Goal: Task Accomplishment & Management: Manage account settings

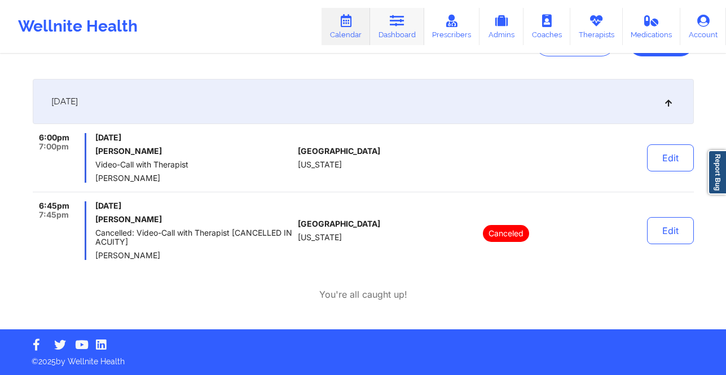
click at [397, 19] on icon at bounding box center [397, 21] width 15 height 12
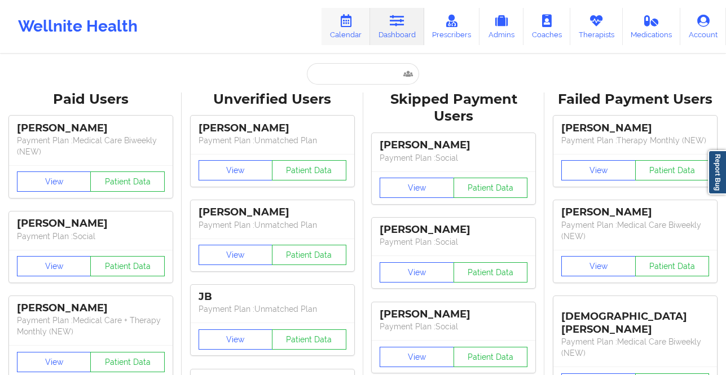
click at [335, 31] on link "Calendar" at bounding box center [345, 26] width 48 height 37
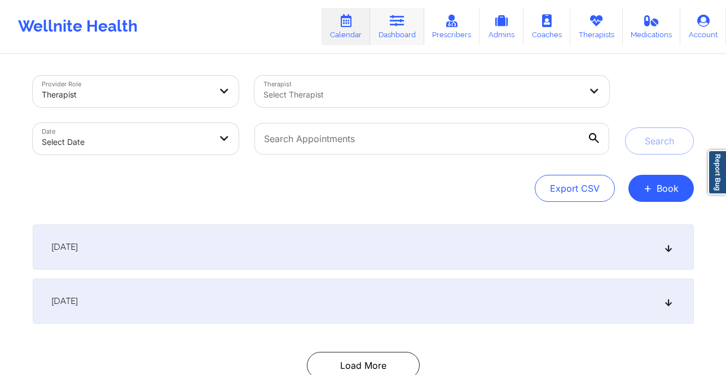
click at [396, 31] on link "Dashboard" at bounding box center [397, 26] width 54 height 37
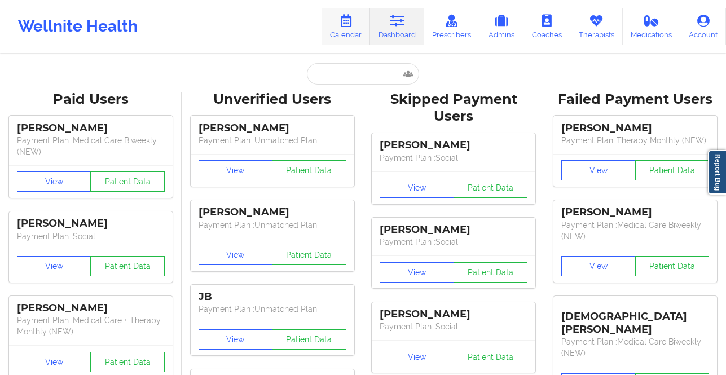
click at [366, 16] on link "Calendar" at bounding box center [345, 26] width 48 height 37
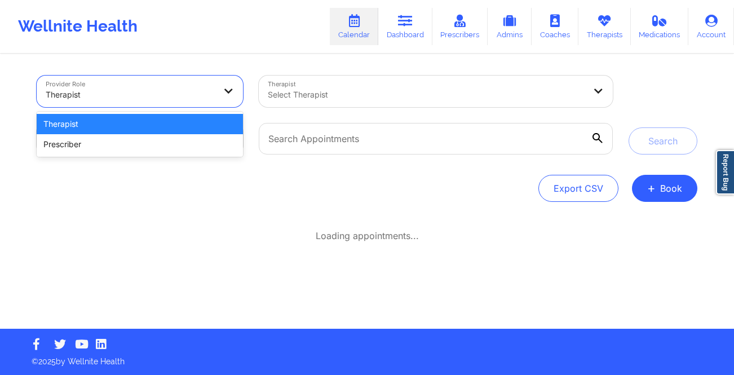
click at [171, 96] on div at bounding box center [130, 95] width 169 height 14
click at [170, 96] on div at bounding box center [130, 95] width 169 height 14
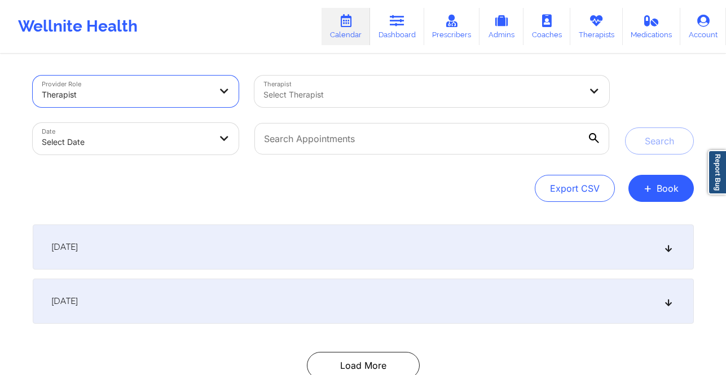
select select "2025-8"
select select "2025-9"
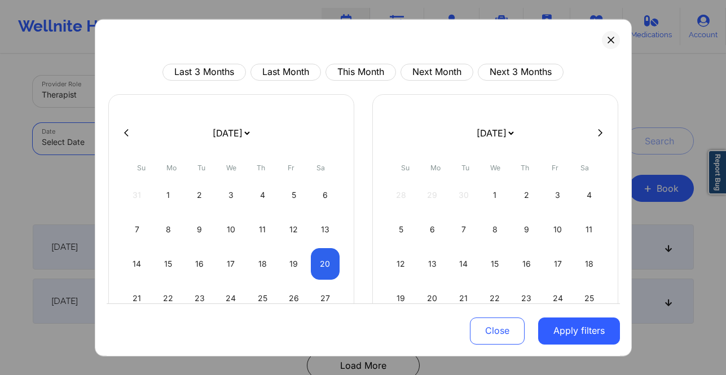
click at [184, 128] on body "Wellnite Health Calendar Dashboard Prescribers Admins Coaches Therapists Medica…" at bounding box center [363, 187] width 726 height 375
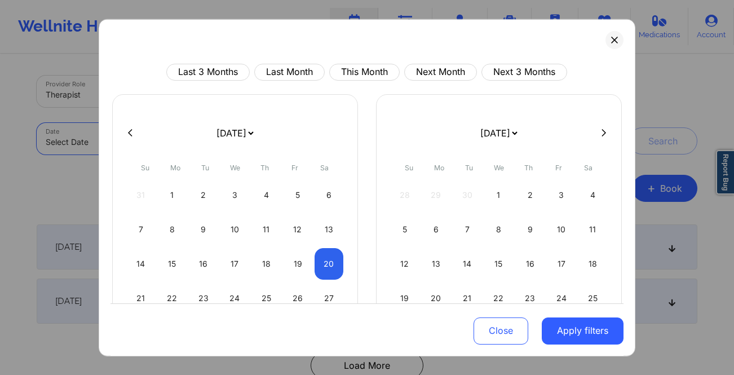
drag, startPoint x: 298, startPoint y: 266, endPoint x: 341, endPoint y: 264, distance: 42.9
click at [298, 266] on div "19" at bounding box center [298, 263] width 29 height 32
select select "2025-8"
select select "2025-9"
click at [331, 264] on div "20" at bounding box center [329, 263] width 29 height 32
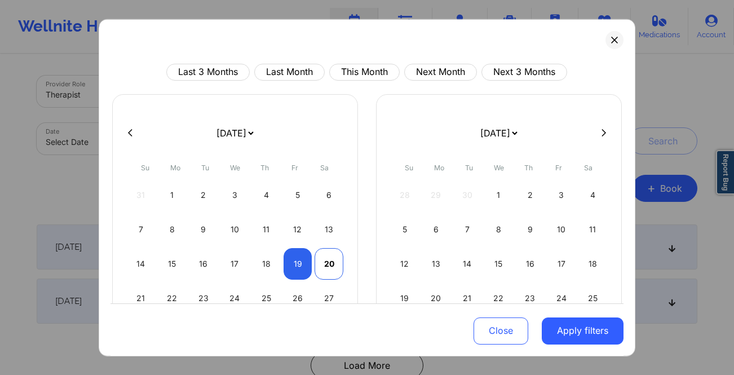
select select "2025-8"
select select "2025-9"
click at [549, 331] on button "Apply filters" at bounding box center [583, 330] width 82 height 27
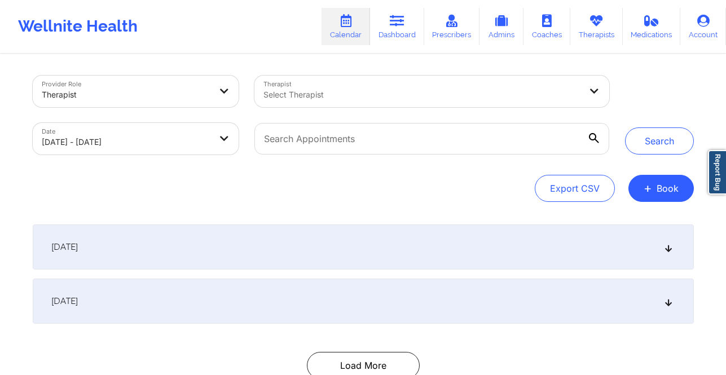
click at [344, 91] on div at bounding box center [421, 95] width 317 height 14
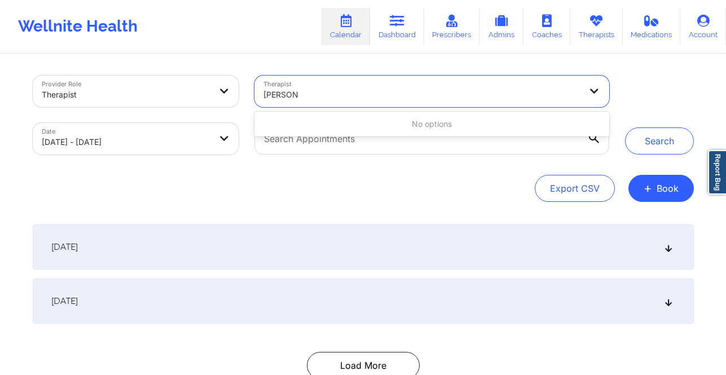
type input "janet har"
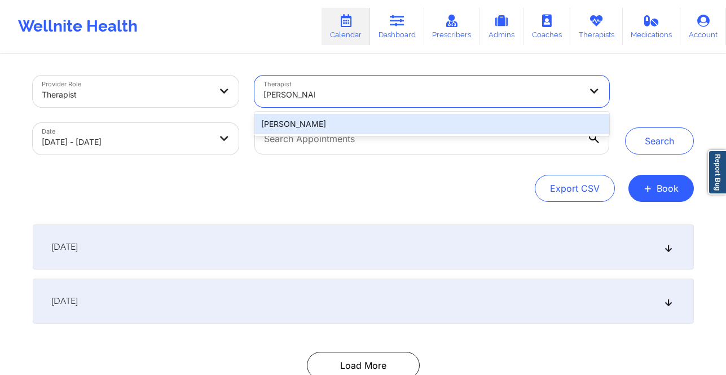
type input "jannet harper"
type input "jannet har"
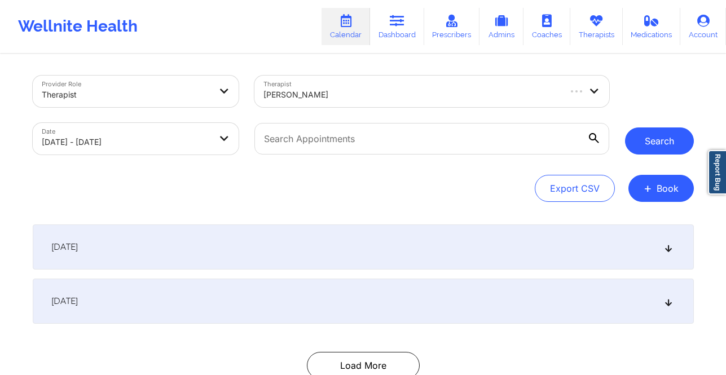
click at [678, 144] on button "Search" at bounding box center [659, 140] width 69 height 27
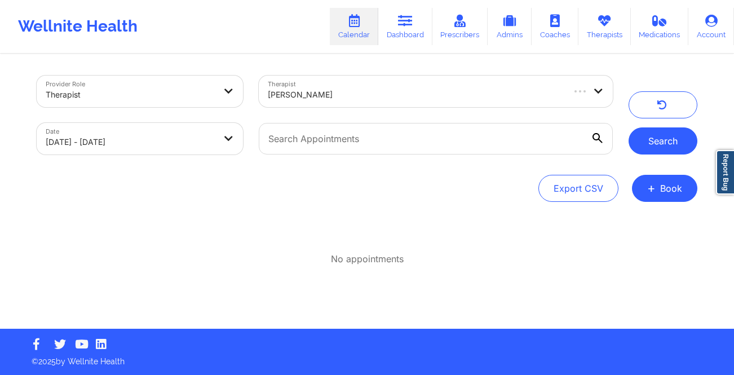
click at [647, 140] on button "Search" at bounding box center [663, 140] width 69 height 27
click at [165, 134] on body "Wellnite Health Calendar Dashboard Prescribers Admins Coaches Therapists Medica…" at bounding box center [367, 187] width 734 height 375
select select "2025-8"
select select "2025-9"
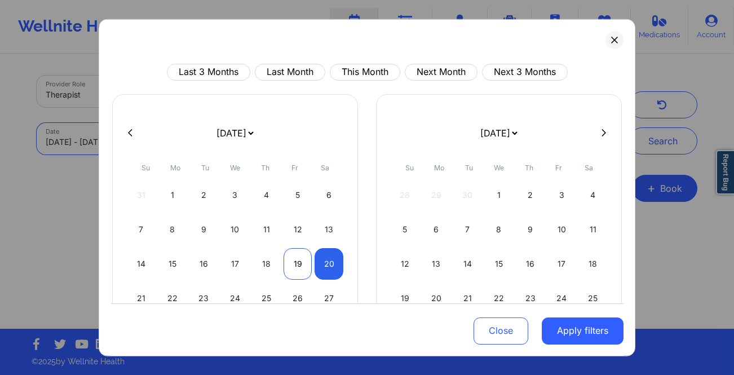
click at [289, 267] on div "19" at bounding box center [298, 263] width 29 height 32
click at [328, 264] on div "20" at bounding box center [329, 263] width 29 height 32
select select "2025-8"
select select "2025-9"
click at [328, 264] on div "20" at bounding box center [329, 263] width 29 height 32
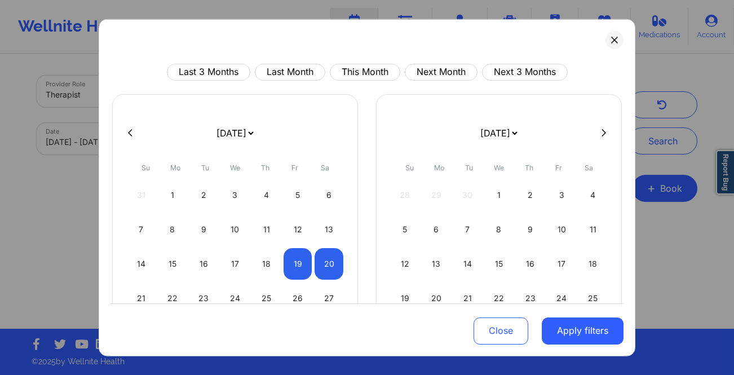
select select "2025-8"
select select "2025-9"
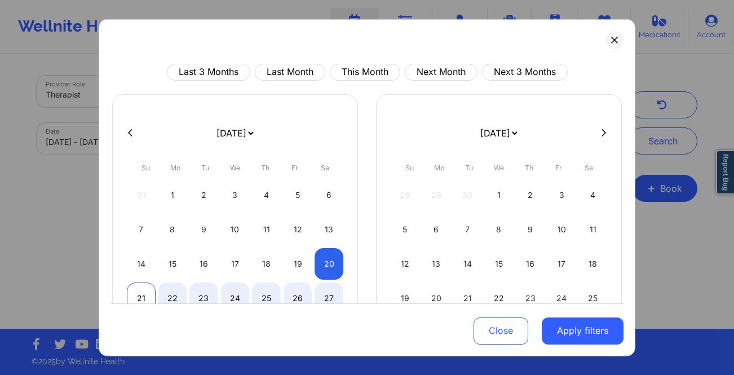
select select "2025-8"
select select "2025-9"
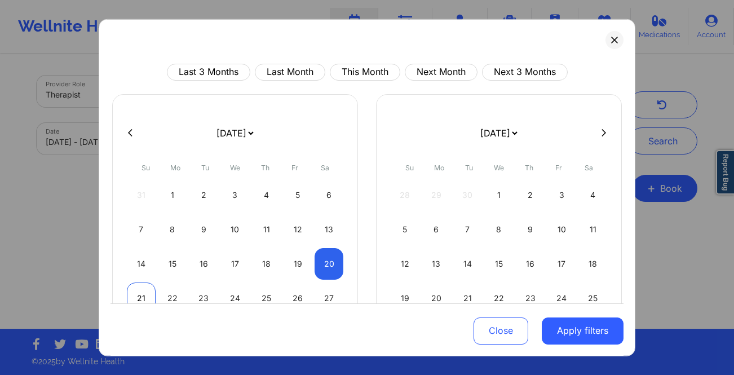
click at [132, 287] on div "21" at bounding box center [141, 298] width 29 height 32
select select "2025-8"
select select "2025-9"
click at [559, 324] on button "Apply filters" at bounding box center [583, 330] width 82 height 27
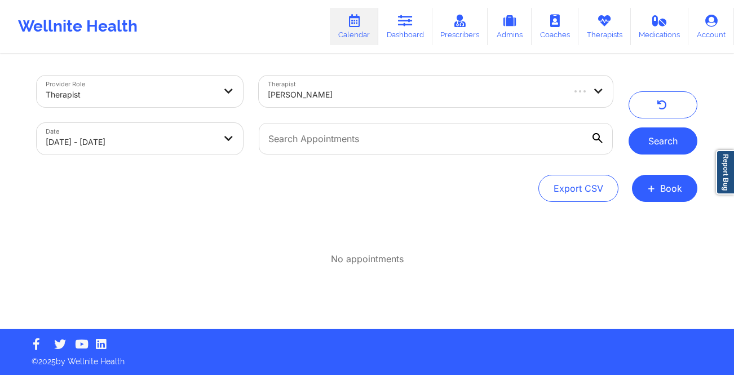
click at [674, 135] on button "Search" at bounding box center [663, 140] width 69 height 27
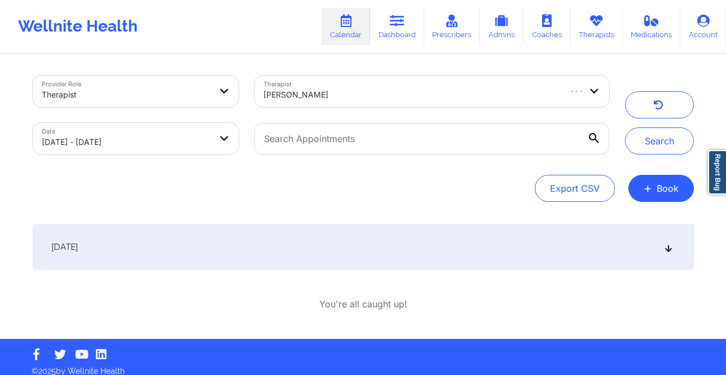
click at [328, 255] on div "September 20, 2025" at bounding box center [363, 246] width 661 height 45
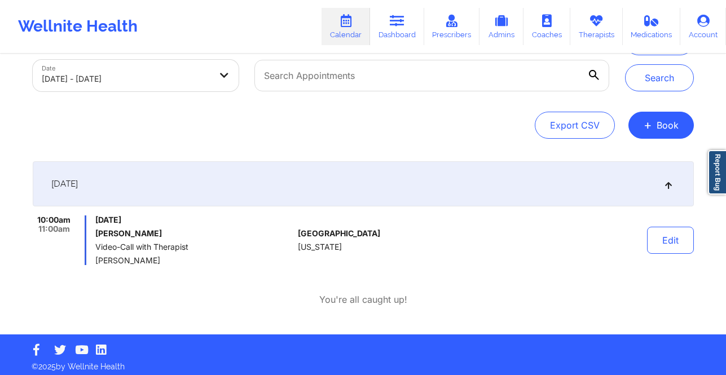
scroll to position [68, 0]
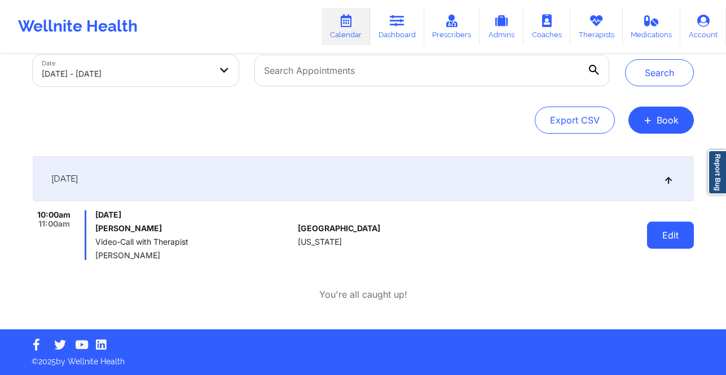
click at [653, 235] on button "Edit" at bounding box center [670, 235] width 47 height 27
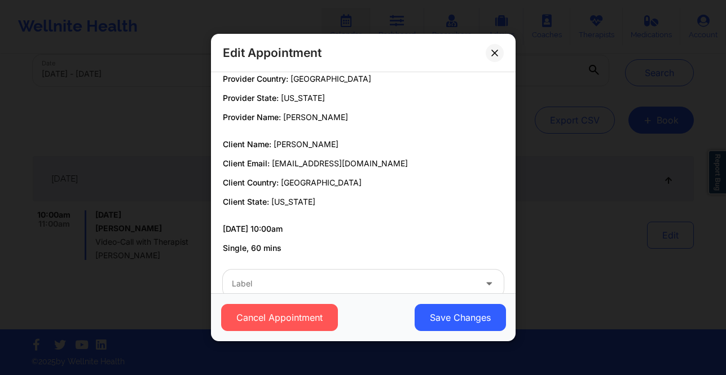
scroll to position [35, 0]
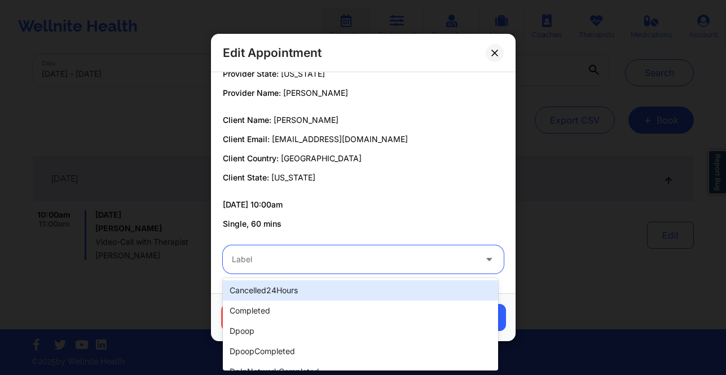
click at [283, 263] on div at bounding box center [354, 260] width 244 height 14
click at [289, 289] on div "cancelled24Hours" at bounding box center [360, 290] width 275 height 20
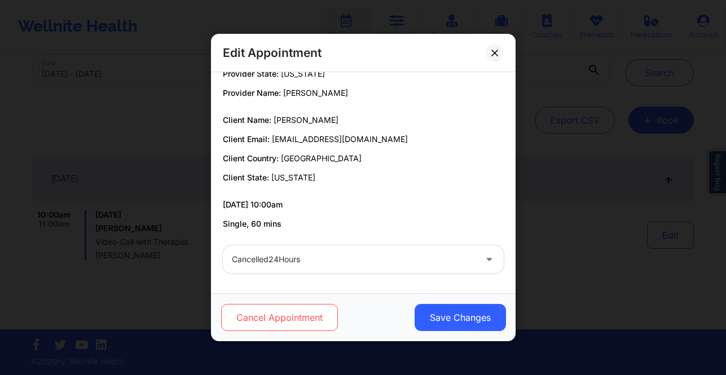
click at [285, 312] on button "Cancel Appointment" at bounding box center [278, 317] width 117 height 27
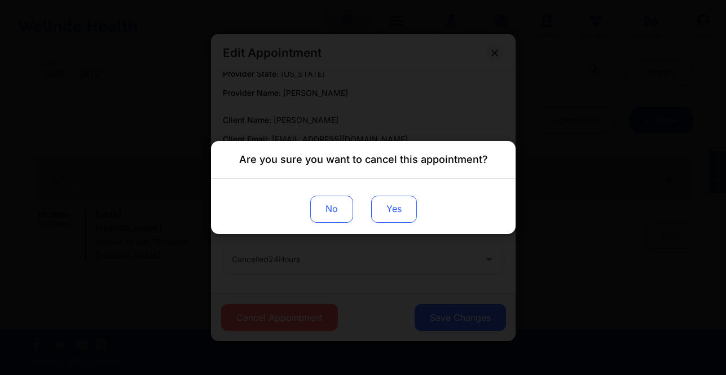
click at [385, 210] on button "Yes" at bounding box center [393, 209] width 46 height 27
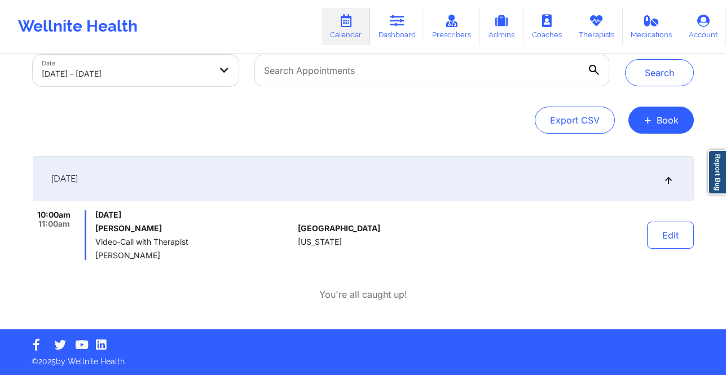
click at [533, 116] on div "Export CSV + Book" at bounding box center [363, 120] width 661 height 27
click at [462, 151] on div "Provider Role Therapist Therapist Jannet Harper Date 09/20/2025 - 09/21/2025 Se…" at bounding box center [363, 158] width 677 height 342
click at [660, 76] on button "Search" at bounding box center [659, 72] width 69 height 27
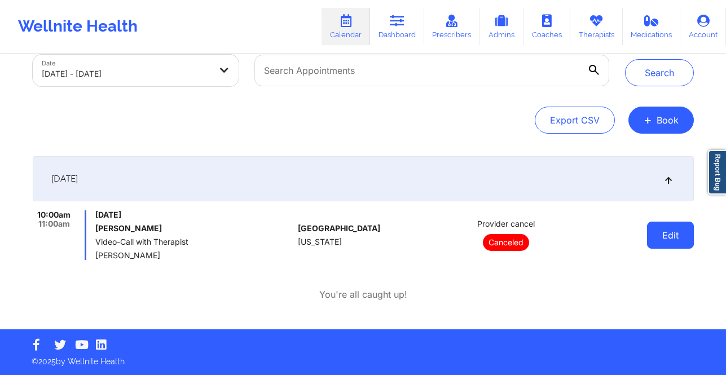
click at [677, 229] on button "Edit" at bounding box center [670, 235] width 47 height 27
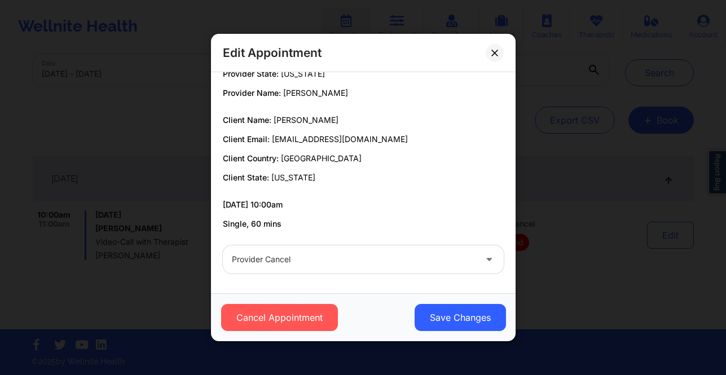
click at [291, 255] on div at bounding box center [354, 260] width 244 height 14
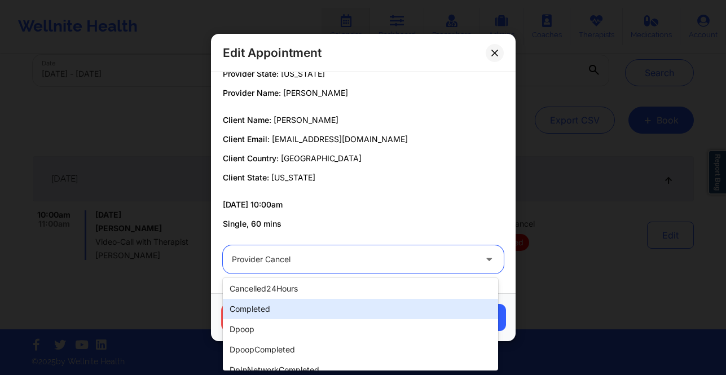
scroll to position [2, 0]
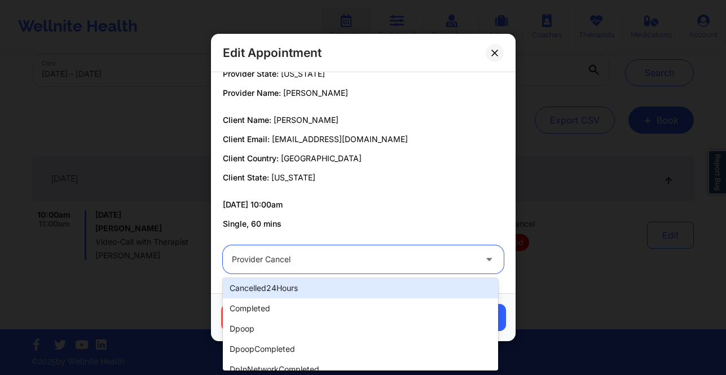
click at [297, 288] on div "cancelled24Hours" at bounding box center [360, 288] width 275 height 20
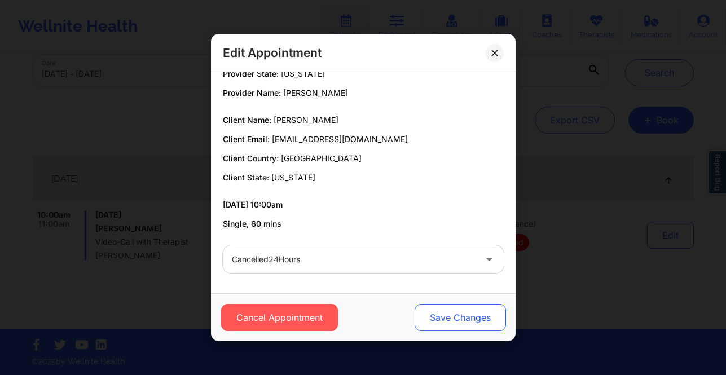
click at [437, 319] on button "Save Changes" at bounding box center [459, 317] width 91 height 27
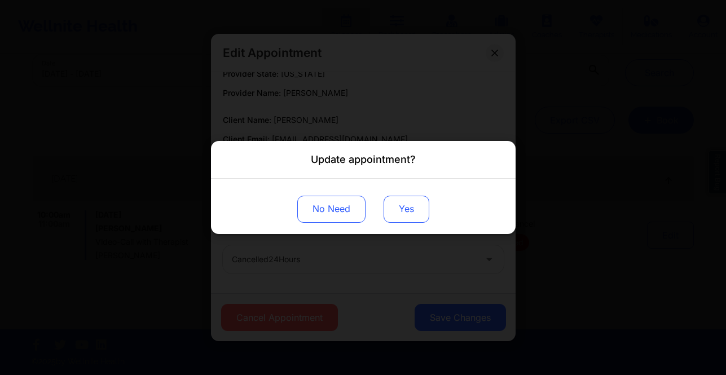
click at [396, 210] on button "Yes" at bounding box center [406, 209] width 46 height 27
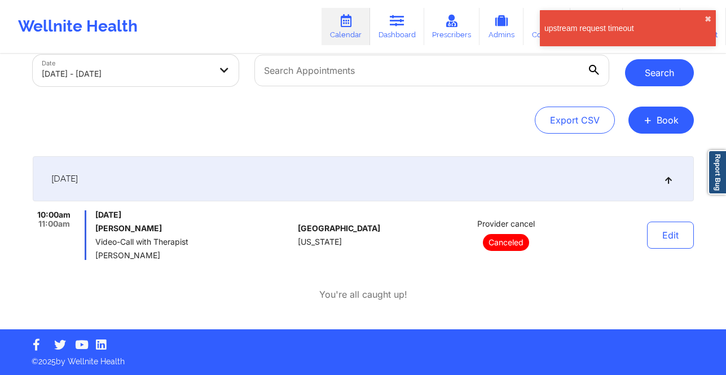
click at [666, 77] on button "Search" at bounding box center [659, 72] width 69 height 27
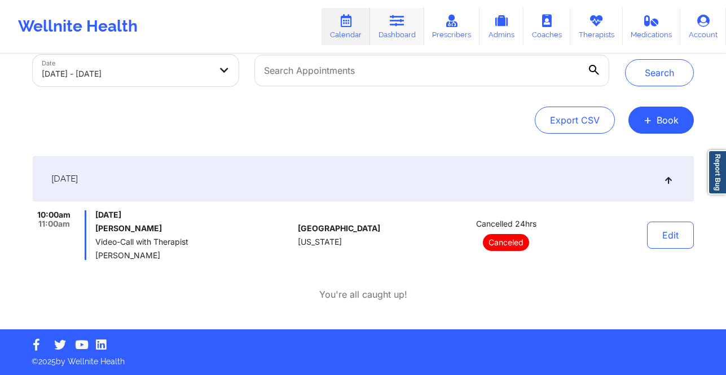
click at [393, 25] on icon at bounding box center [397, 21] width 15 height 12
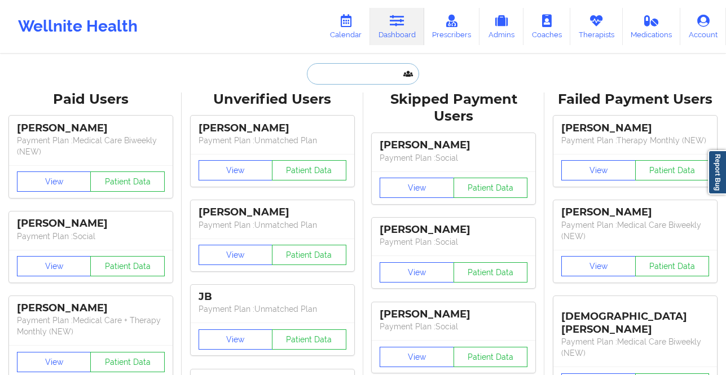
click at [355, 77] on input "text" at bounding box center [363, 73] width 112 height 21
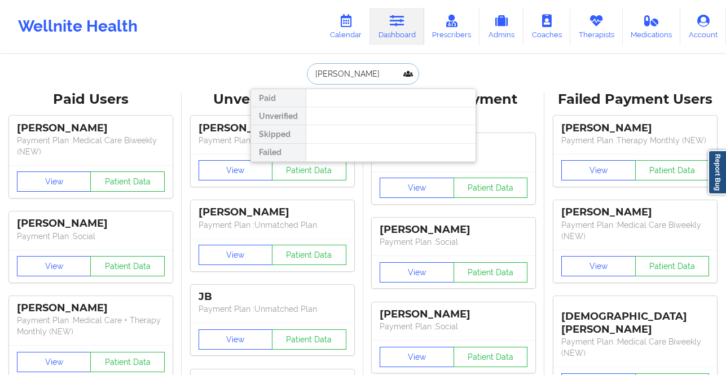
type input "elin kablama"
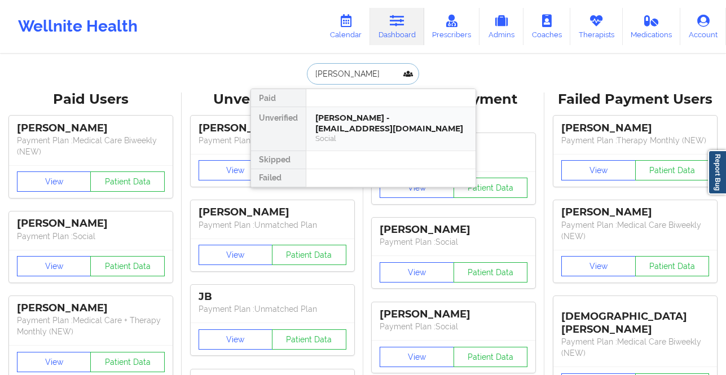
click at [352, 141] on div "Social" at bounding box center [390, 139] width 151 height 10
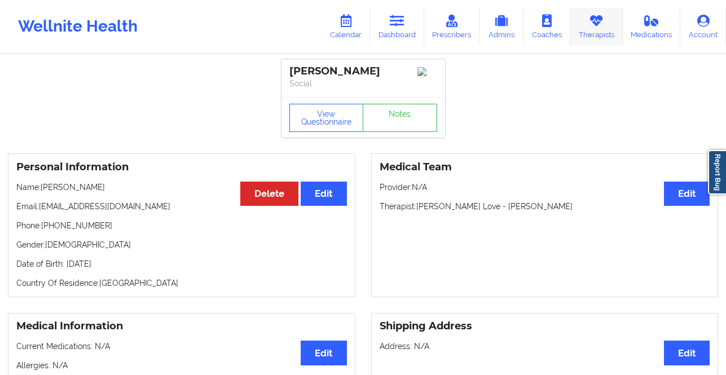
click at [607, 27] on link "Therapists" at bounding box center [596, 26] width 52 height 37
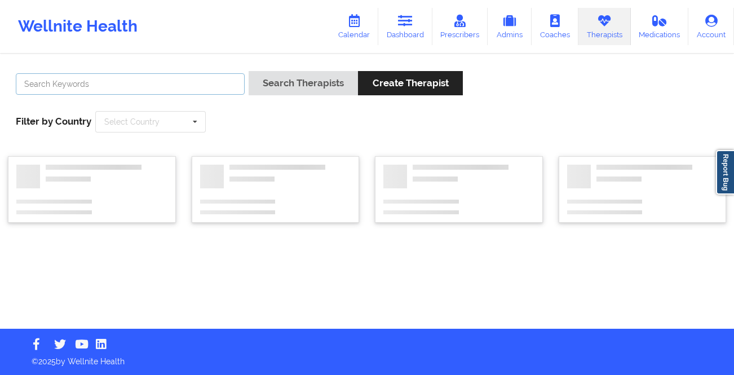
click at [130, 84] on input "text" at bounding box center [130, 83] width 229 height 21
type input "latonia"
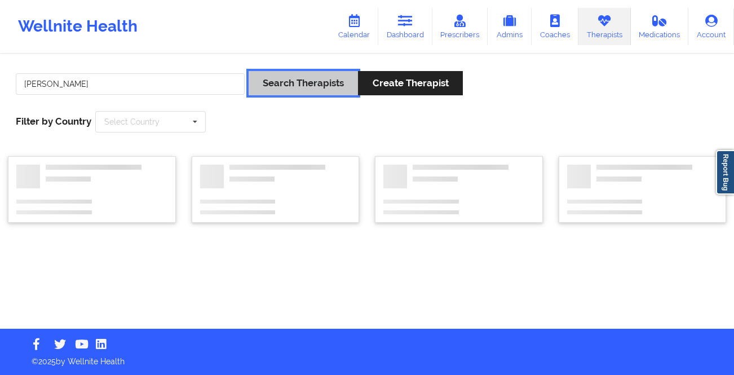
click at [281, 82] on button "Search Therapists" at bounding box center [303, 83] width 109 height 24
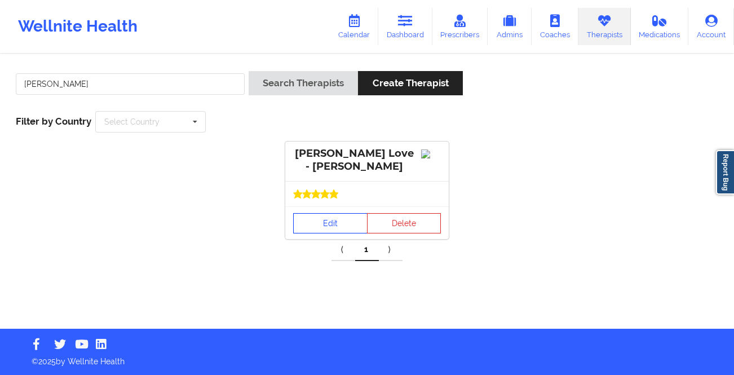
click at [334, 231] on link "Edit" at bounding box center [330, 223] width 74 height 20
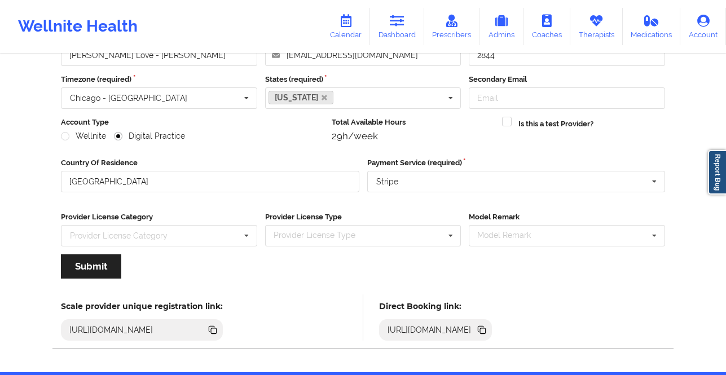
scroll to position [130, 0]
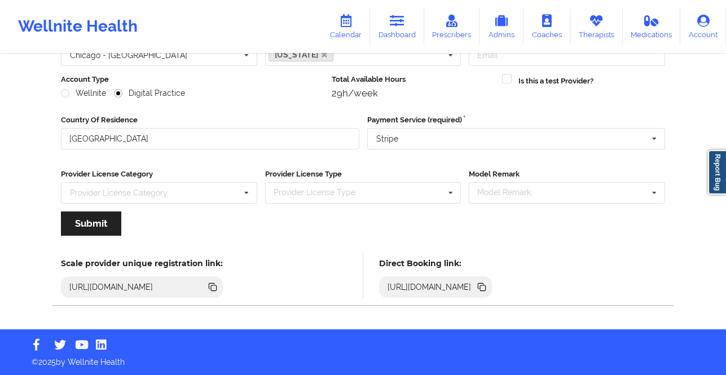
click at [485, 285] on icon at bounding box center [483, 288] width 6 height 6
click at [360, 40] on link "Calendar" at bounding box center [345, 26] width 48 height 37
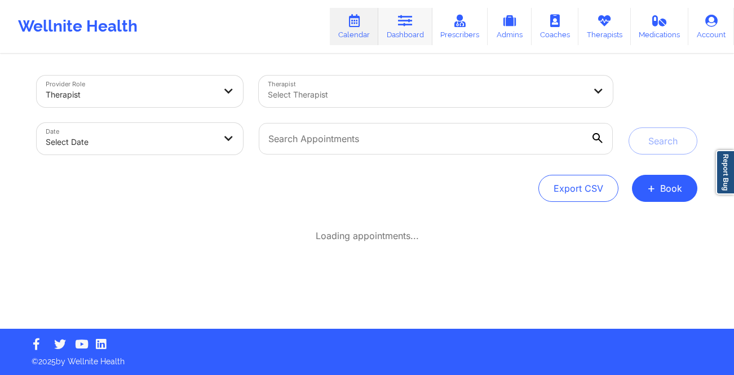
click at [394, 37] on link "Dashboard" at bounding box center [405, 26] width 54 height 37
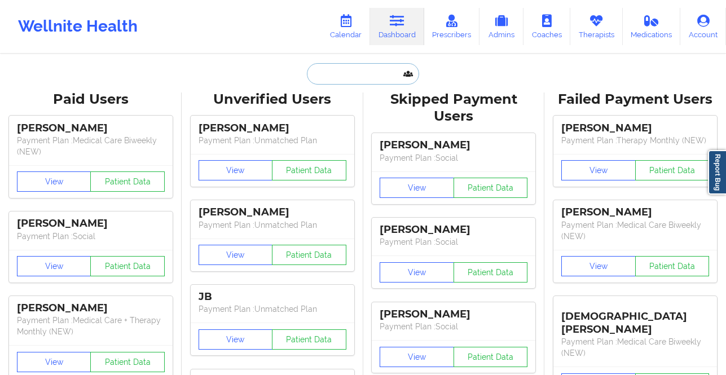
click at [344, 77] on input "text" at bounding box center [363, 73] width 112 height 21
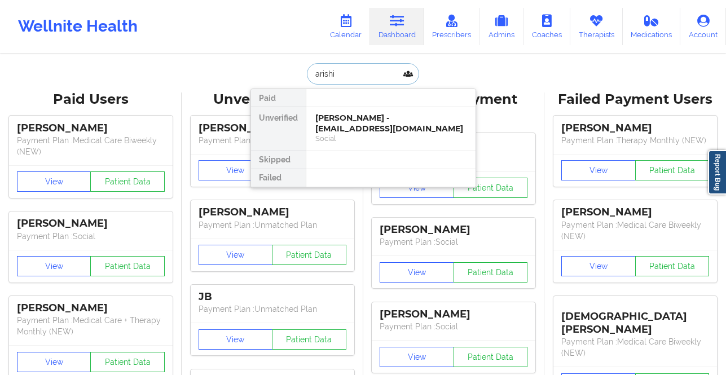
type input "arishia"
click at [345, 132] on div "Arishia Mishra - arishiam12@gmail.com" at bounding box center [390, 123] width 151 height 21
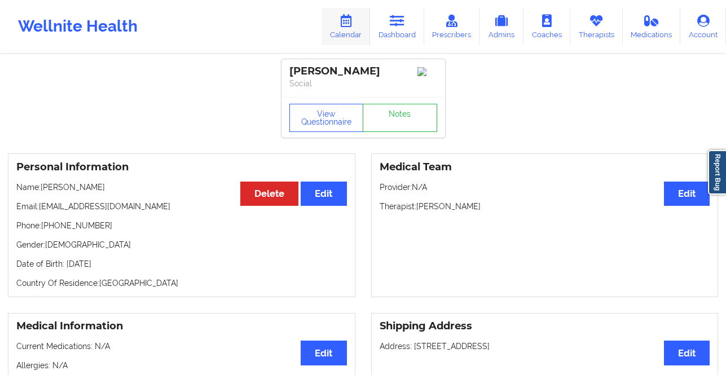
click at [366, 24] on link "Calendar" at bounding box center [345, 26] width 48 height 37
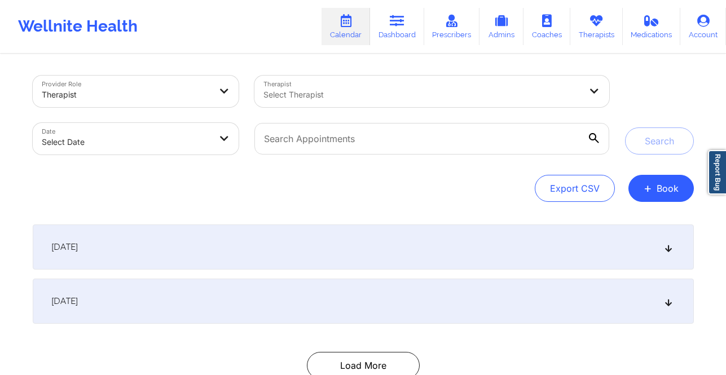
click at [281, 99] on div at bounding box center [421, 95] width 317 height 14
click at [641, 207] on div "Provider Role Therapist Therapist Use Up and Down to choose options, press Ente…" at bounding box center [363, 231] width 677 height 352
click at [660, 186] on button "+ Book" at bounding box center [660, 188] width 65 height 27
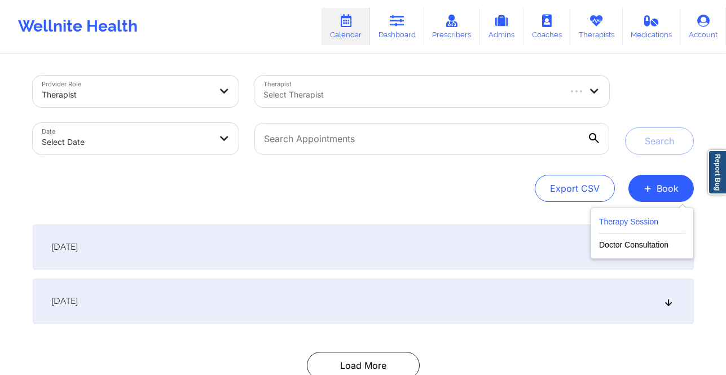
click at [629, 225] on button "Therapy Session" at bounding box center [642, 224] width 86 height 19
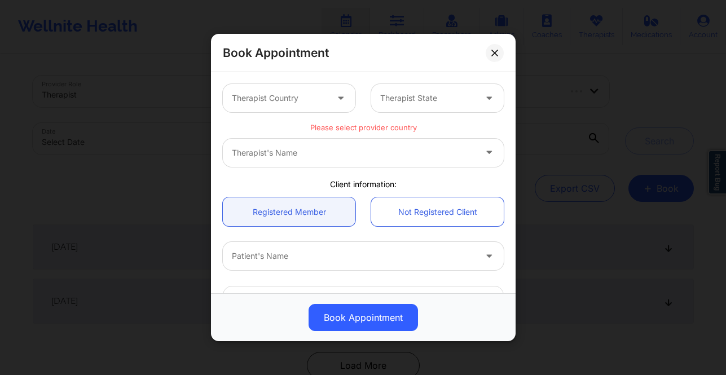
click at [315, 101] on div at bounding box center [279, 98] width 95 height 14
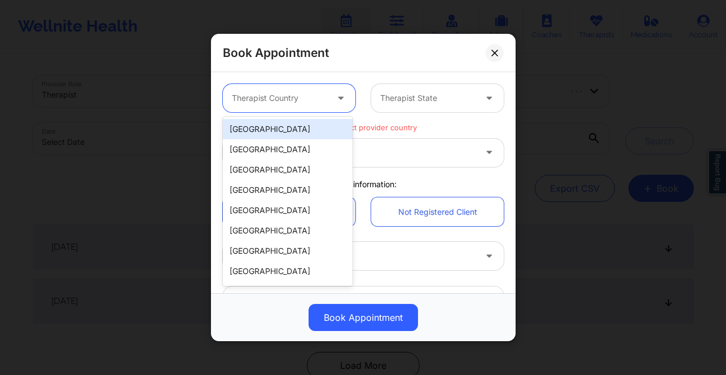
click at [304, 135] on div "United States" at bounding box center [288, 129] width 130 height 20
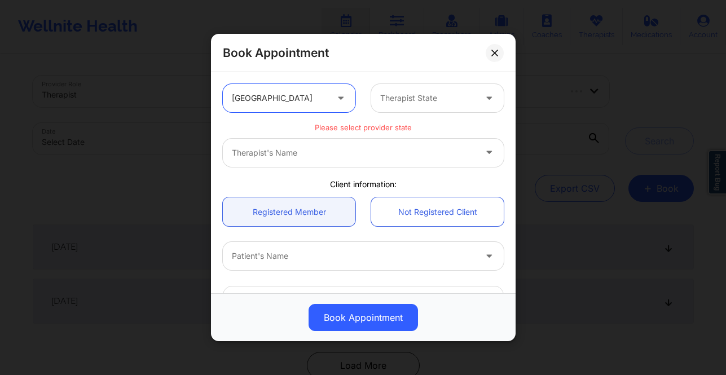
click at [392, 96] on div at bounding box center [427, 98] width 95 height 14
click at [408, 112] on div "Therapist State" at bounding box center [423, 98] width 105 height 28
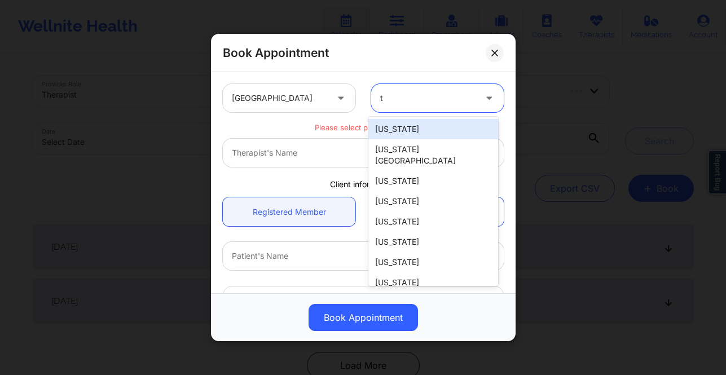
type input "te"
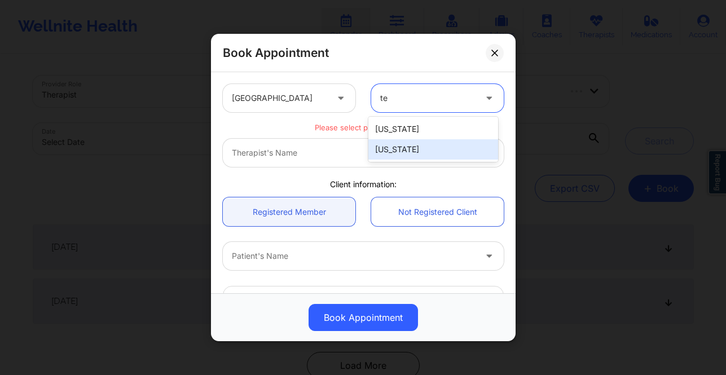
click at [405, 150] on div "Texas" at bounding box center [433, 149] width 130 height 20
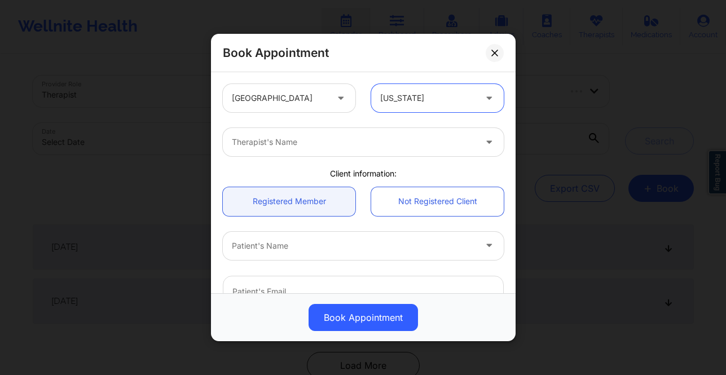
click at [388, 149] on div "Therapist's Name" at bounding box center [350, 142] width 254 height 28
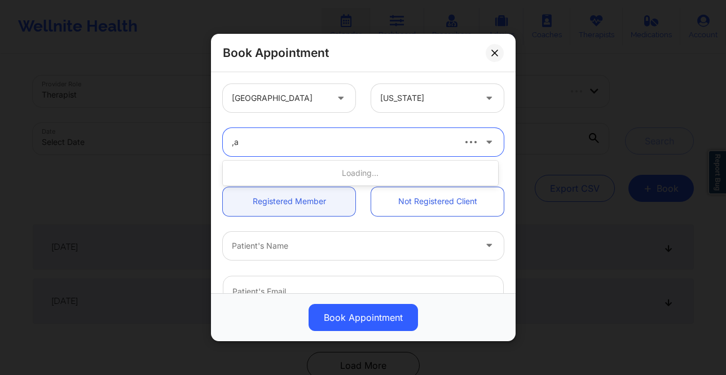
type input ","
type input "mashonda wa"
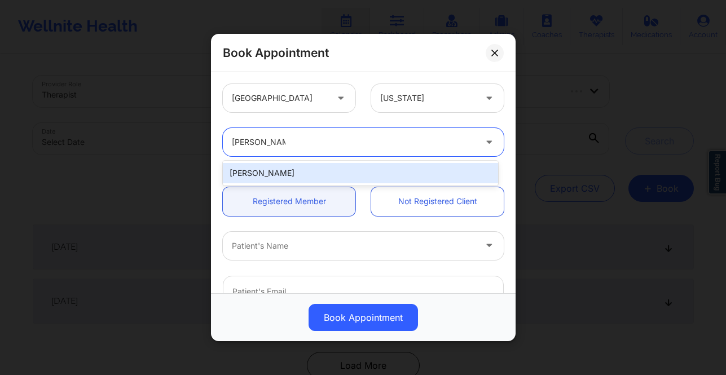
click at [386, 167] on div "Mashonda Waddell" at bounding box center [360, 173] width 275 height 20
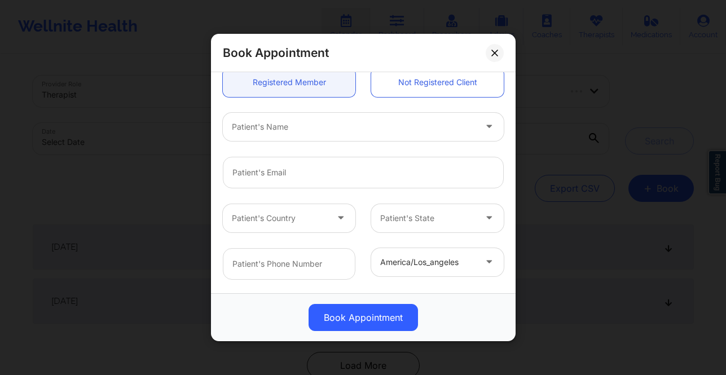
scroll to position [139, 0]
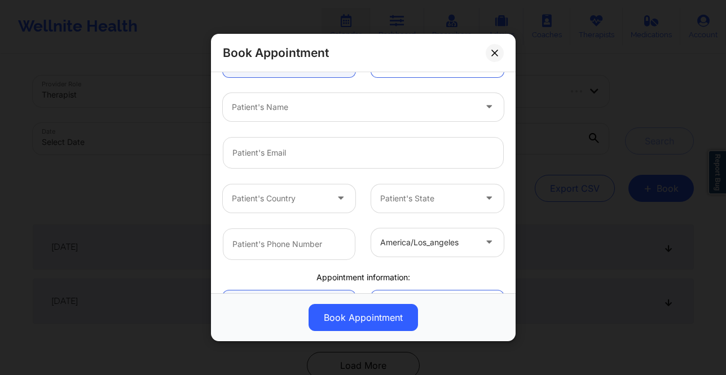
click at [375, 114] on div "Patient's Name" at bounding box center [350, 107] width 254 height 28
type input "arishia"
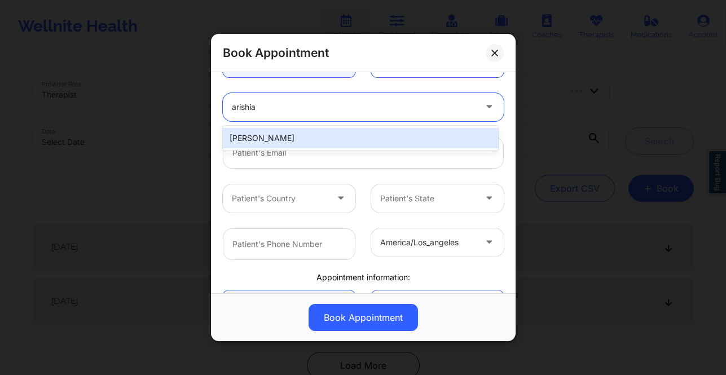
click at [355, 134] on div "Arishia Mishra" at bounding box center [360, 138] width 275 height 20
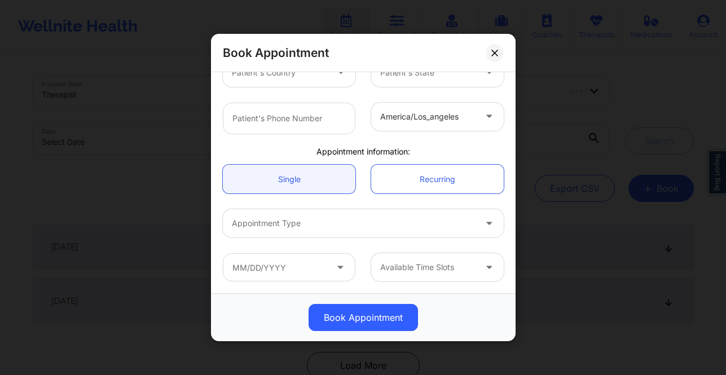
scroll to position [3, 0]
click at [498, 55] on button at bounding box center [494, 53] width 18 height 18
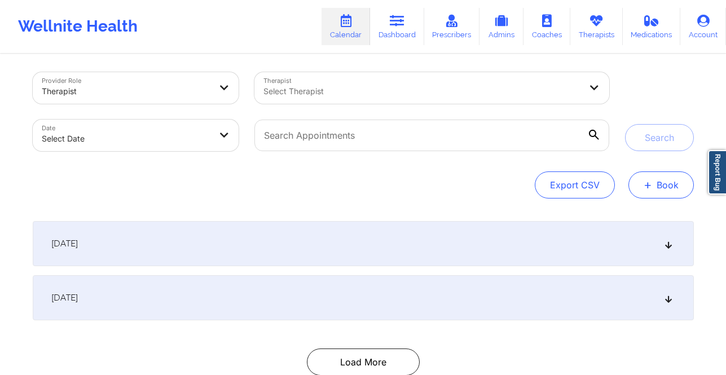
click at [662, 179] on button "+ Book" at bounding box center [660, 184] width 65 height 27
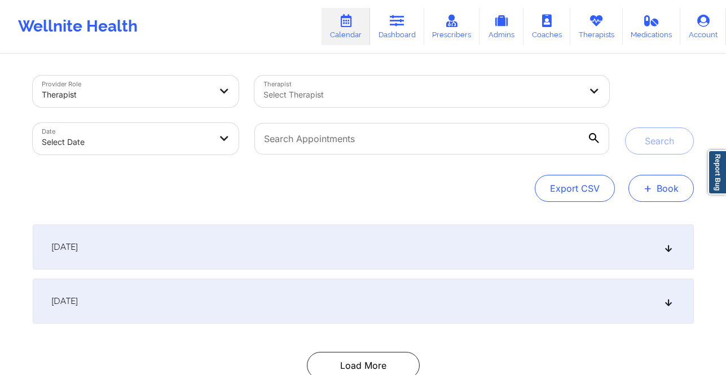
click at [667, 192] on button "+ Book" at bounding box center [660, 188] width 65 height 27
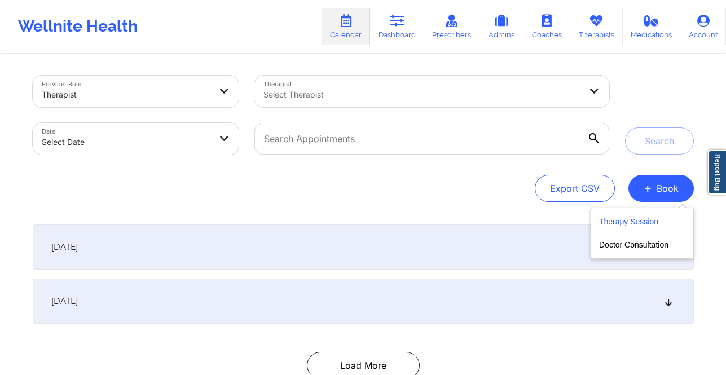
click at [642, 221] on button "Therapy Session" at bounding box center [642, 224] width 86 height 19
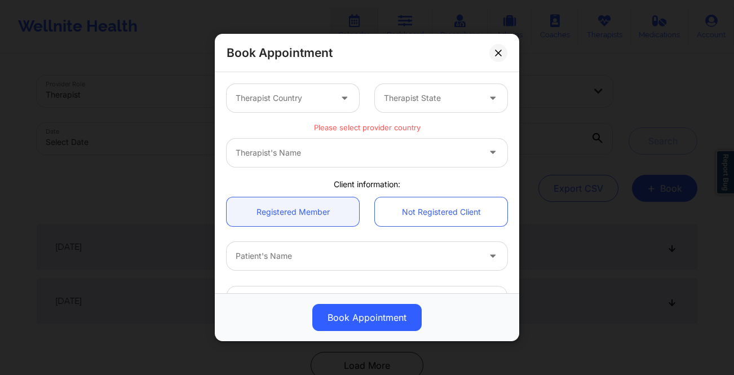
click at [286, 103] on div at bounding box center [283, 98] width 95 height 14
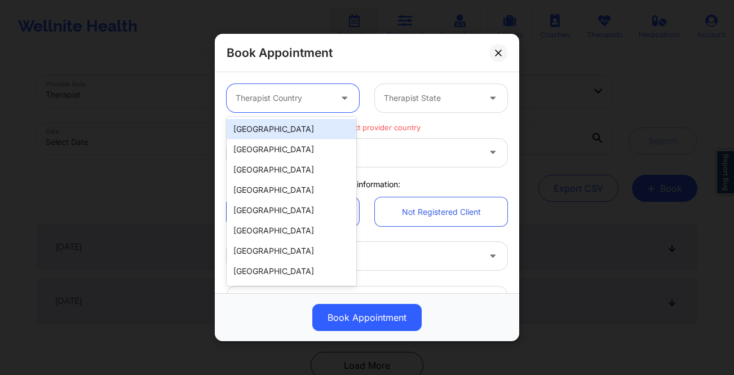
click at [284, 130] on div "United States" at bounding box center [292, 129] width 130 height 20
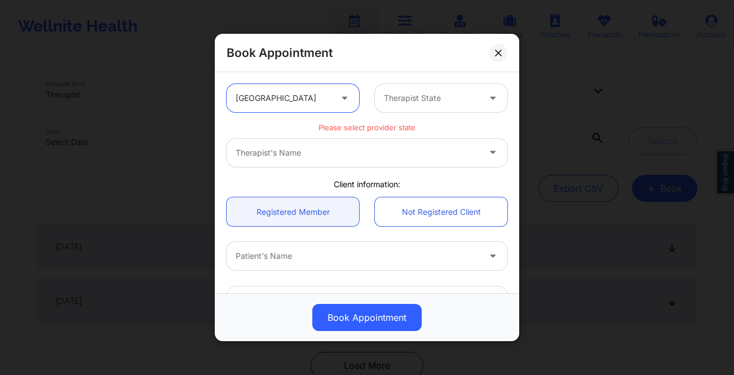
click at [422, 94] on div at bounding box center [431, 98] width 95 height 14
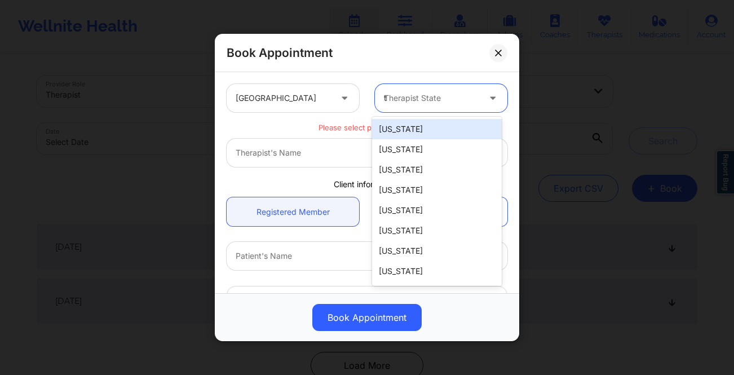
type input "te"
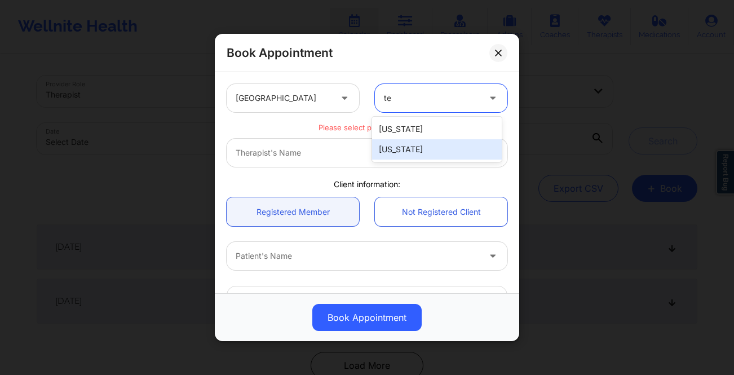
click at [408, 150] on div "Texas" at bounding box center [437, 149] width 130 height 20
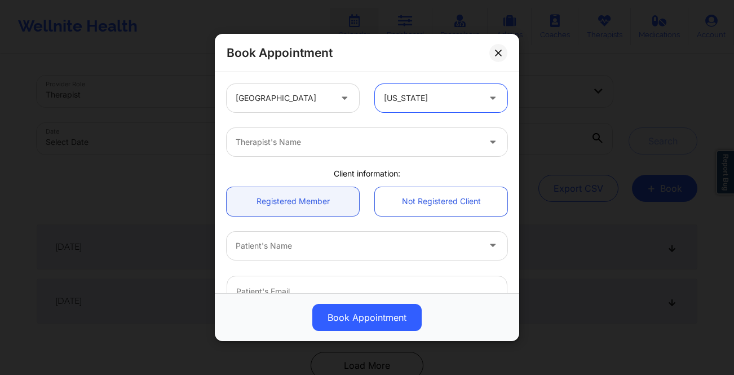
click at [408, 150] on div "Therapist's Name" at bounding box center [354, 142] width 254 height 28
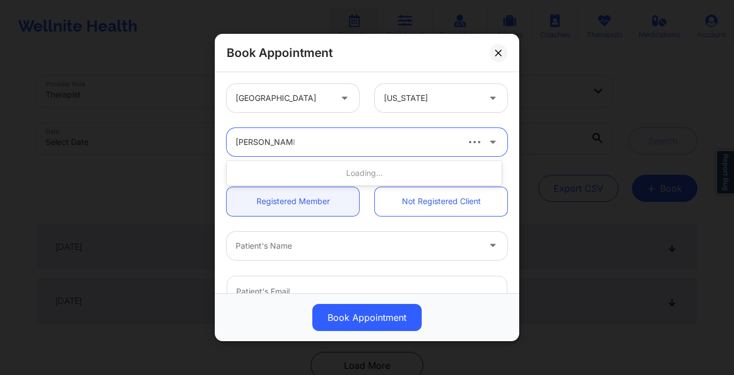
type input "mashonda wadd"
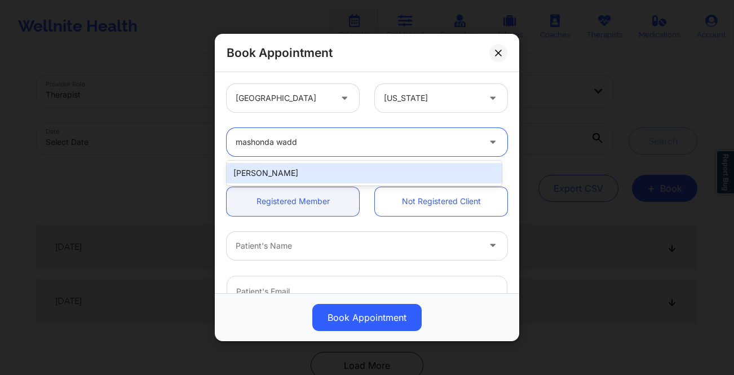
click at [408, 169] on div "Mashonda Waddell" at bounding box center [364, 173] width 275 height 20
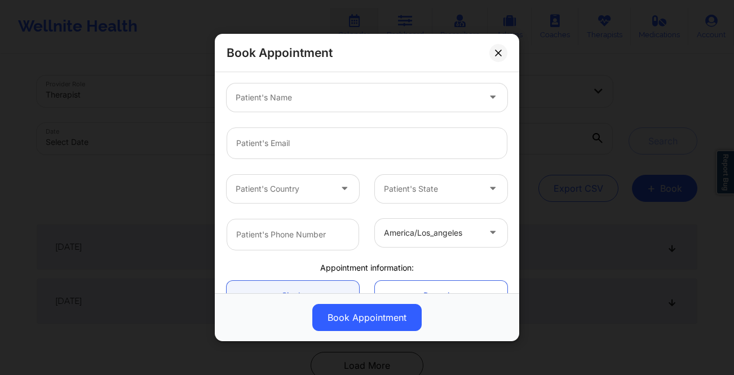
scroll to position [147, 0]
click at [427, 86] on div "Patient's Name" at bounding box center [354, 99] width 254 height 28
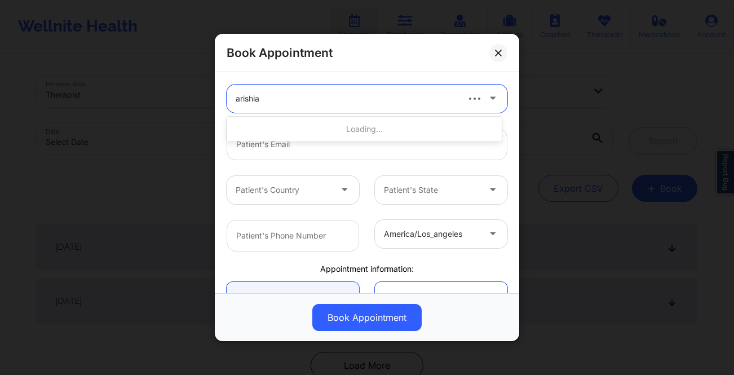
type input "arishia"
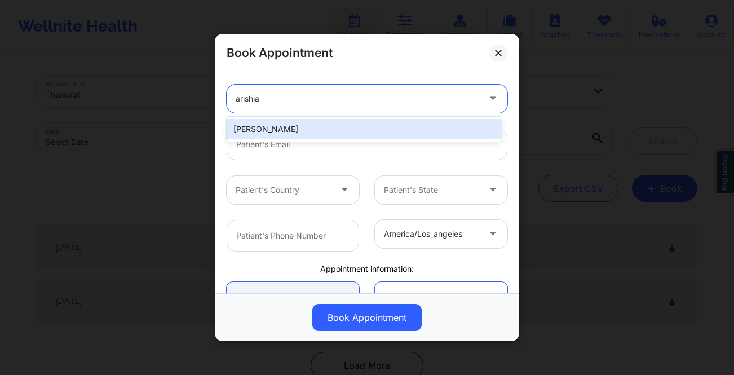
click at [422, 125] on div "Arishia Mishra" at bounding box center [364, 129] width 275 height 20
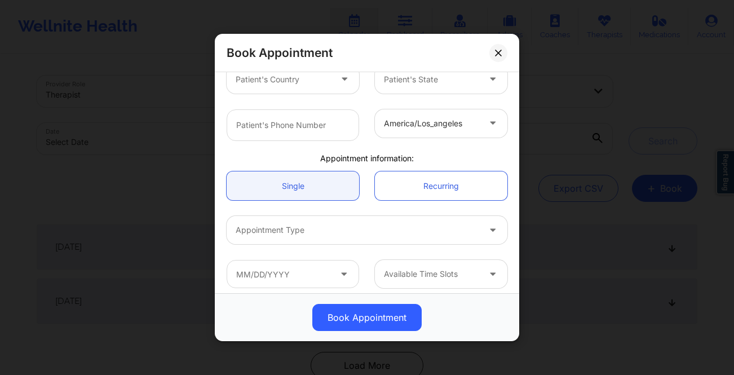
scroll to position [264, 0]
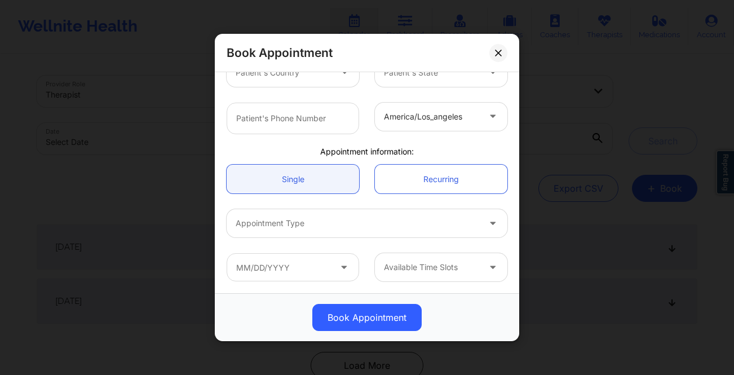
click at [470, 223] on div at bounding box center [358, 223] width 244 height 14
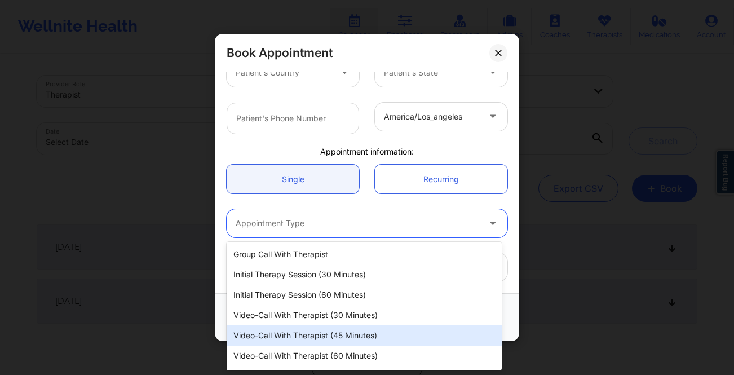
click at [385, 336] on div "Video-Call with Therapist (45 minutes)" at bounding box center [364, 335] width 275 height 20
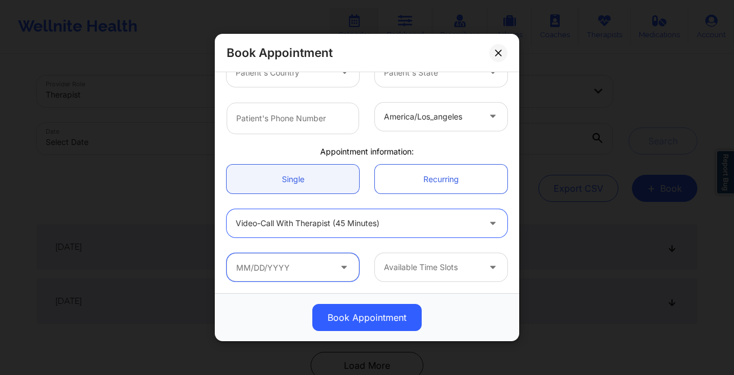
click at [247, 260] on input "text" at bounding box center [293, 267] width 132 height 28
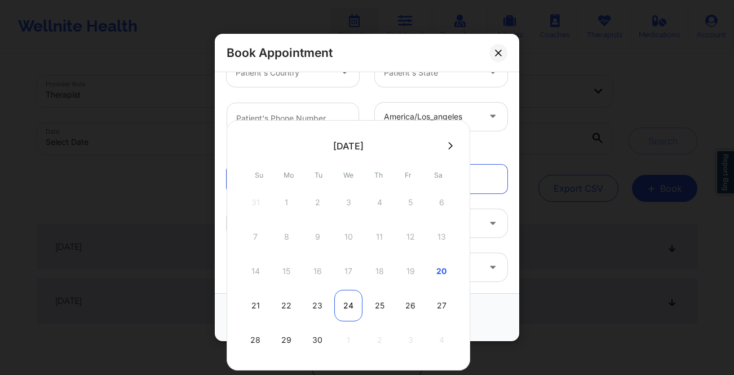
click at [351, 306] on div "24" at bounding box center [348, 306] width 28 height 32
type input "09/24/2025"
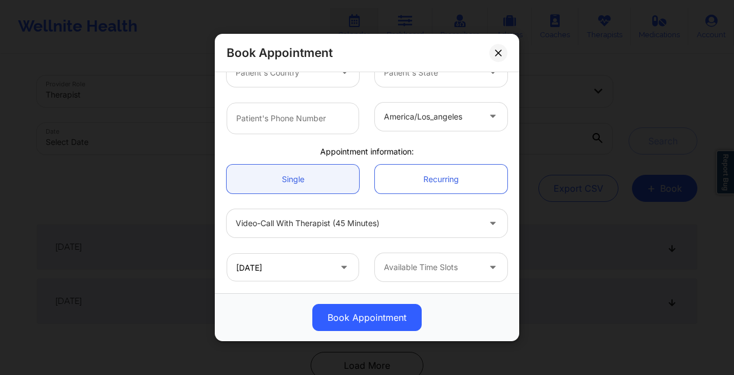
click at [475, 276] on div "Available Time Slots" at bounding box center [427, 267] width 105 height 28
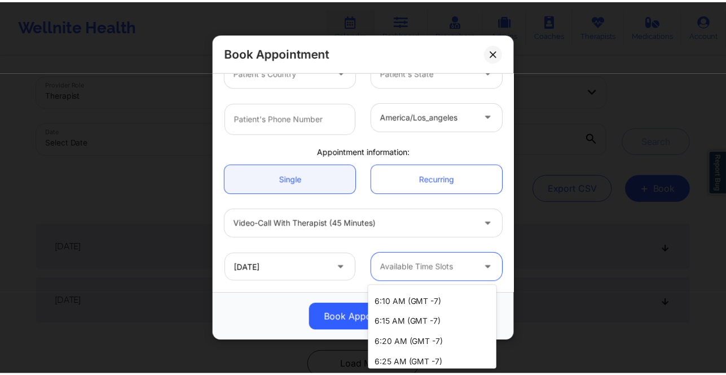
scroll to position [2254, 0]
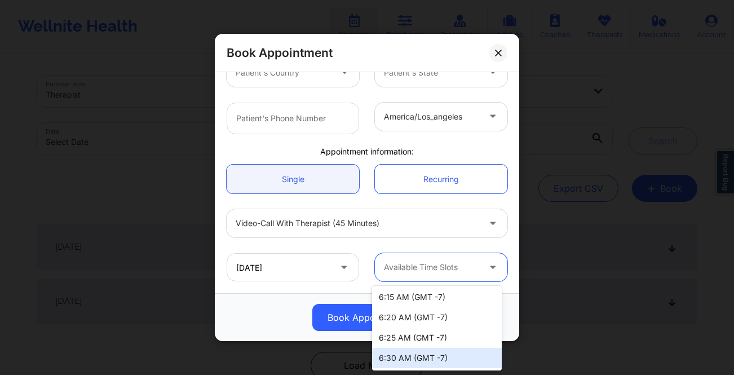
click at [467, 359] on div "6:30 AM (GMT -7)" at bounding box center [437, 358] width 130 height 20
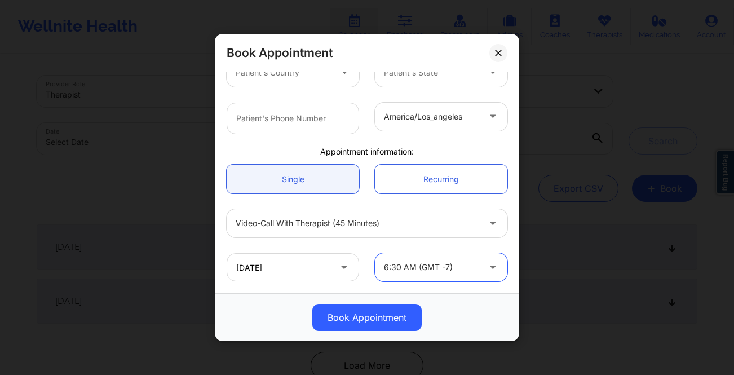
click at [415, 125] on div "america/los_angeles" at bounding box center [431, 117] width 95 height 28
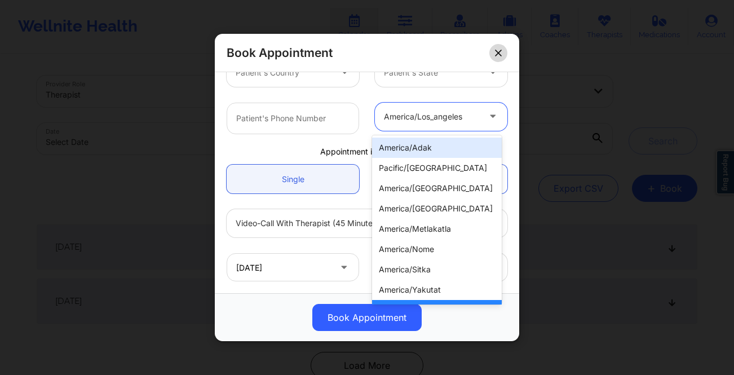
click at [496, 59] on button at bounding box center [498, 53] width 18 height 18
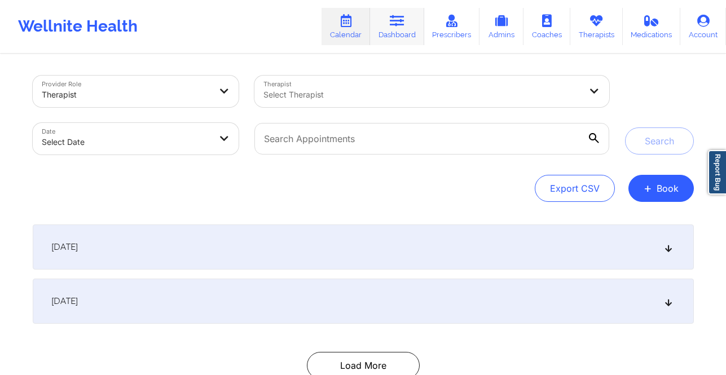
click at [404, 21] on icon at bounding box center [397, 21] width 15 height 12
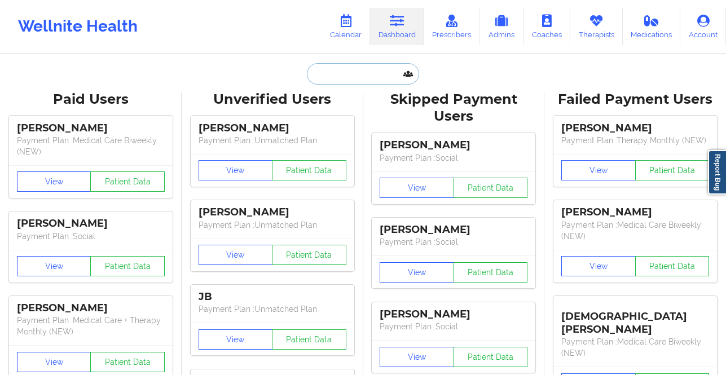
click at [353, 76] on input "text" at bounding box center [363, 73] width 112 height 21
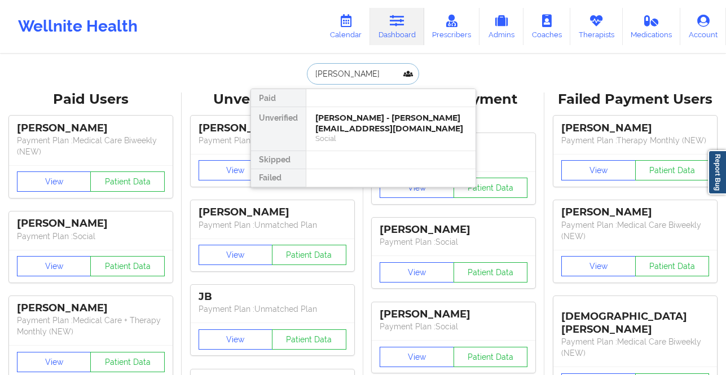
type input "carmen n"
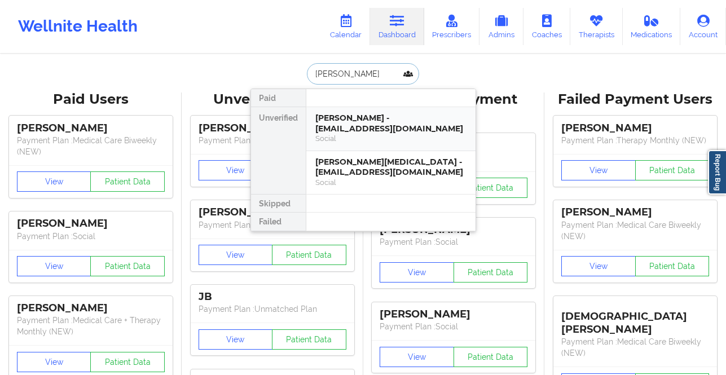
click at [381, 131] on div "Carmen Nohelia Siddons - nohelia74@yahoo.com" at bounding box center [390, 123] width 151 height 21
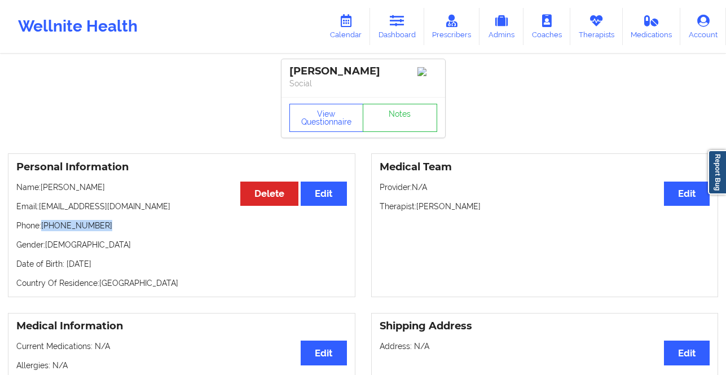
drag, startPoint x: 114, startPoint y: 233, endPoint x: 43, endPoint y: 241, distance: 71.5
click at [43, 231] on p "Phone: +1305-469-0564" at bounding box center [181, 225] width 330 height 11
copy p "+1305-469-0564"
click at [348, 28] on link "Calendar" at bounding box center [345, 26] width 48 height 37
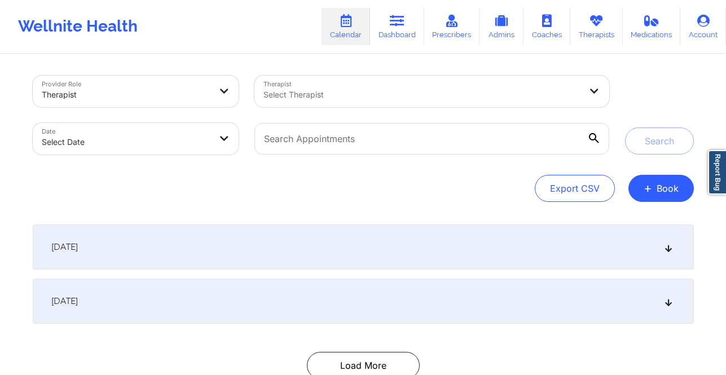
click at [337, 98] on div at bounding box center [421, 95] width 317 height 14
select select "2025-8"
select select "2025-9"
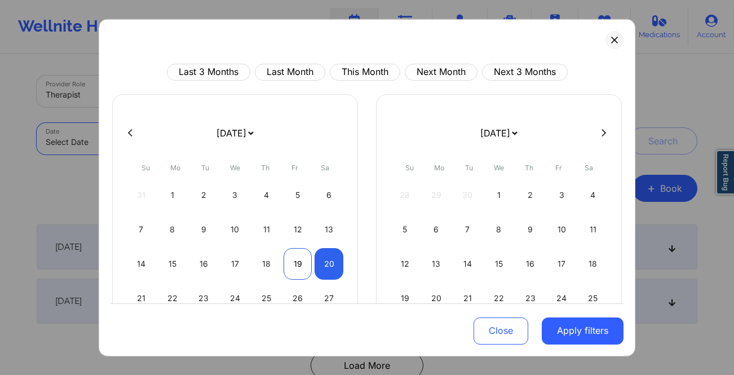
click at [293, 259] on div "19" at bounding box center [298, 263] width 29 height 32
select select "2025-8"
select select "2025-9"
drag, startPoint x: 327, startPoint y: 261, endPoint x: 332, endPoint y: 258, distance: 5.8
click at [327, 261] on div "20" at bounding box center [329, 263] width 29 height 32
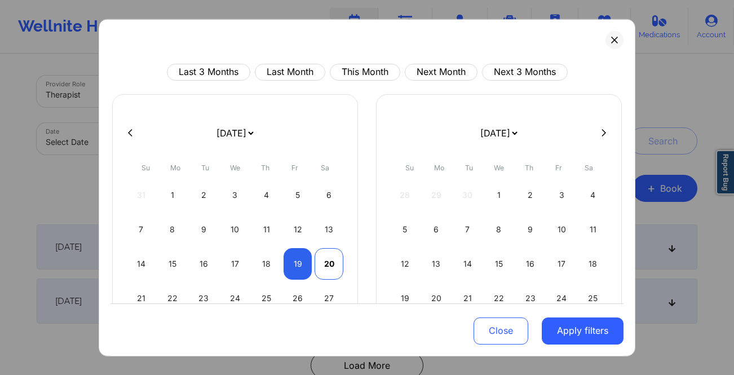
select select "2025-8"
select select "2025-9"
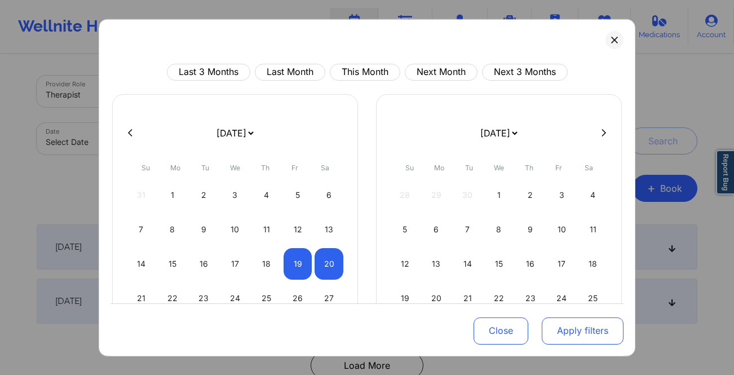
click at [570, 330] on button "Apply filters" at bounding box center [583, 330] width 82 height 27
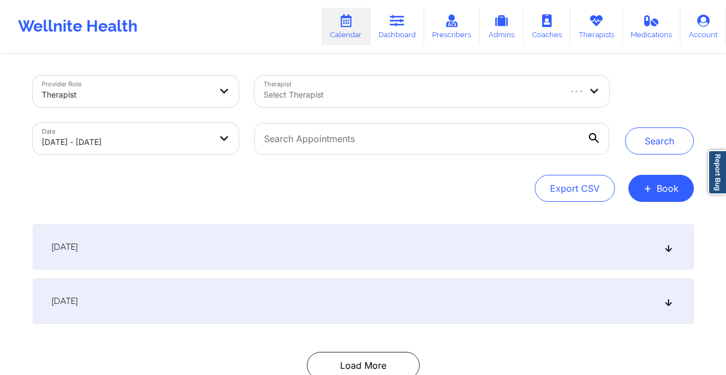
click at [452, 92] on div at bounding box center [410, 95] width 295 height 14
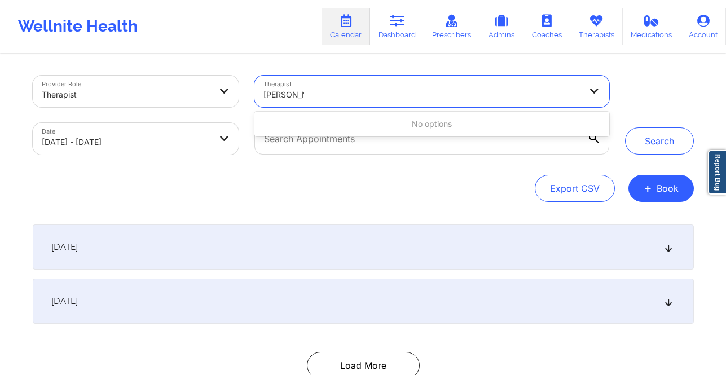
type input "jessie cam"
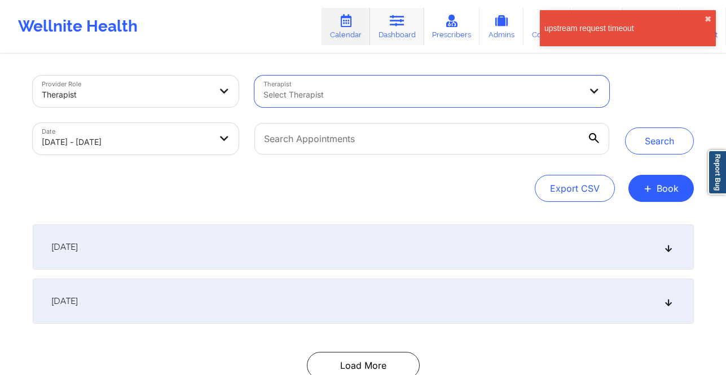
click at [398, 27] on link "Dashboard" at bounding box center [397, 26] width 54 height 37
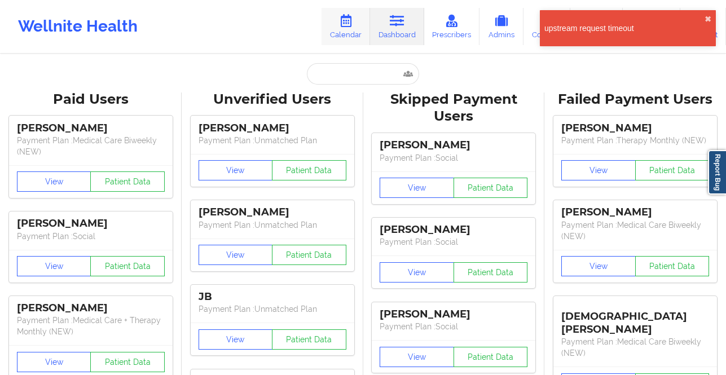
click at [350, 30] on link "Calendar" at bounding box center [345, 26] width 48 height 37
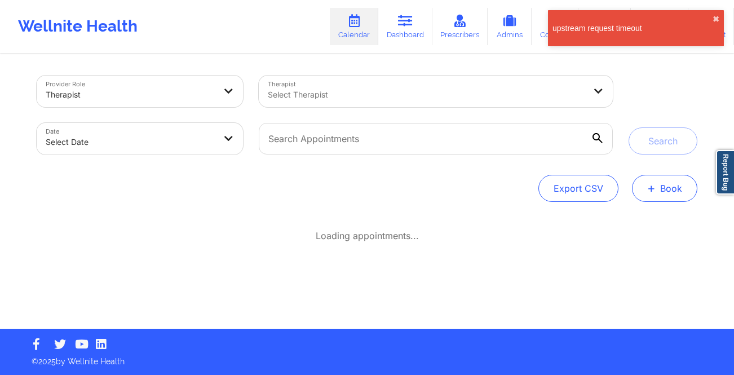
click at [652, 190] on span "+" at bounding box center [651, 188] width 8 height 6
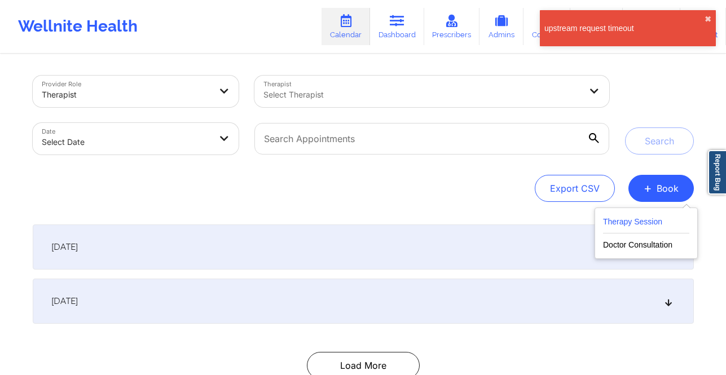
click at [648, 220] on button "Therapy Session" at bounding box center [646, 224] width 86 height 19
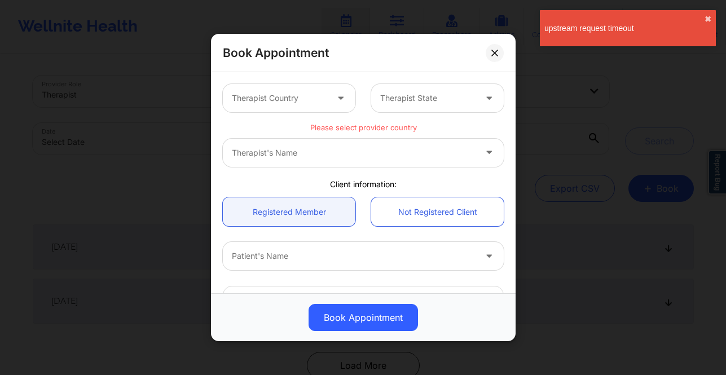
click at [291, 110] on div "Therapist Country Therapist State" at bounding box center [363, 98] width 297 height 44
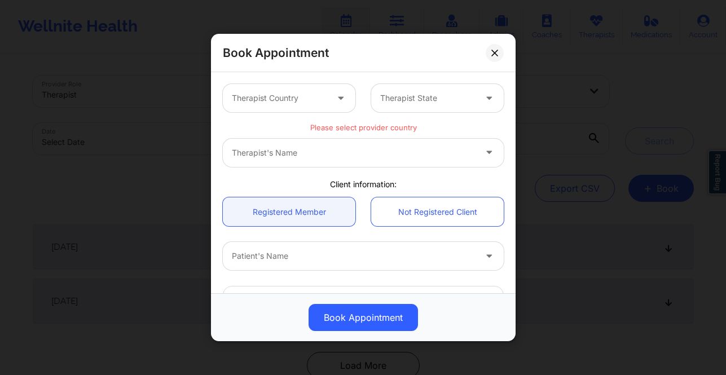
click at [313, 91] on div at bounding box center [279, 98] width 95 height 14
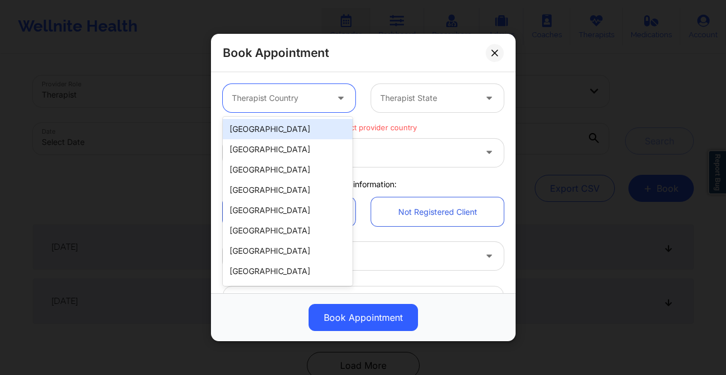
click at [294, 130] on div "United States" at bounding box center [288, 129] width 130 height 20
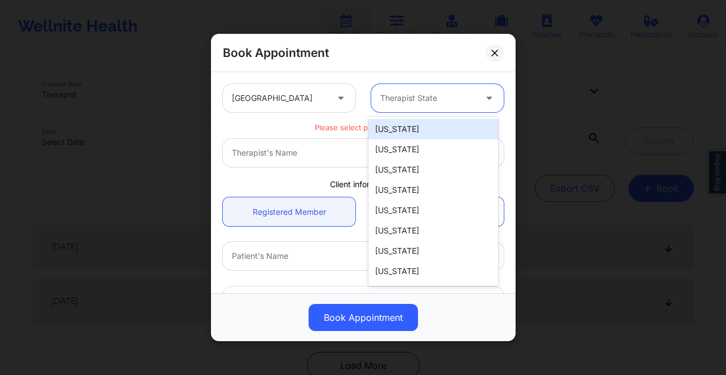
click at [421, 94] on div at bounding box center [427, 98] width 95 height 14
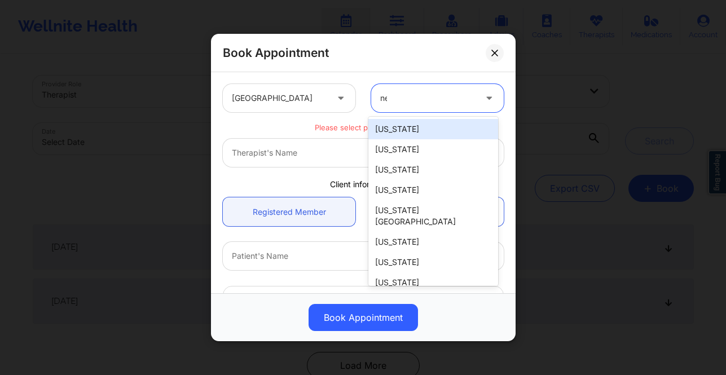
type input "new"
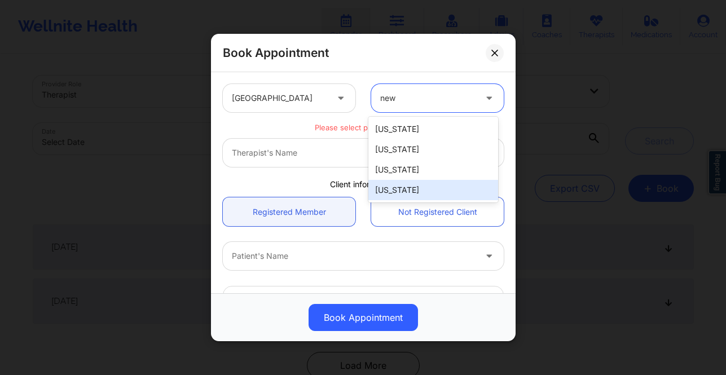
click at [420, 184] on div "New York" at bounding box center [433, 190] width 130 height 20
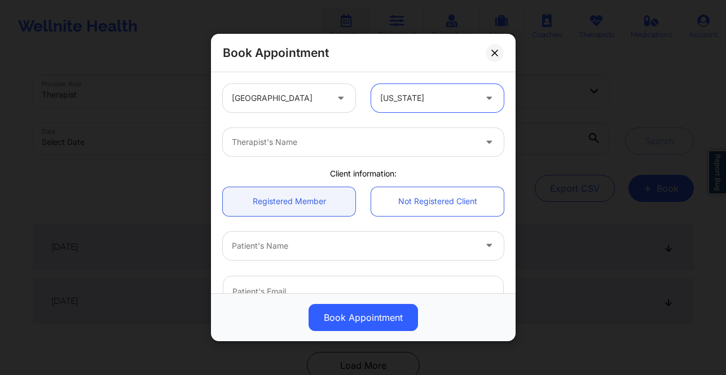
click at [291, 143] on div at bounding box center [354, 142] width 244 height 14
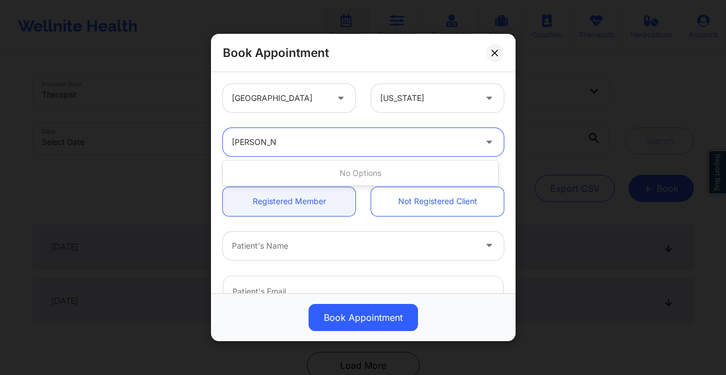
type input "anais quino"
click at [427, 142] on div at bounding box center [342, 142] width 221 height 14
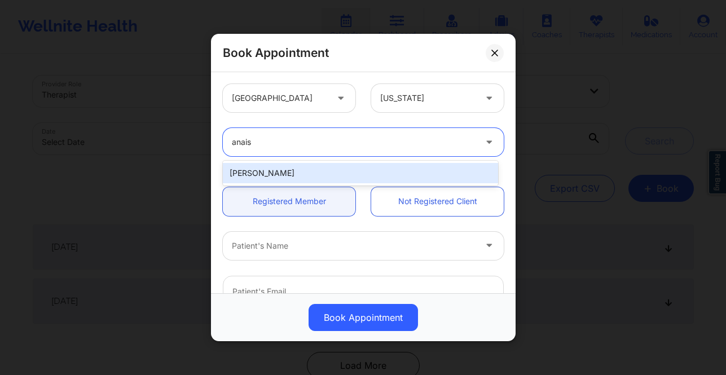
type input "anais"
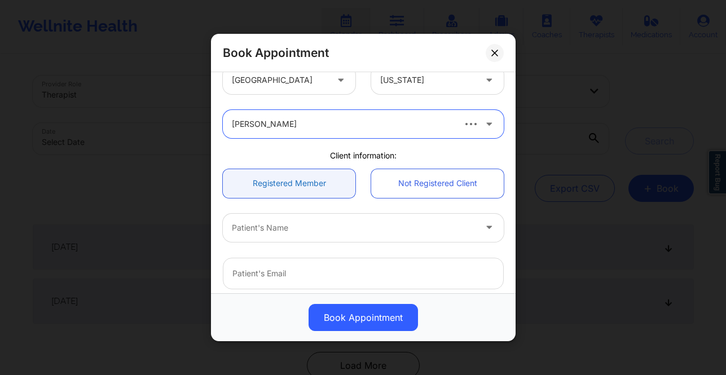
scroll to position [135, 0]
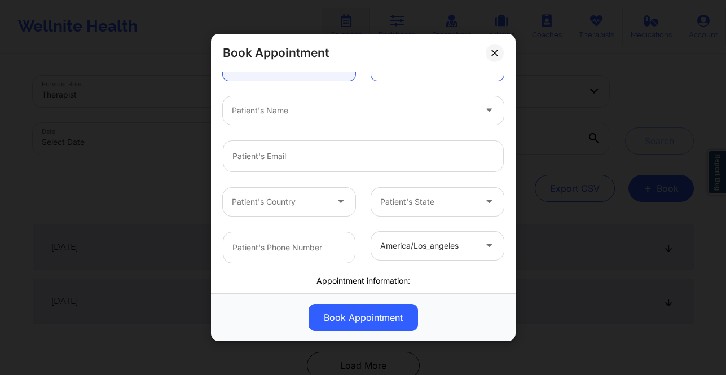
click at [317, 114] on div at bounding box center [354, 111] width 244 height 14
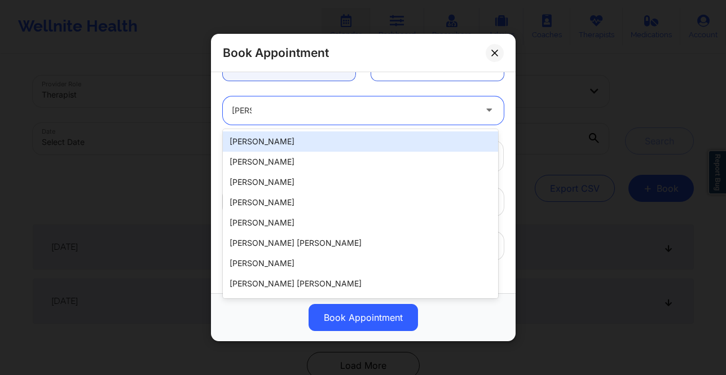
scroll to position [241, 0]
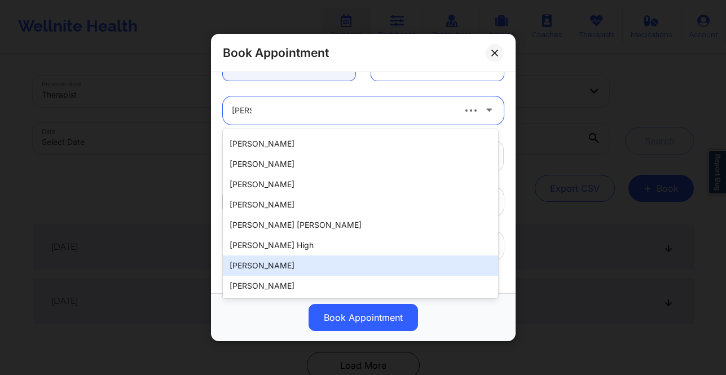
type input "kyle"
click at [121, 57] on div "Book Appointment United States New York Anais Quiñonez Client information: Regi…" at bounding box center [363, 187] width 726 height 375
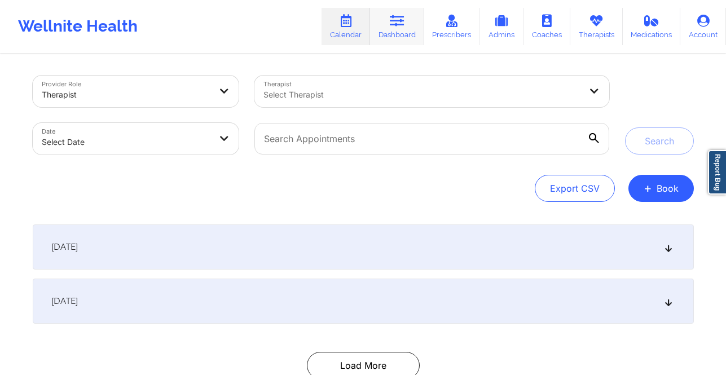
drag, startPoint x: 377, startPoint y: 24, endPoint x: 383, endPoint y: 23, distance: 6.4
click at [377, 25] on link "Dashboard" at bounding box center [397, 26] width 54 height 37
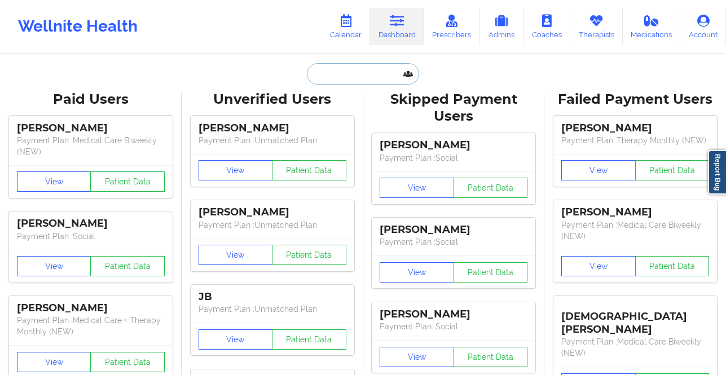
click at [356, 67] on input "text" at bounding box center [363, 73] width 112 height 21
paste input "kylabyamramsay@gmail.com"
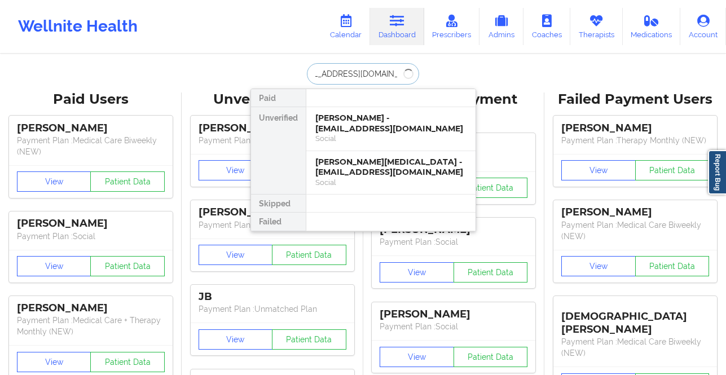
type input "kylabyamramsay@gmail.com"
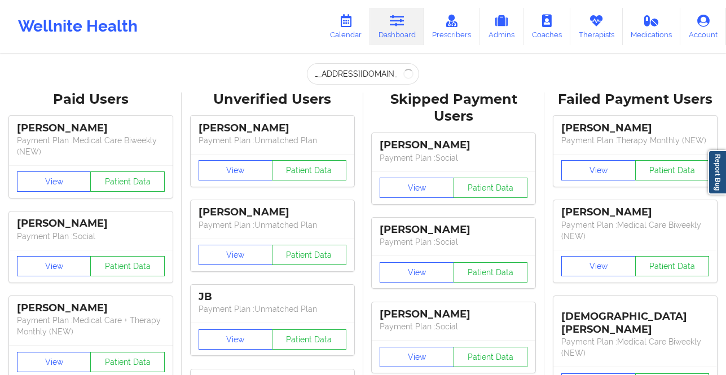
scroll to position [0, 0]
click at [377, 73] on input "kylabyamramsay@gmail.com" at bounding box center [363, 73] width 112 height 21
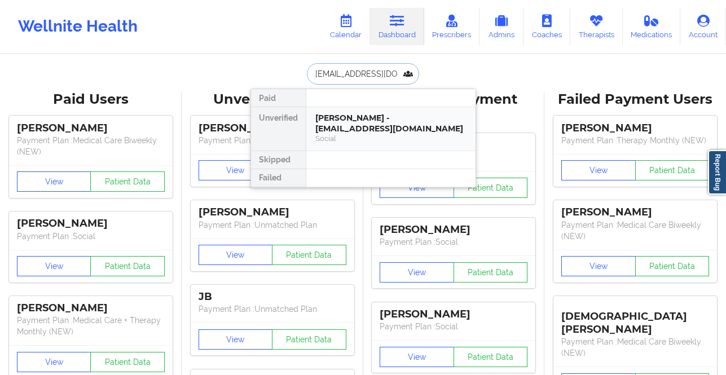
click at [375, 117] on div "Kyla Byam-Ramsay - kylabyamramsay@gmail.com" at bounding box center [390, 123] width 151 height 21
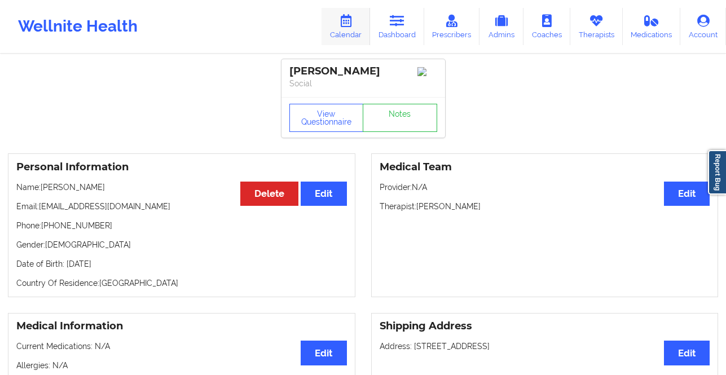
click at [346, 29] on link "Calendar" at bounding box center [345, 26] width 48 height 37
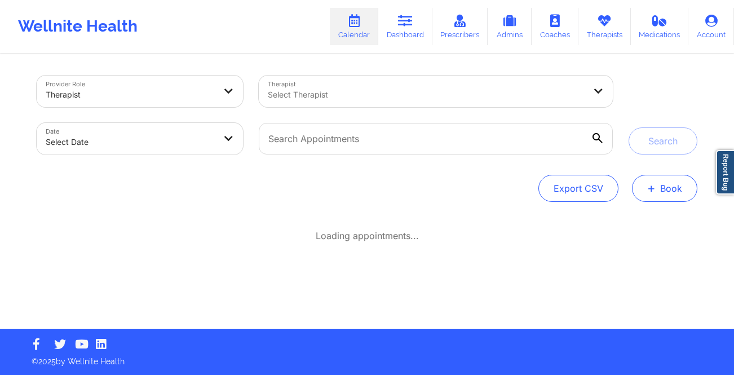
click at [687, 196] on button "+ Book" at bounding box center [664, 188] width 65 height 27
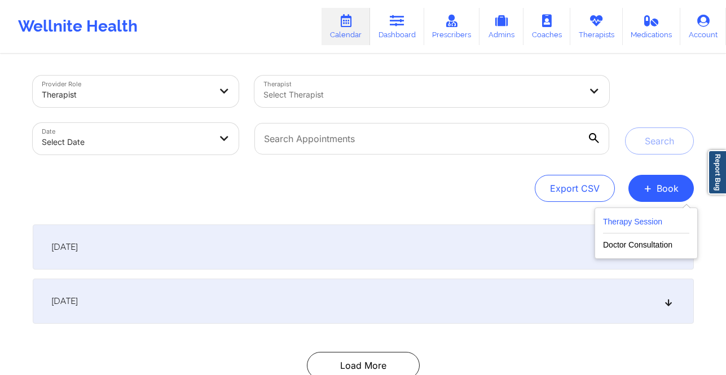
click at [655, 221] on button "Therapy Session" at bounding box center [646, 224] width 86 height 19
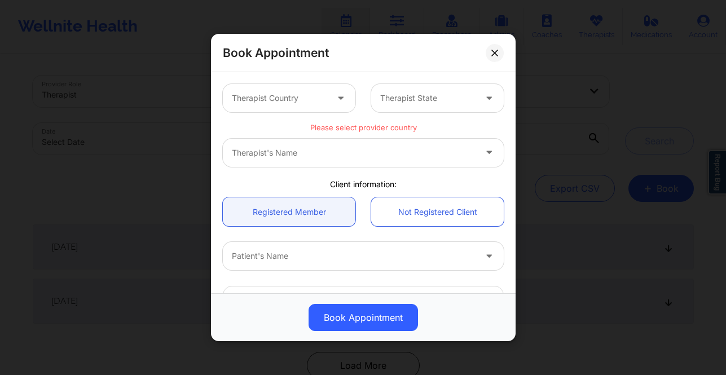
click at [320, 92] on div at bounding box center [279, 98] width 95 height 14
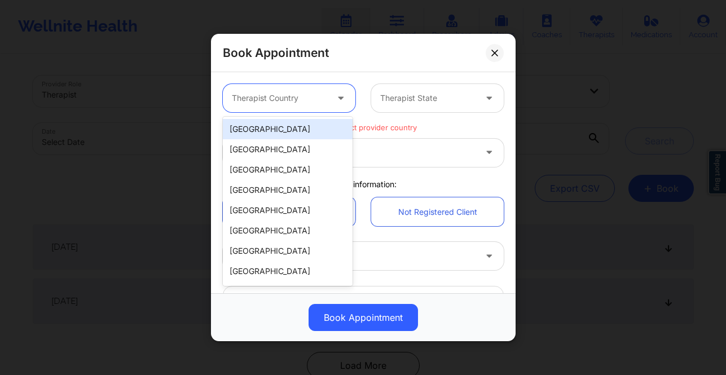
click at [303, 129] on div "United States" at bounding box center [288, 129] width 130 height 20
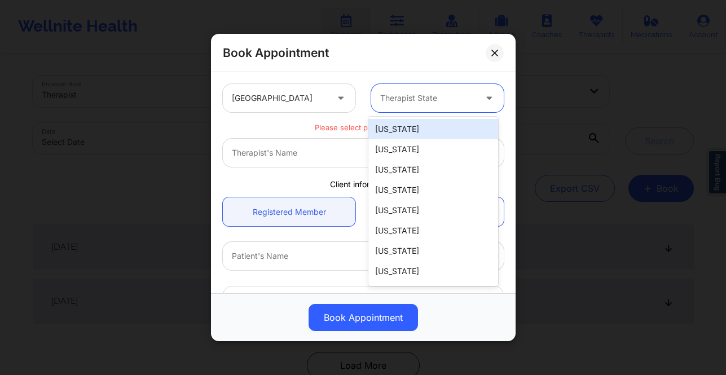
click at [385, 103] on div at bounding box center [427, 98] width 95 height 14
type input "new"
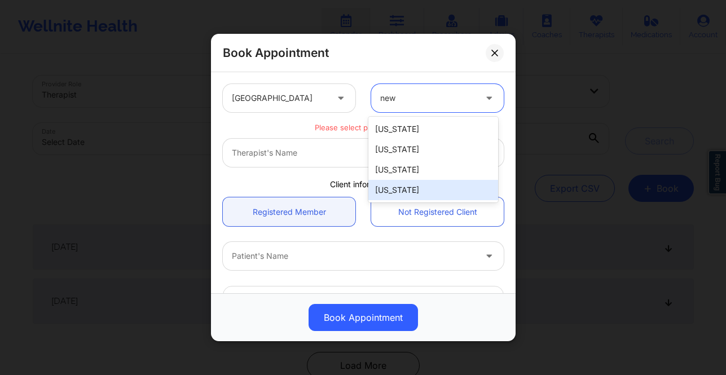
click at [405, 189] on div "New York" at bounding box center [433, 190] width 130 height 20
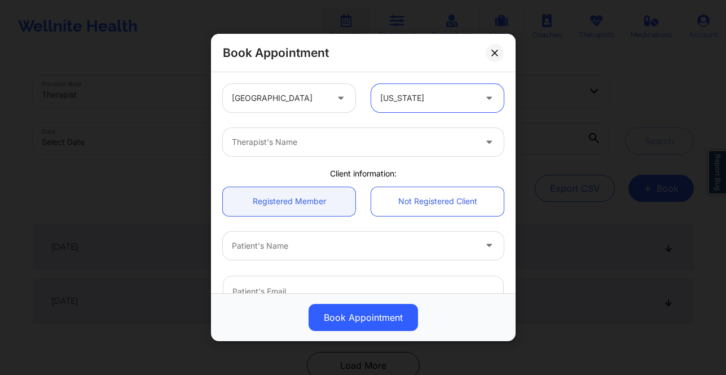
click at [334, 147] on div at bounding box center [354, 142] width 244 height 14
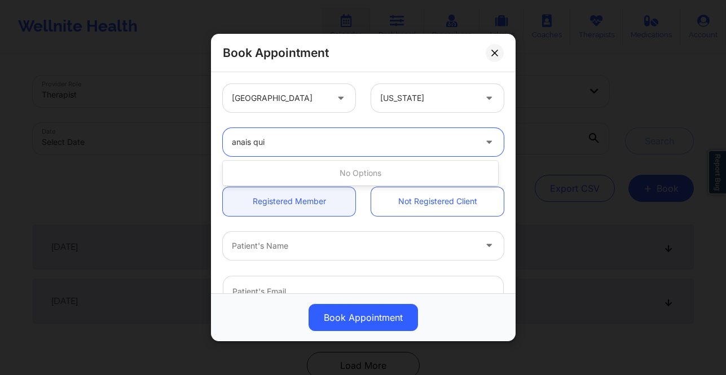
type input "anais qu"
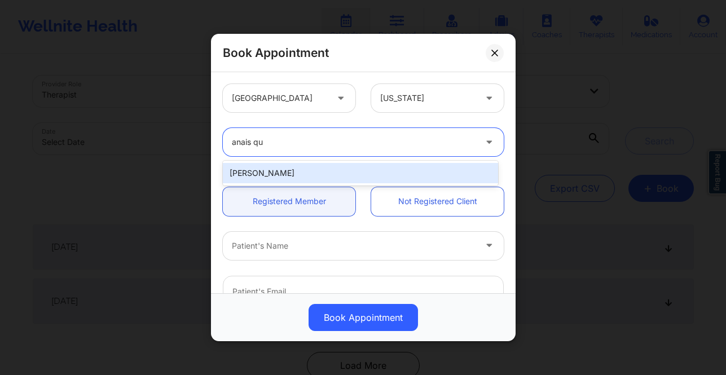
click at [286, 178] on div "Anais Quiñonez" at bounding box center [360, 173] width 275 height 20
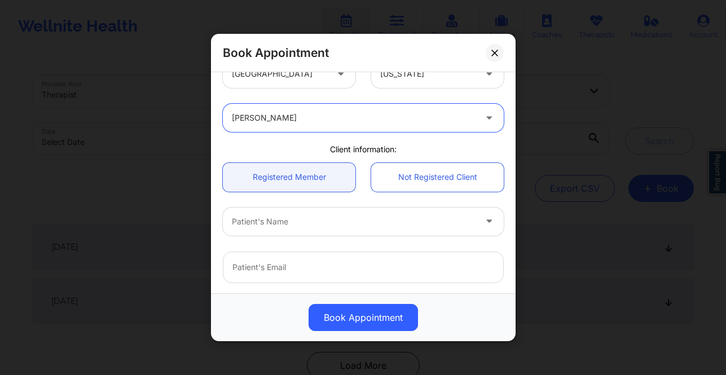
scroll to position [86, 0]
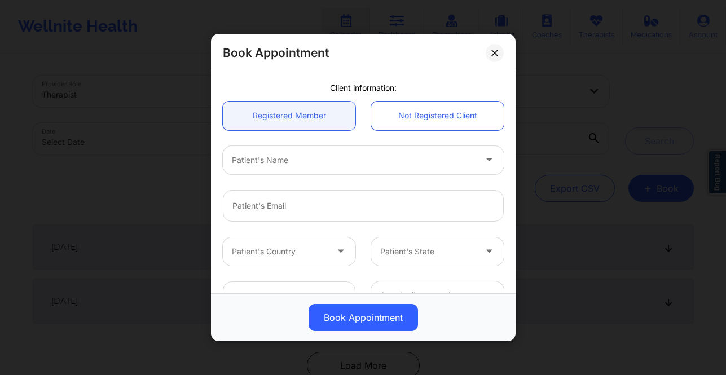
click at [286, 170] on div "Patient's Name" at bounding box center [350, 160] width 254 height 28
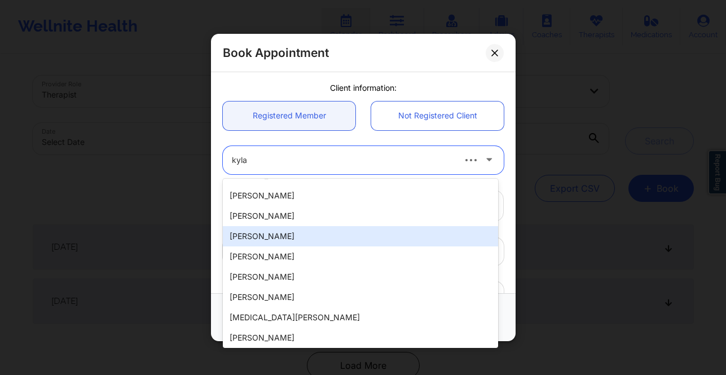
scroll to position [0, 0]
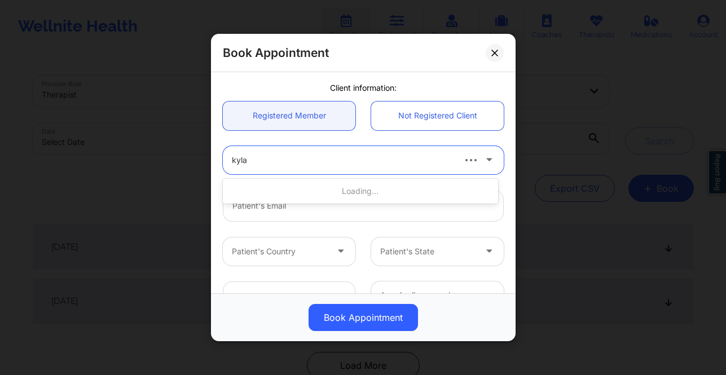
type input "kyla b"
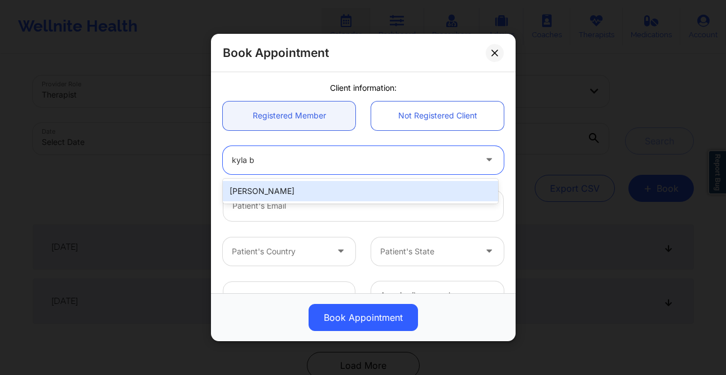
click at [332, 191] on div "Kyla Byam-Ramsay" at bounding box center [360, 191] width 275 height 20
type input "kylabyamramsay@gmail.com"
type input "+1347-607-8525"
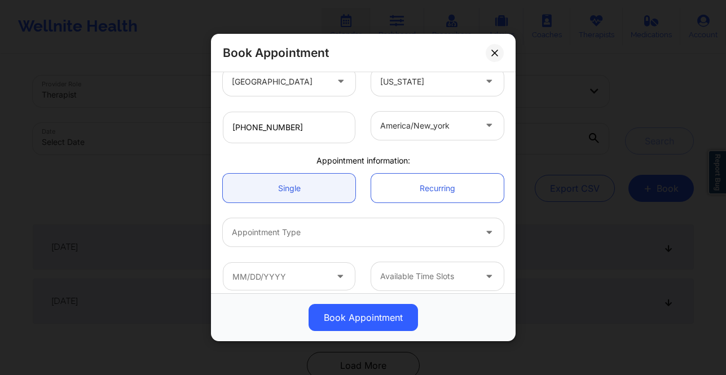
scroll to position [264, 0]
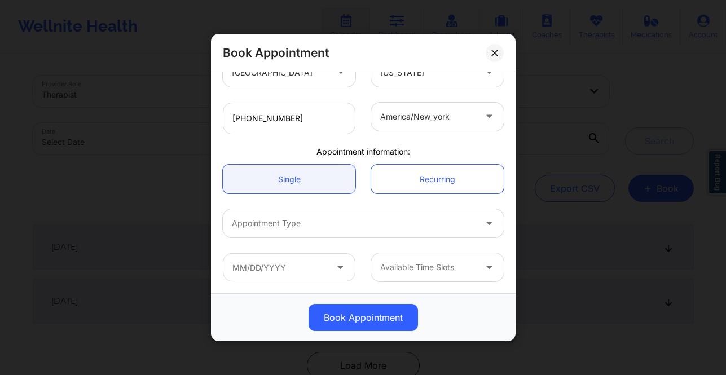
click at [318, 227] on div at bounding box center [354, 223] width 244 height 14
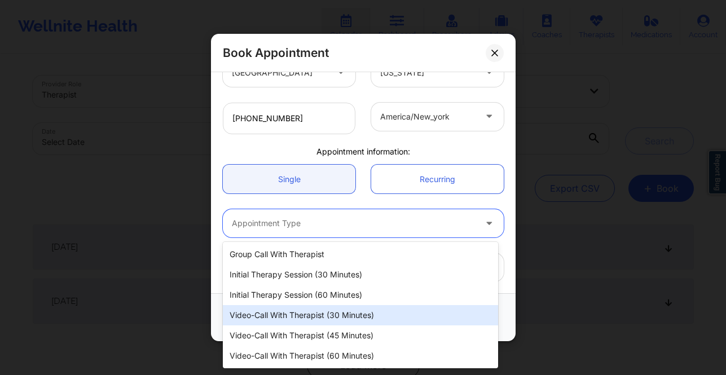
click at [322, 307] on div "Video-Call with Therapist (30 minutes)" at bounding box center [360, 315] width 275 height 20
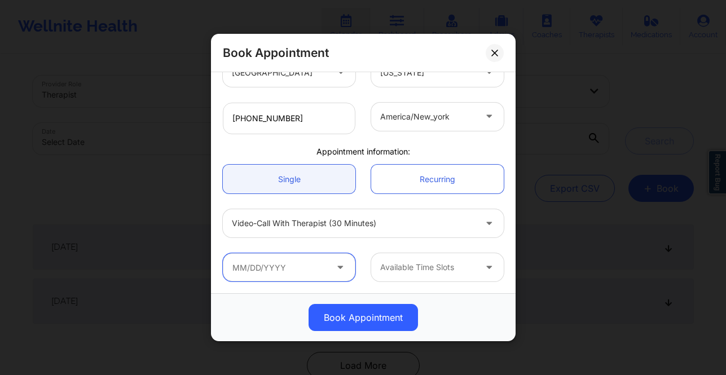
click at [309, 264] on input "text" at bounding box center [289, 267] width 132 height 28
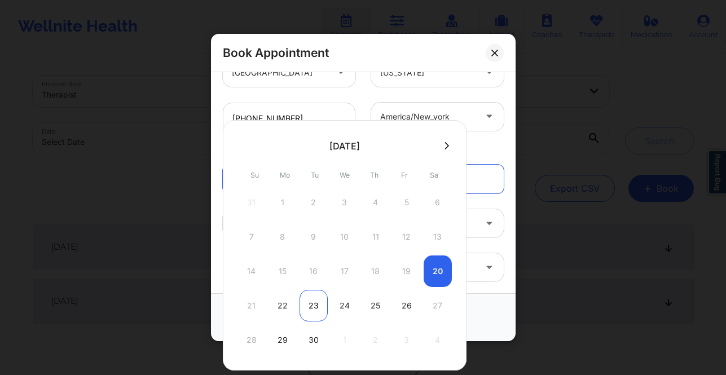
click at [314, 304] on div "23" at bounding box center [313, 306] width 28 height 32
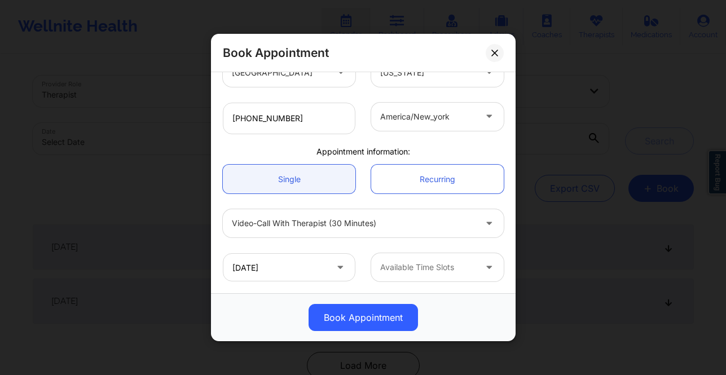
click at [483, 269] on icon at bounding box center [488, 265] width 11 height 10
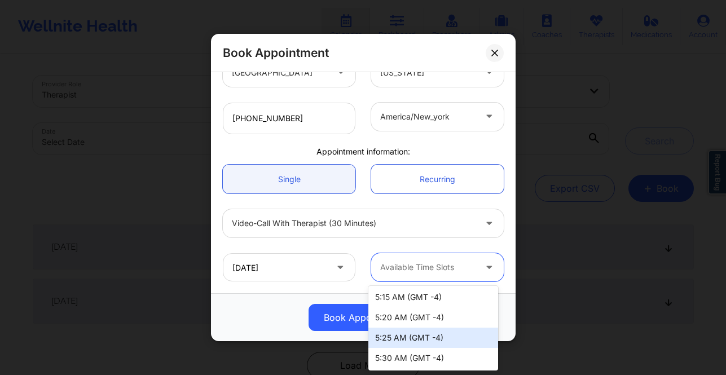
scroll to position [83, 0]
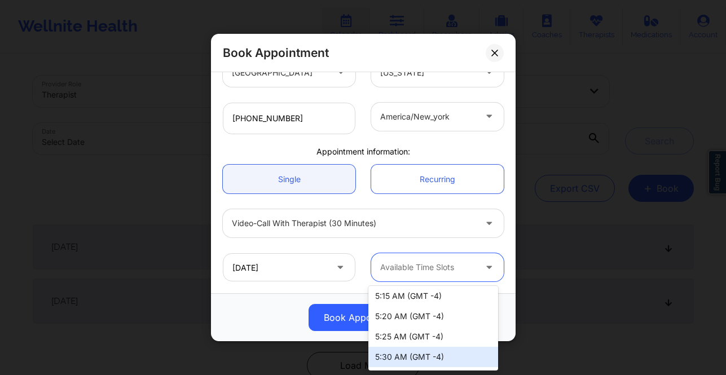
click at [433, 350] on div "5:30 AM (GMT -4)" at bounding box center [433, 357] width 130 height 20
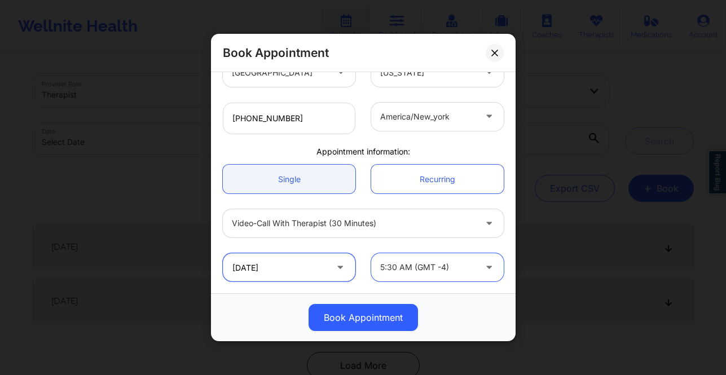
click at [307, 272] on input "09/23/2025" at bounding box center [289, 267] width 132 height 28
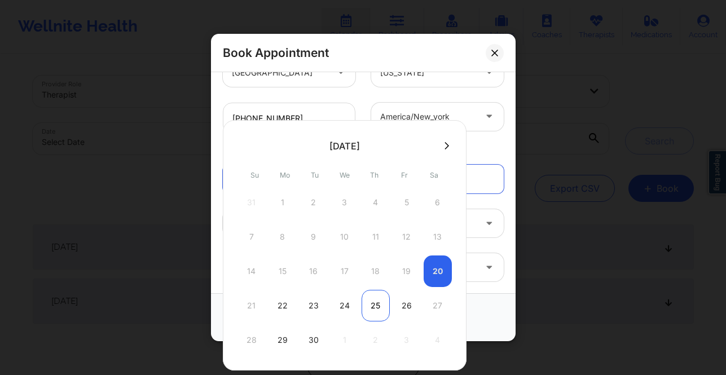
click at [379, 303] on div "25" at bounding box center [375, 306] width 28 height 32
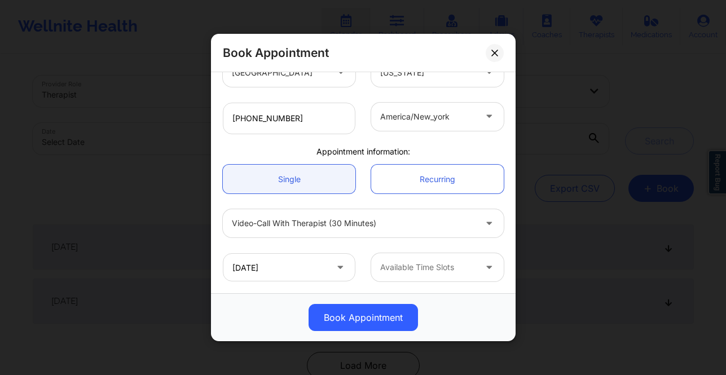
click at [445, 271] on div at bounding box center [427, 267] width 95 height 14
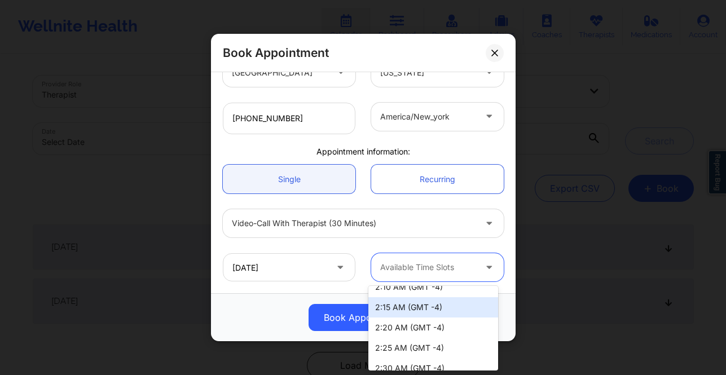
scroll to position [43, 0]
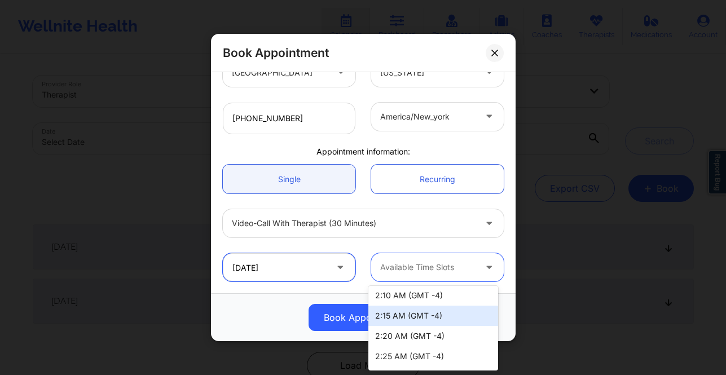
click at [296, 266] on input "09/25/2025" at bounding box center [289, 267] width 132 height 28
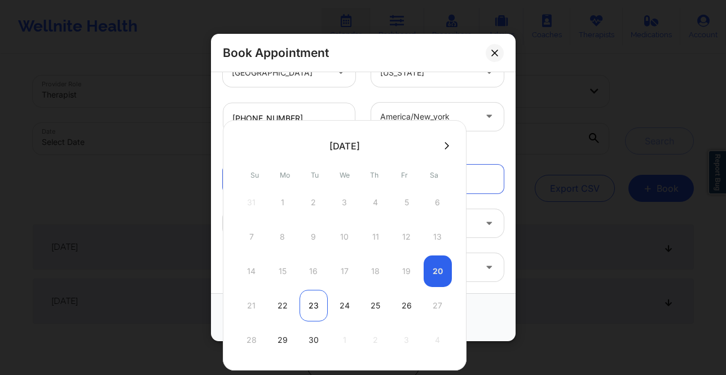
click at [320, 308] on div "23" at bounding box center [313, 306] width 28 height 32
type input "09/23/2025"
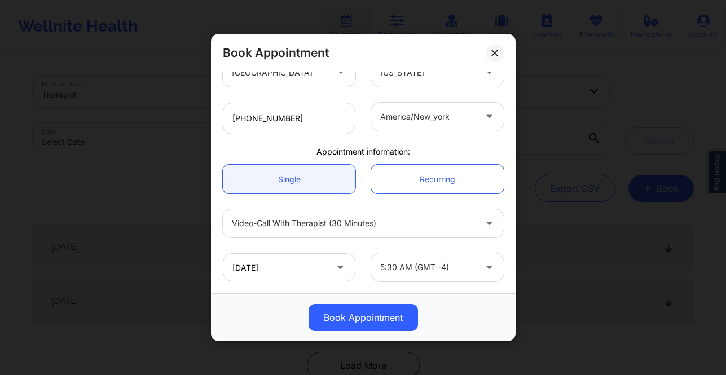
click at [450, 269] on div at bounding box center [427, 267] width 95 height 14
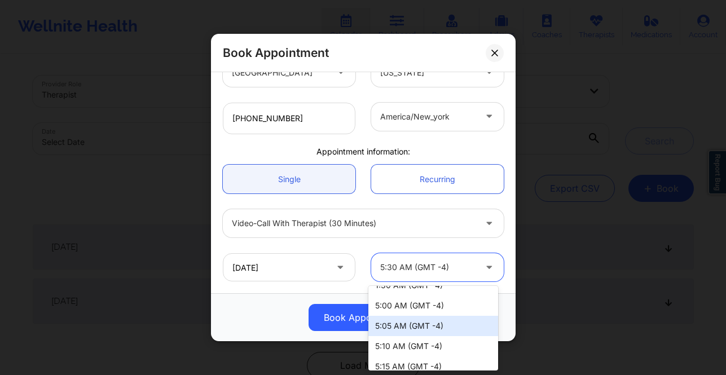
scroll to position [103, 0]
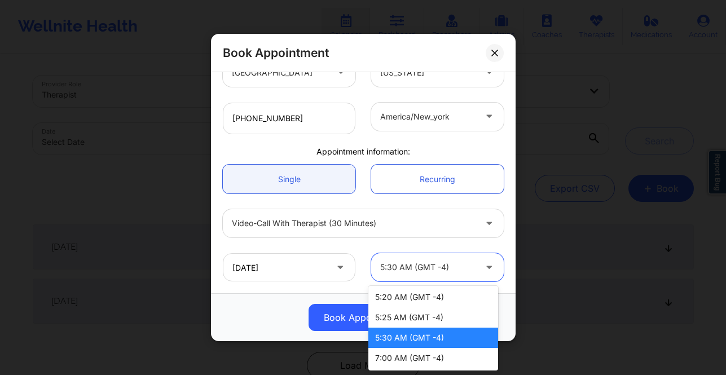
click at [427, 337] on div "5:30 AM (GMT -4)" at bounding box center [433, 338] width 130 height 20
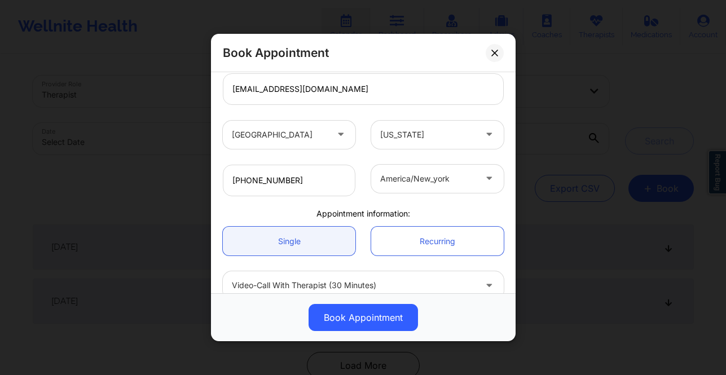
scroll to position [264, 0]
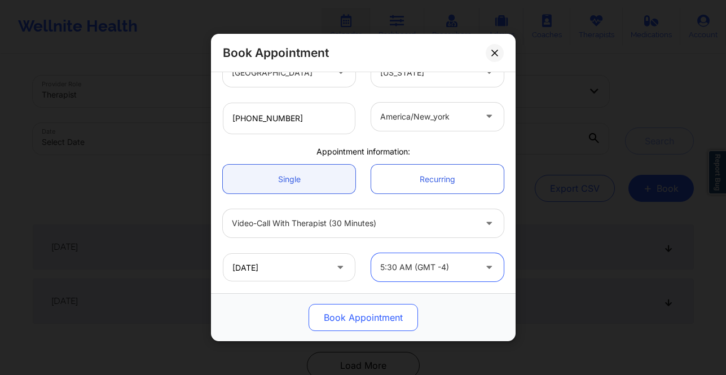
click at [372, 315] on button "Book Appointment" at bounding box center [362, 317] width 109 height 27
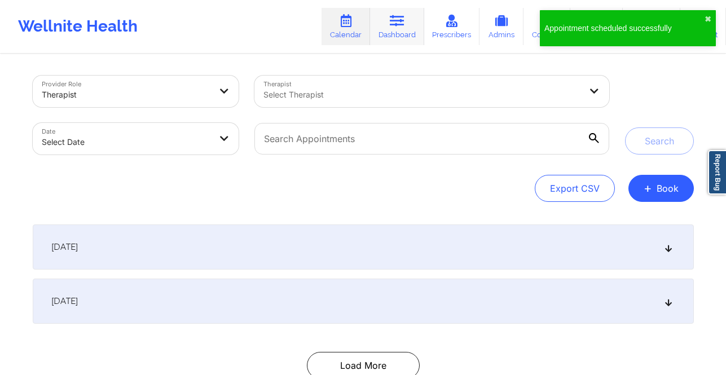
drag, startPoint x: 355, startPoint y: 28, endPoint x: 378, endPoint y: 24, distance: 22.9
click at [355, 28] on link "Calendar" at bounding box center [345, 26] width 48 height 37
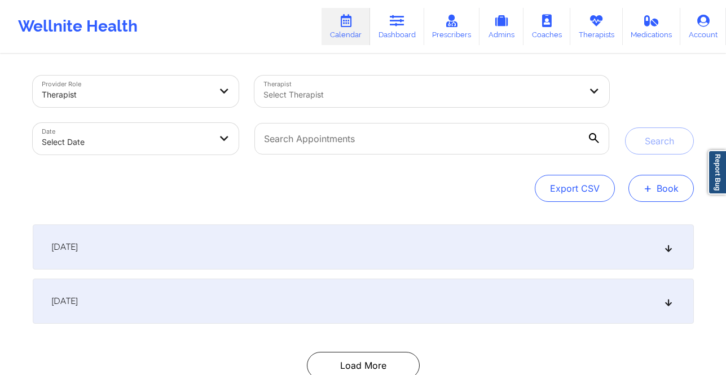
click at [657, 199] on button "+ Book" at bounding box center [660, 188] width 65 height 27
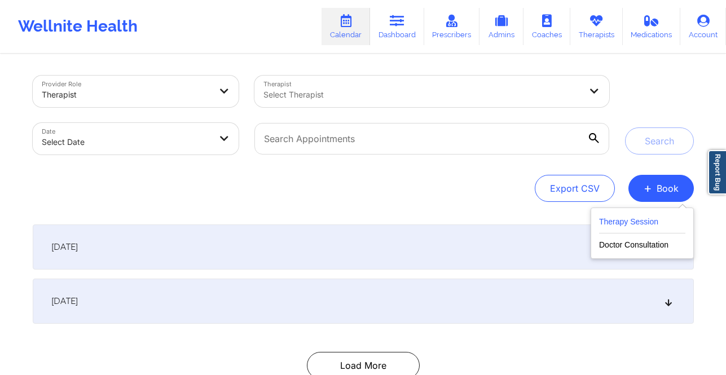
click at [636, 222] on button "Therapy Session" at bounding box center [642, 224] width 86 height 19
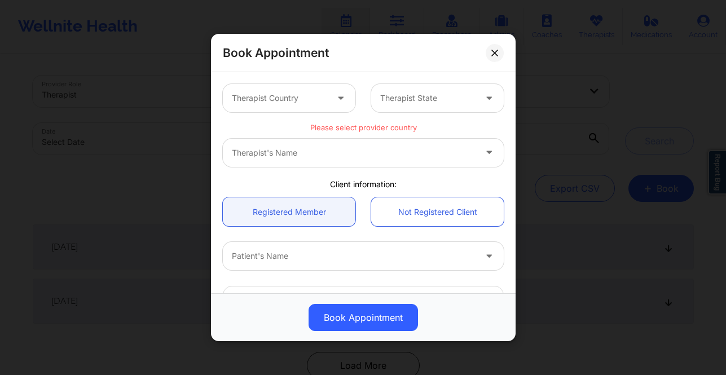
click at [315, 90] on div "Therapist Country" at bounding box center [275, 98] width 105 height 28
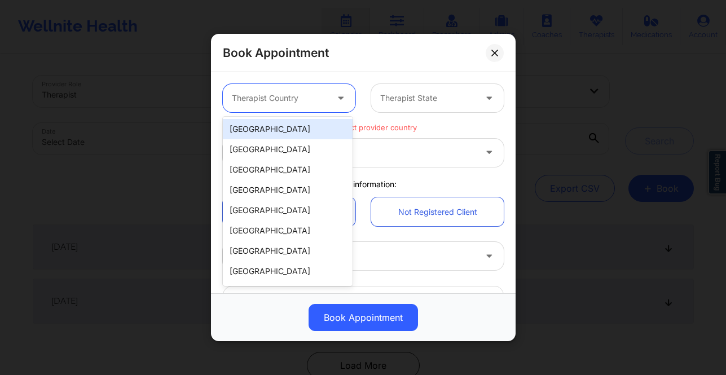
drag, startPoint x: 309, startPoint y: 127, endPoint x: 316, endPoint y: 125, distance: 7.1
click at [309, 127] on div "United States" at bounding box center [288, 129] width 130 height 20
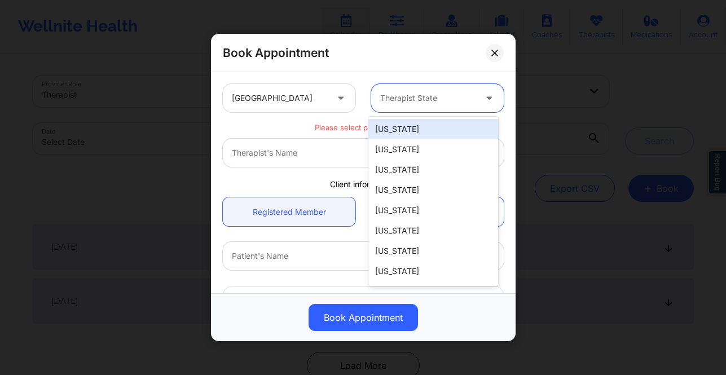
click at [425, 89] on div "Therapist State" at bounding box center [423, 98] width 105 height 28
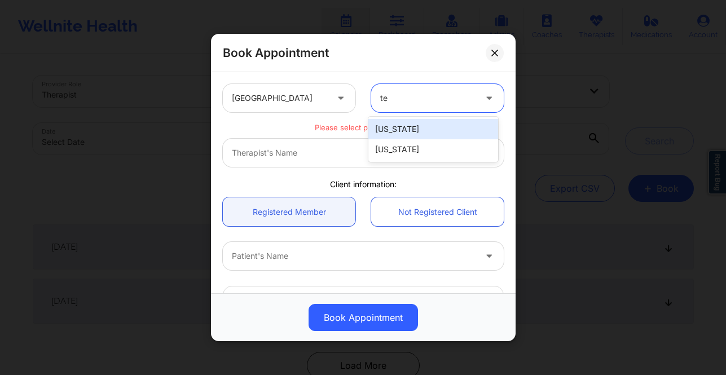
type input "tex"
click at [419, 126] on div "Texas" at bounding box center [433, 129] width 130 height 20
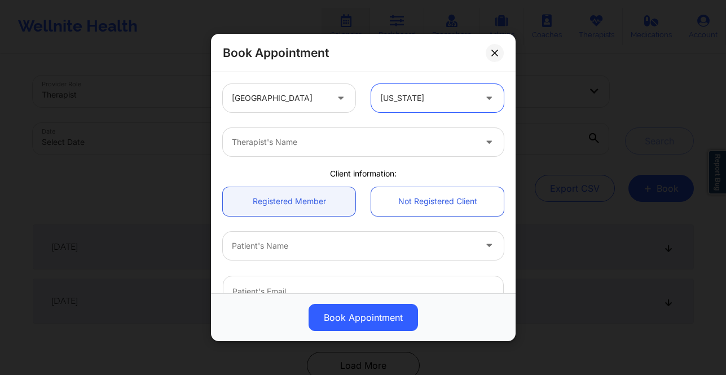
click at [391, 151] on div "Therapist's Name" at bounding box center [350, 142] width 254 height 28
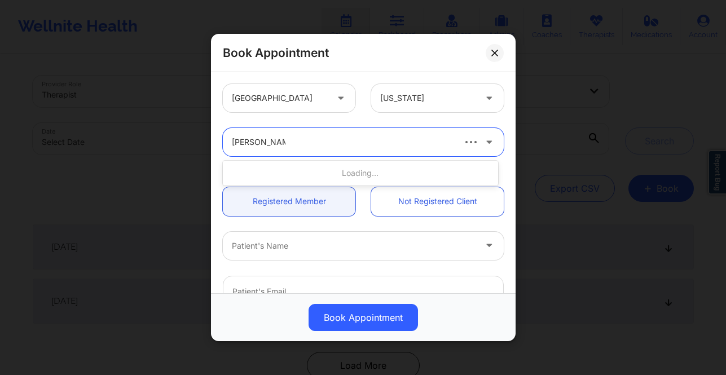
type input "mashonda wadd"
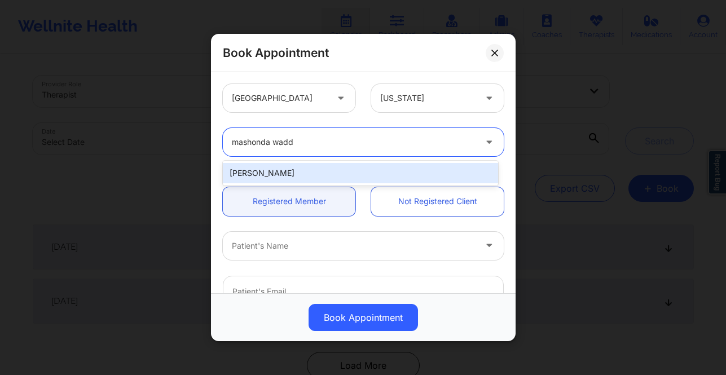
click at [396, 167] on div "Mashonda Waddell" at bounding box center [360, 173] width 275 height 20
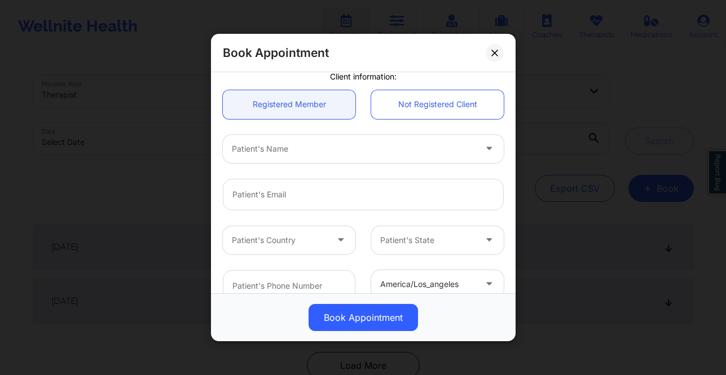
scroll to position [148, 0]
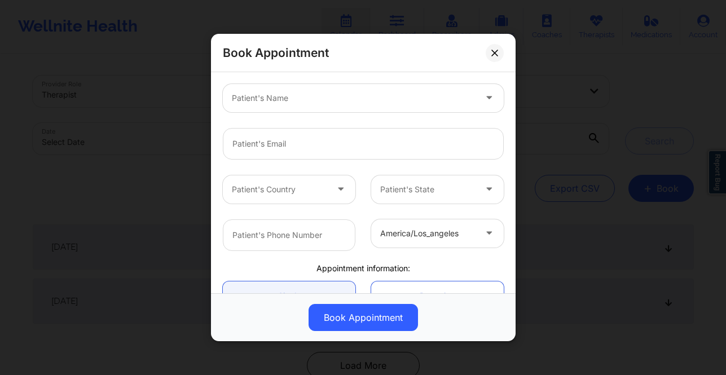
click at [316, 95] on div at bounding box center [354, 98] width 244 height 14
type input "arishia"
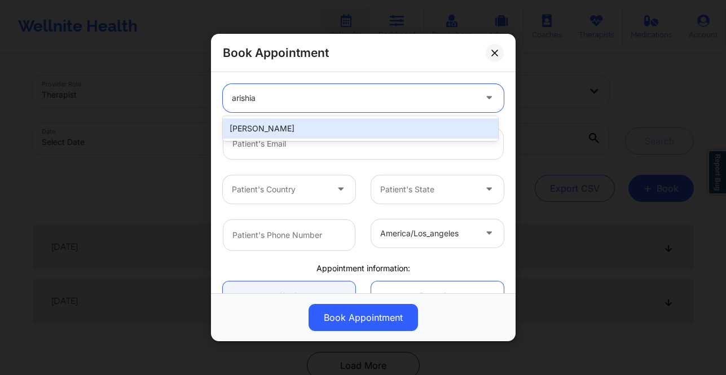
click at [284, 130] on div "Arishia Mishra" at bounding box center [360, 128] width 275 height 20
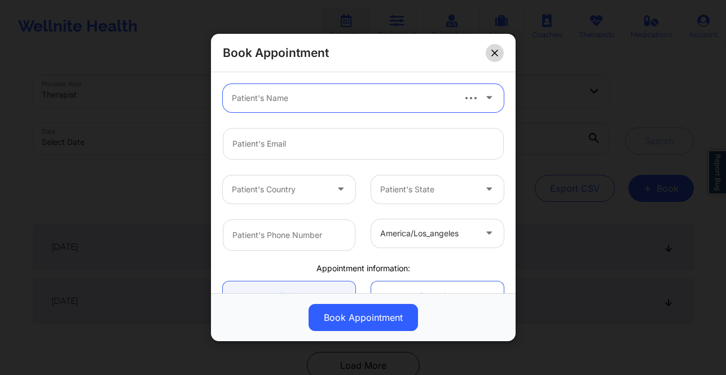
click at [491, 55] on icon at bounding box center [494, 53] width 7 height 7
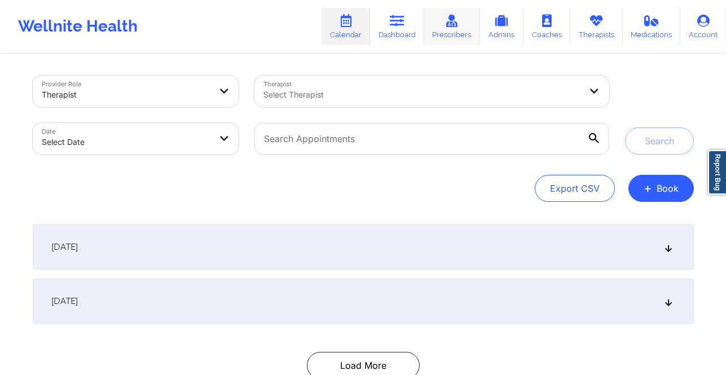
click at [448, 26] on icon at bounding box center [451, 21] width 15 height 12
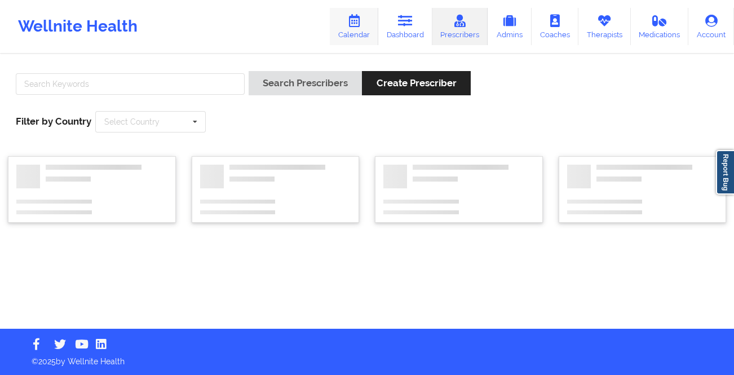
click at [370, 28] on link "Calendar" at bounding box center [354, 26] width 48 height 37
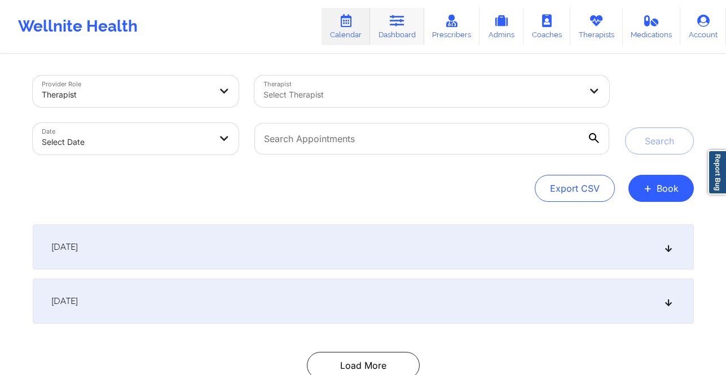
click at [415, 29] on link "Dashboard" at bounding box center [397, 26] width 54 height 37
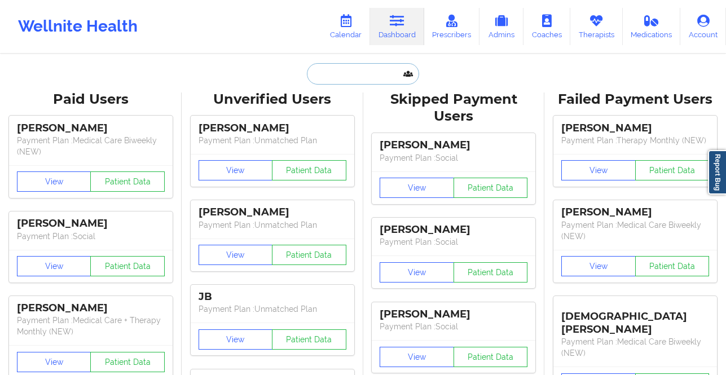
click at [321, 75] on input "text" at bounding box center [363, 73] width 112 height 21
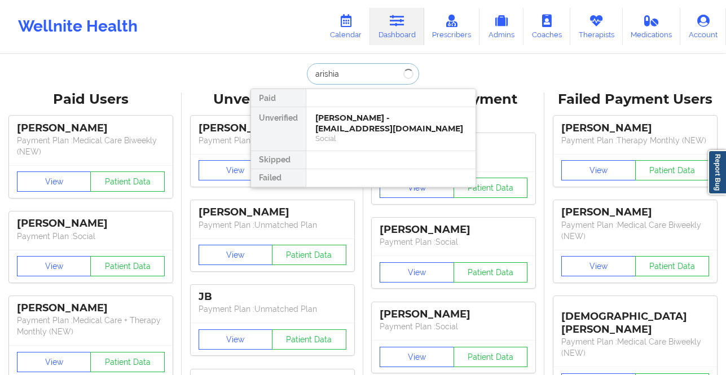
type input "arishia"
click at [368, 129] on div "Arishia Mishra - arishiam12@gmail.com" at bounding box center [390, 123] width 151 height 21
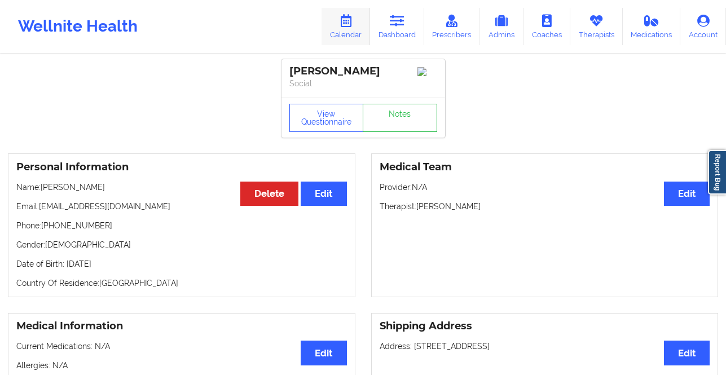
click at [347, 36] on link "Calendar" at bounding box center [345, 26] width 48 height 37
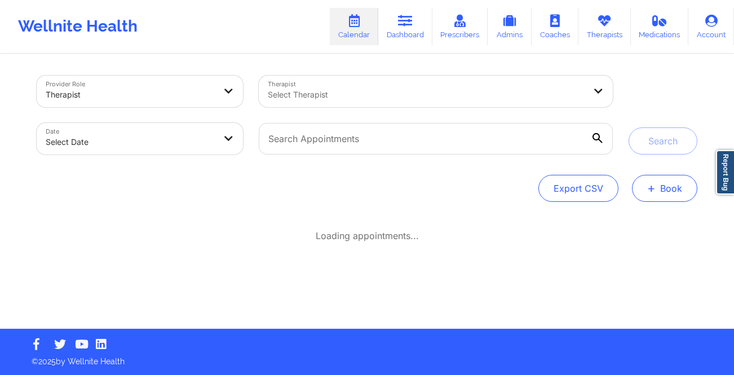
click at [666, 195] on button "+ Book" at bounding box center [664, 188] width 65 height 27
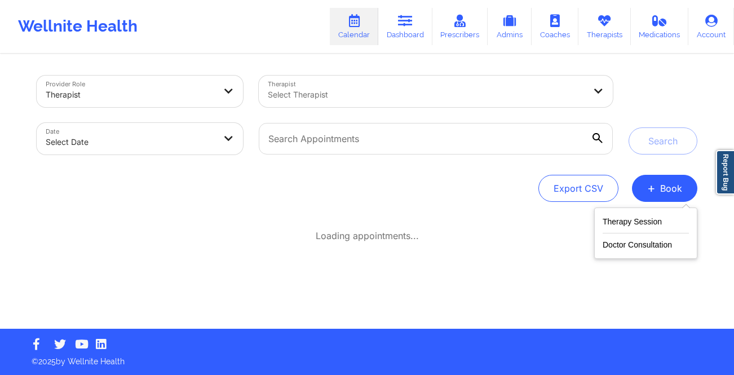
click at [631, 212] on div "Therapy Session Doctor Consultation" at bounding box center [645, 232] width 103 height 51
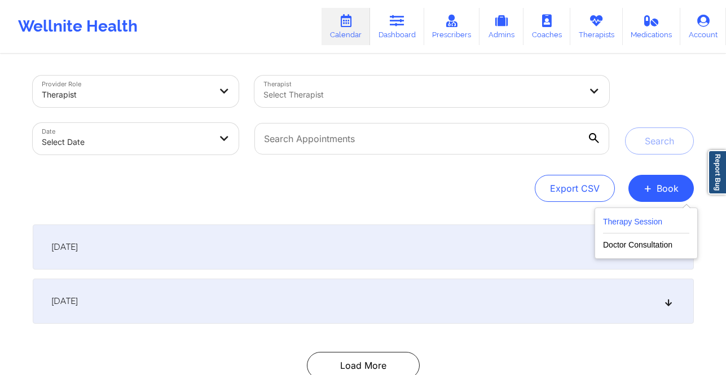
click at [629, 218] on button "Therapy Session" at bounding box center [646, 224] width 86 height 19
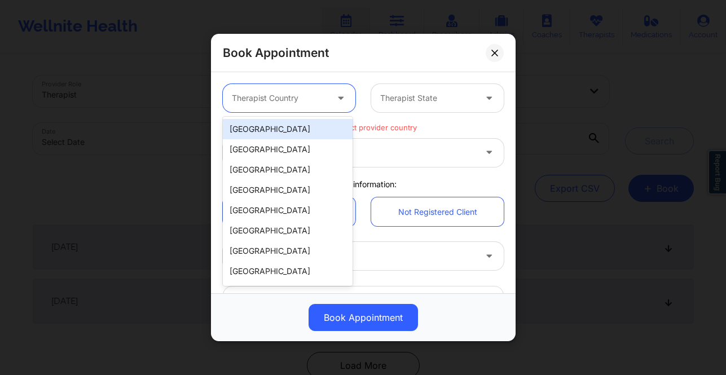
click at [312, 90] on div "Therapist Country" at bounding box center [275, 98] width 105 height 28
click at [325, 132] on div "United States" at bounding box center [288, 129] width 130 height 20
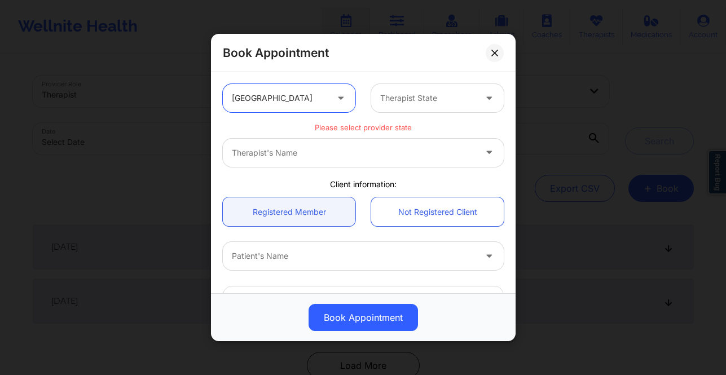
click at [421, 93] on div at bounding box center [427, 98] width 95 height 14
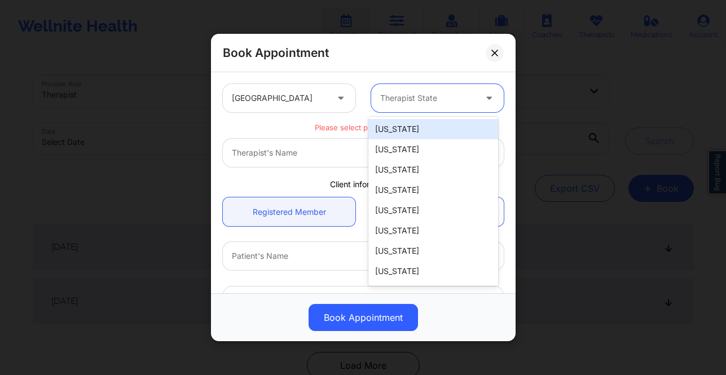
type input "g"
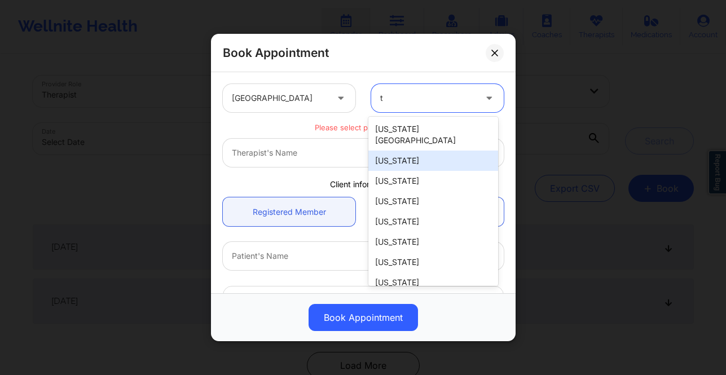
type input "te"
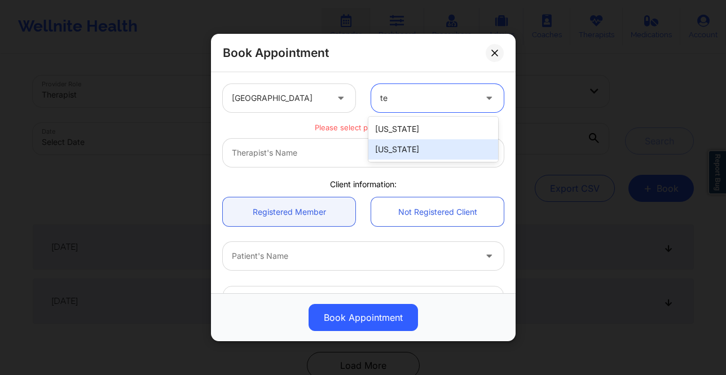
click at [436, 150] on div "Texas" at bounding box center [433, 149] width 130 height 20
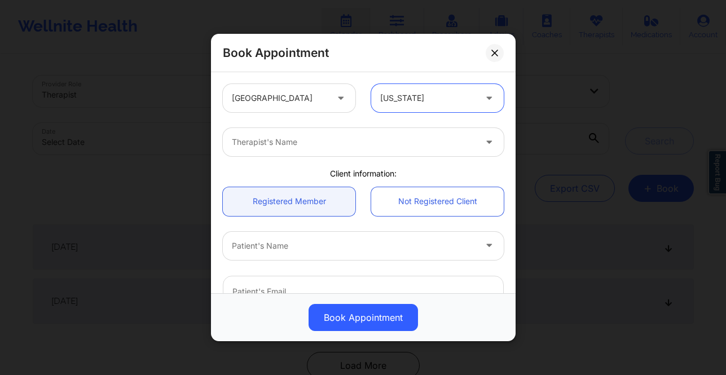
click at [394, 142] on div at bounding box center [354, 142] width 244 height 14
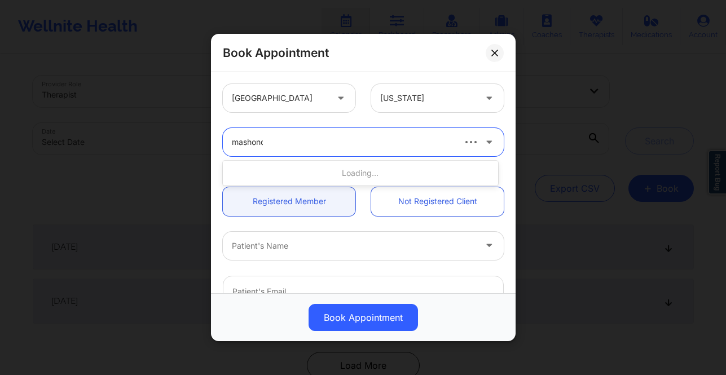
type input "mashonda"
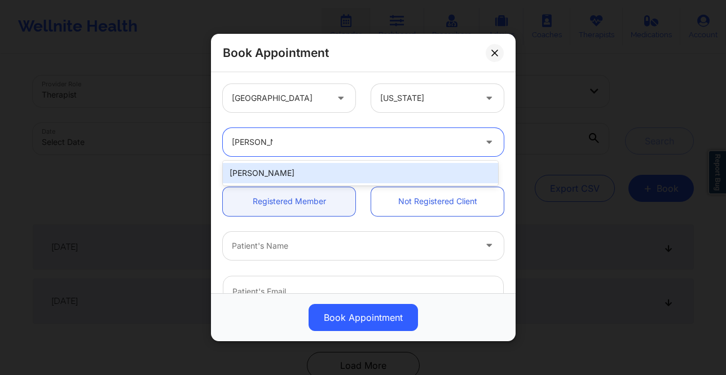
click at [353, 175] on div "Mashonda Waddell" at bounding box center [360, 173] width 275 height 20
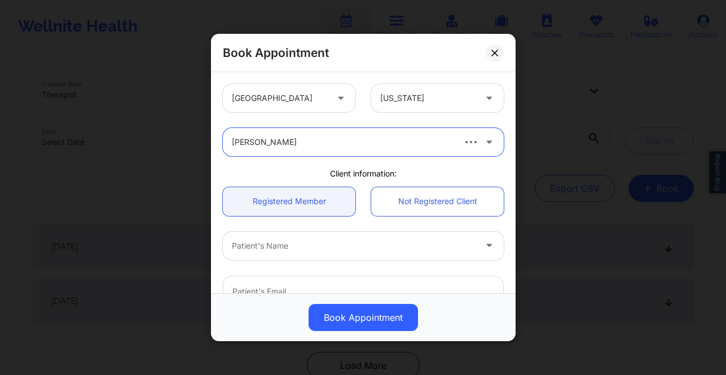
click at [334, 250] on div at bounding box center [354, 246] width 244 height 14
type input "arishia"
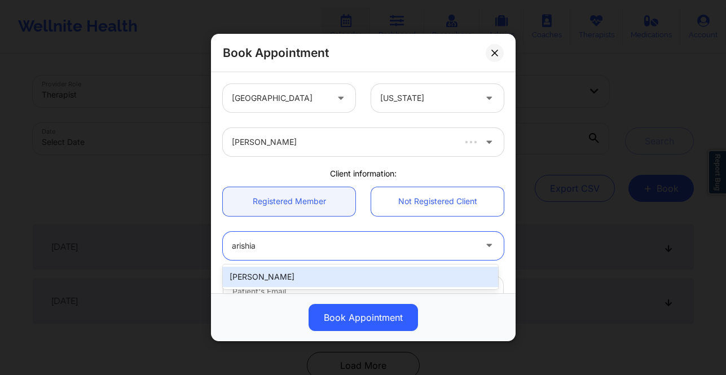
click at [333, 272] on div "Arishia Mishra" at bounding box center [360, 277] width 275 height 20
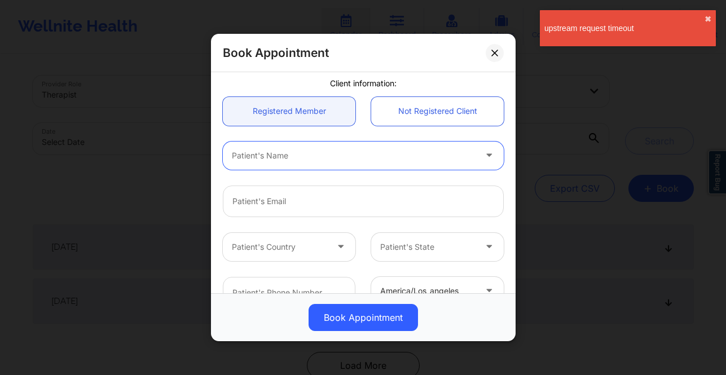
scroll to position [89, 0]
click at [477, 162] on div at bounding box center [489, 157] width 27 height 28
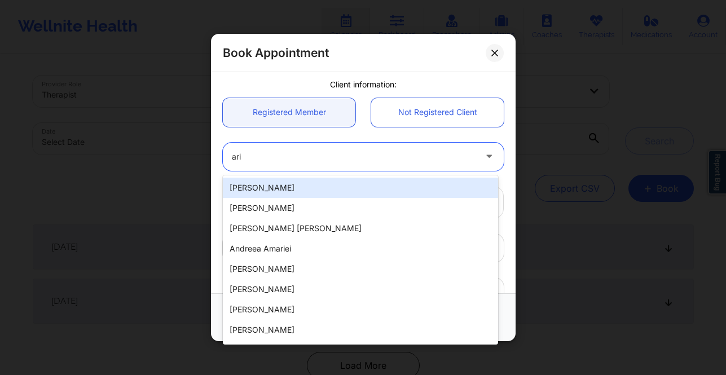
type input "aris"
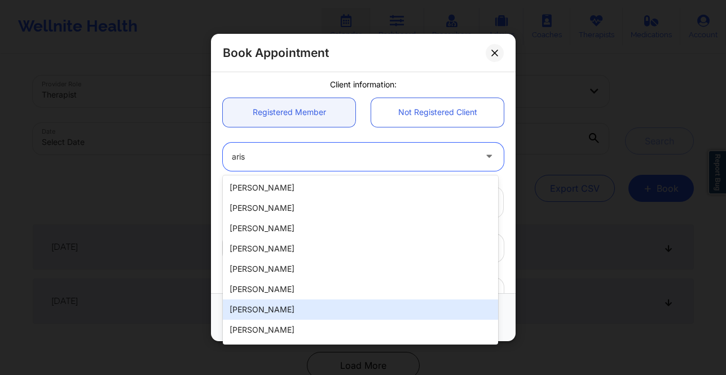
click at [361, 302] on div "Arishia Mishra" at bounding box center [360, 309] width 275 height 20
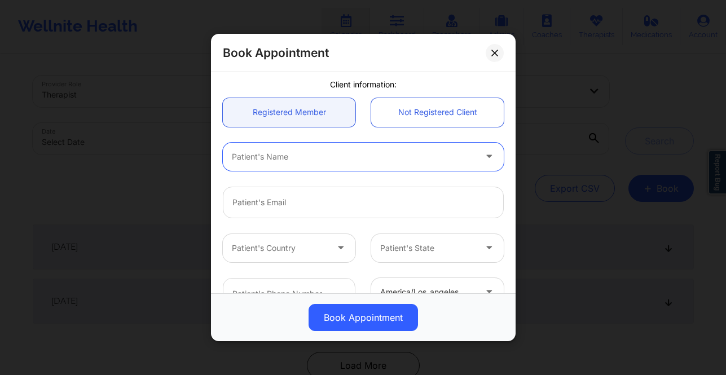
click at [467, 149] on div "Patient's Name" at bounding box center [350, 157] width 254 height 28
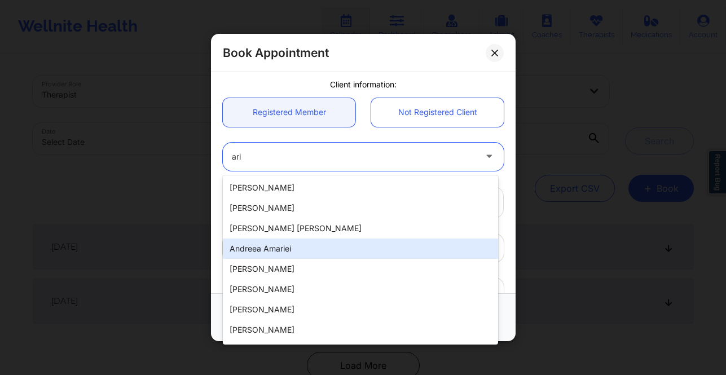
type input "aris"
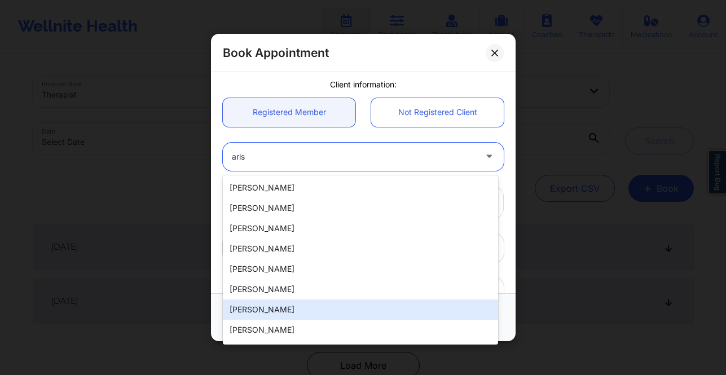
click at [336, 312] on div "Arishia Mishra" at bounding box center [360, 309] width 275 height 20
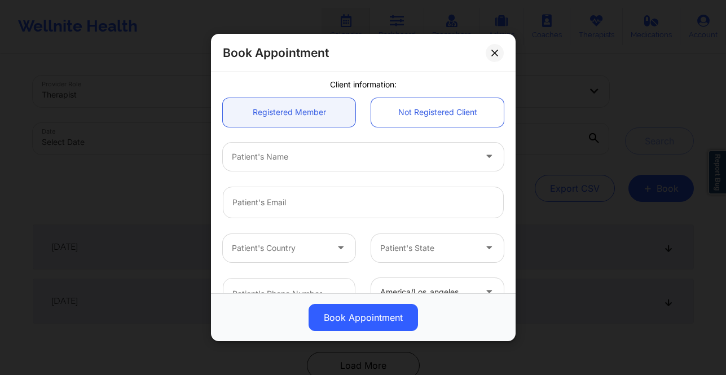
scroll to position [92, 0]
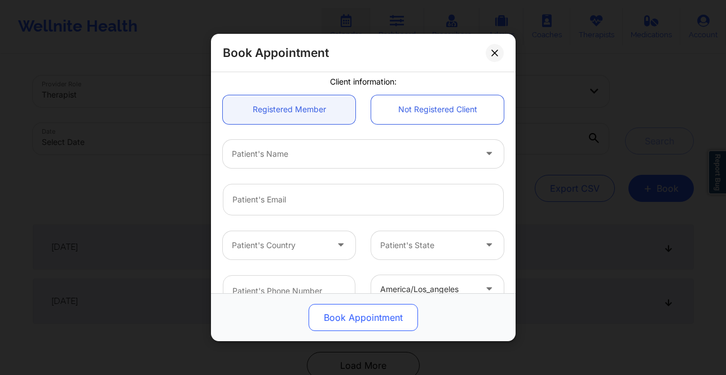
click at [403, 324] on button "Book Appointment" at bounding box center [362, 317] width 109 height 27
click at [406, 322] on button "Book Appointment" at bounding box center [362, 317] width 109 height 27
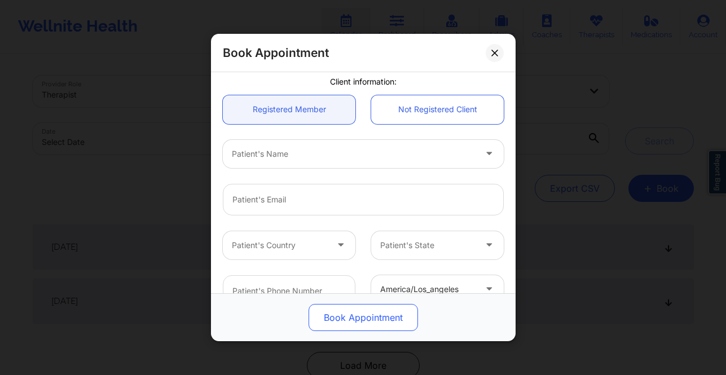
drag, startPoint x: 411, startPoint y: 322, endPoint x: 409, endPoint y: 316, distance: 5.9
click at [411, 321] on button "Book Appointment" at bounding box center [362, 317] width 109 height 27
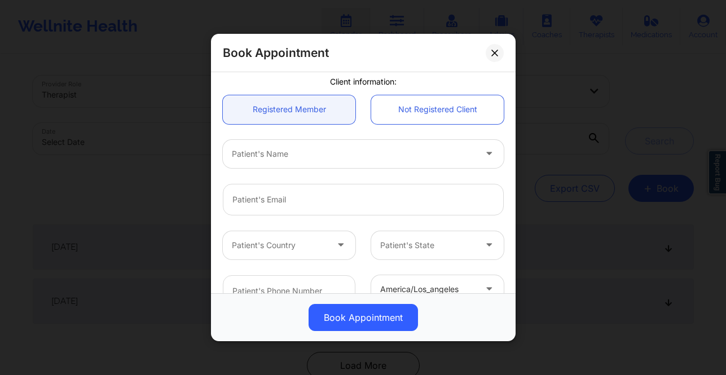
drag, startPoint x: 406, startPoint y: 313, endPoint x: 389, endPoint y: 297, distance: 23.5
click at [401, 311] on button "Book Appointment" at bounding box center [362, 317] width 109 height 27
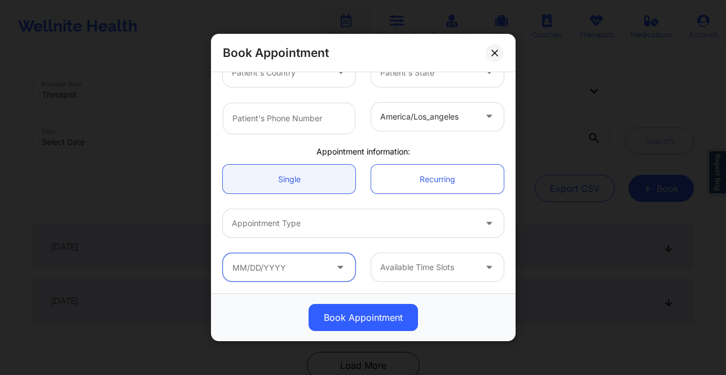
drag, startPoint x: 284, startPoint y: 278, endPoint x: 284, endPoint y: 268, distance: 10.1
click at [284, 273] on input "text" at bounding box center [289, 267] width 132 height 28
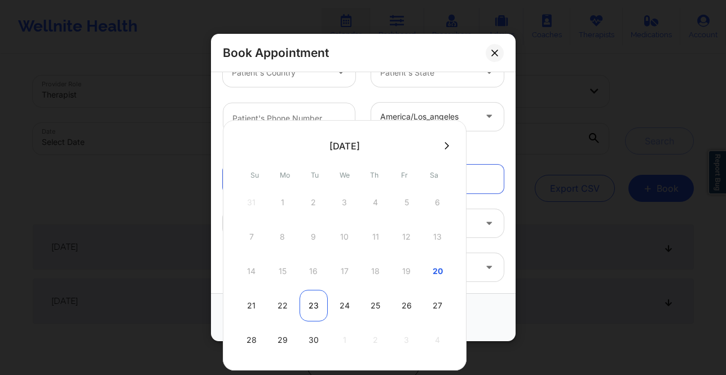
click at [309, 306] on div "23" at bounding box center [313, 306] width 28 height 32
type input "09/23/2025"
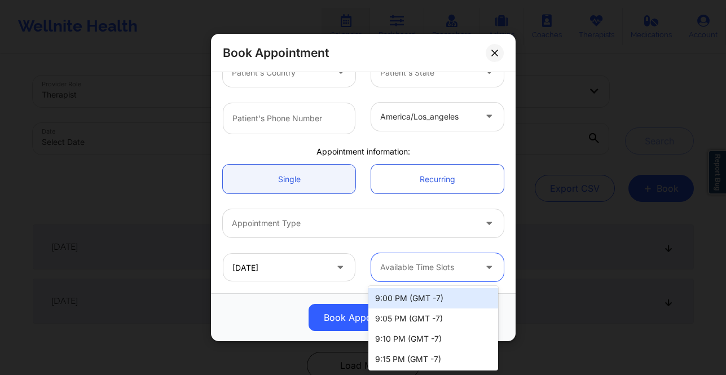
click at [442, 266] on div at bounding box center [427, 267] width 95 height 14
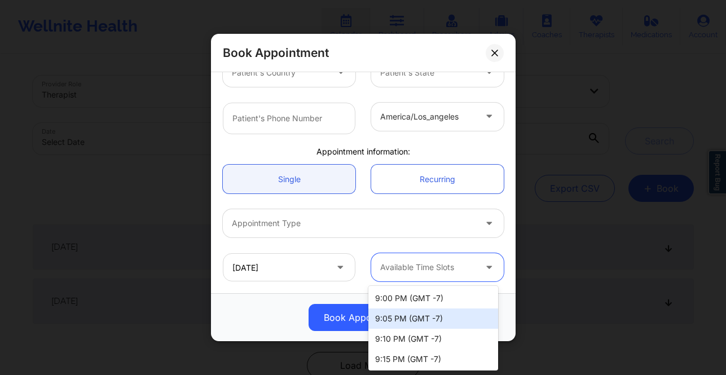
click at [409, 319] on div "9:05 PM (GMT -7)" at bounding box center [433, 318] width 130 height 20
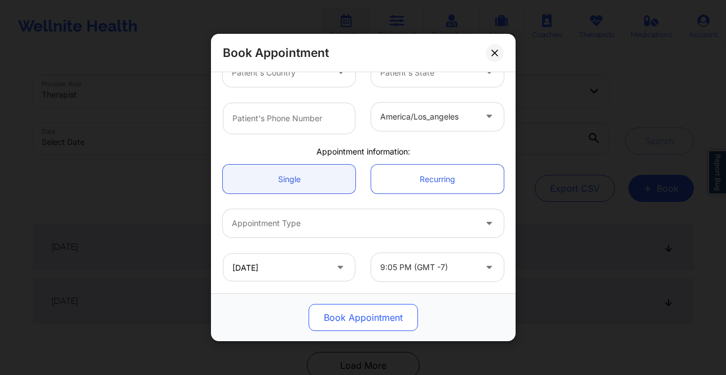
click at [390, 330] on button "Book Appointment" at bounding box center [362, 317] width 109 height 27
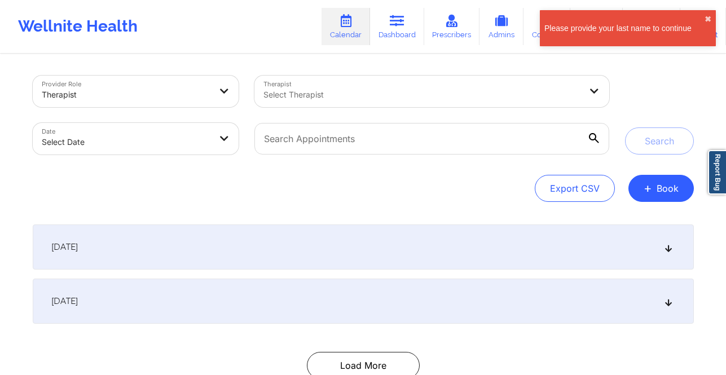
click at [204, 96] on div at bounding box center [126, 95] width 169 height 14
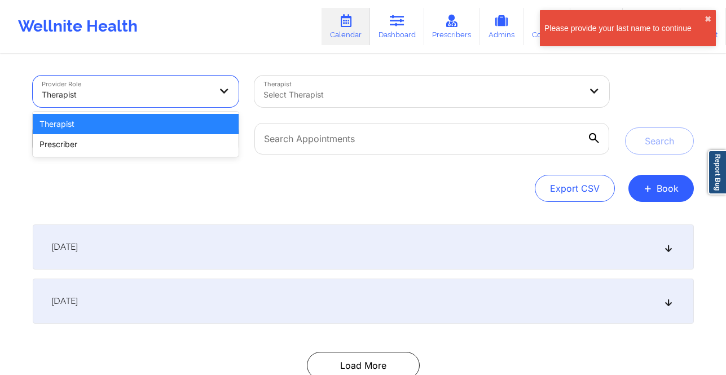
click at [193, 227] on div "September 18, 2025" at bounding box center [363, 246] width 661 height 45
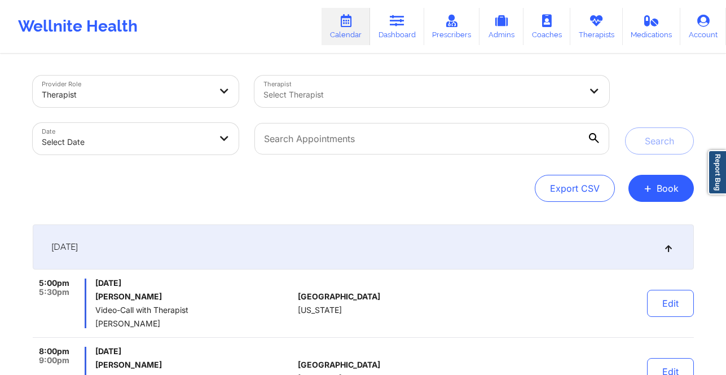
click at [185, 139] on body "Please provide your last name to continue ✖︎ Wellnite Health Calendar Dashboard…" at bounding box center [363, 187] width 726 height 375
select select "2025-8"
select select "2025-9"
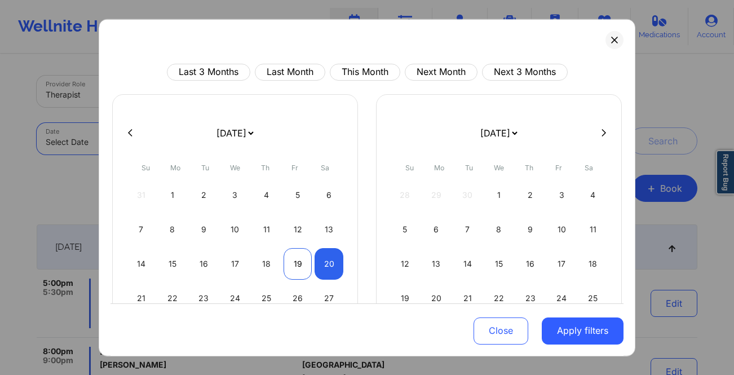
click at [294, 260] on div "19" at bounding box center [298, 263] width 29 height 32
select select "2025-8"
select select "2025-9"
select select "2025-8"
select select "2025-9"
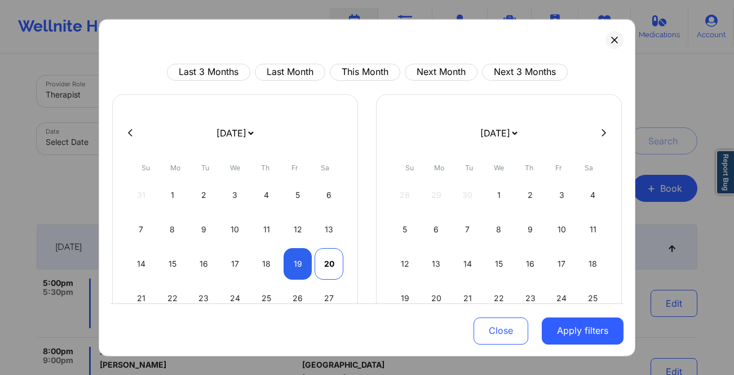
click at [316, 258] on div "20" at bounding box center [329, 263] width 29 height 32
select select "2025-8"
select select "2025-9"
click at [590, 325] on button "Apply filters" at bounding box center [583, 330] width 82 height 27
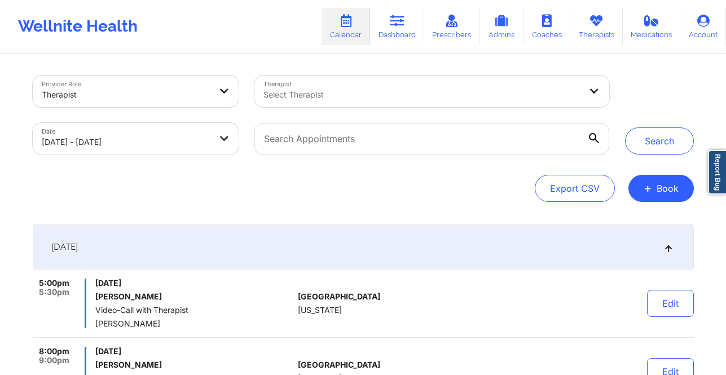
click at [307, 85] on div "Select Therapist" at bounding box center [418, 92] width 328 height 32
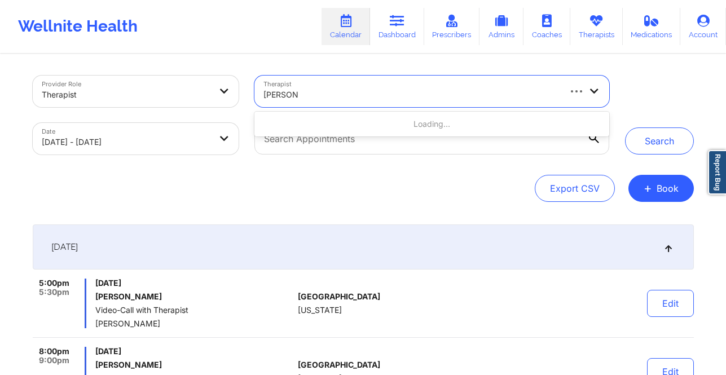
type input "sharon b"
click at [397, 31] on link "Dashboard" at bounding box center [397, 26] width 54 height 37
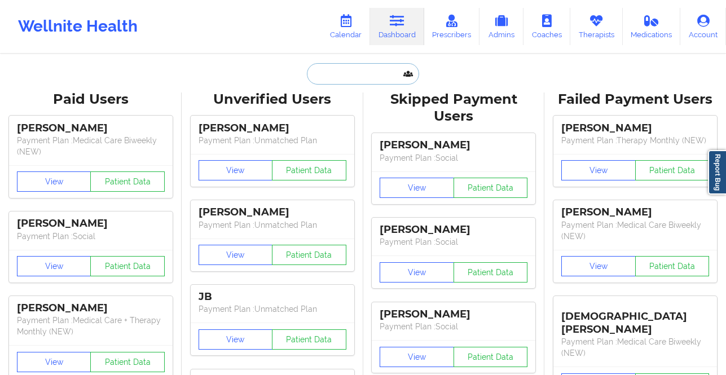
click at [316, 69] on input "text" at bounding box center [363, 73] width 112 height 21
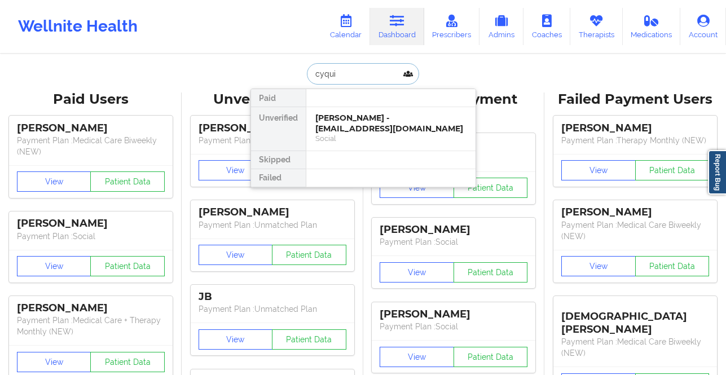
type input "cyquia"
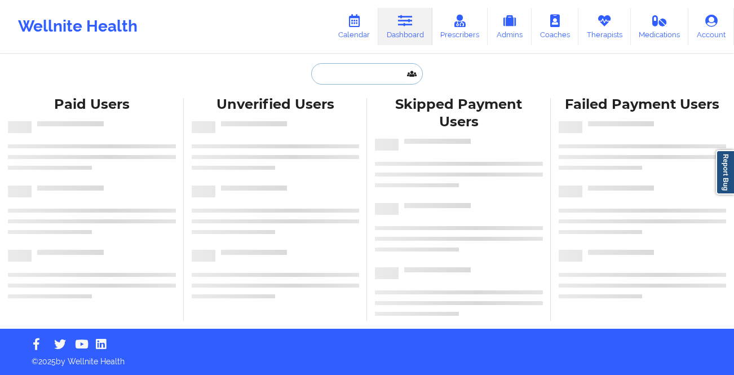
click at [369, 63] on input "text" at bounding box center [367, 73] width 112 height 21
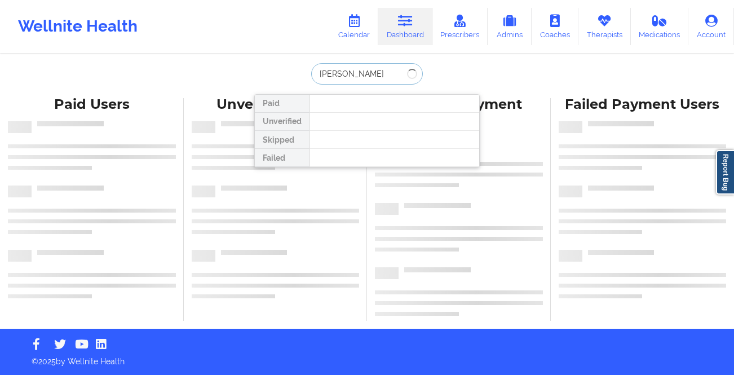
type input "[PERSON_NAME]"
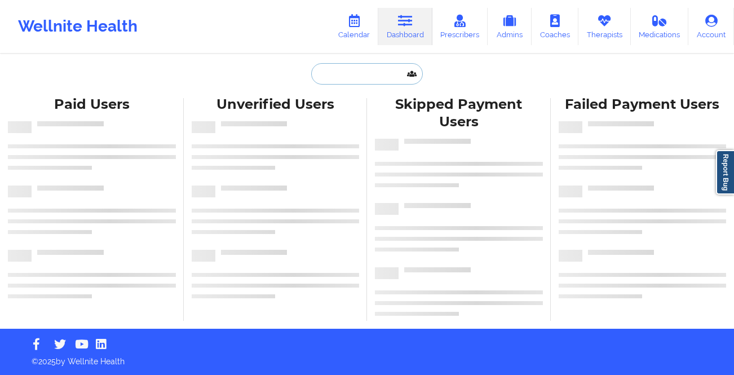
click at [368, 81] on input "text" at bounding box center [367, 73] width 112 height 21
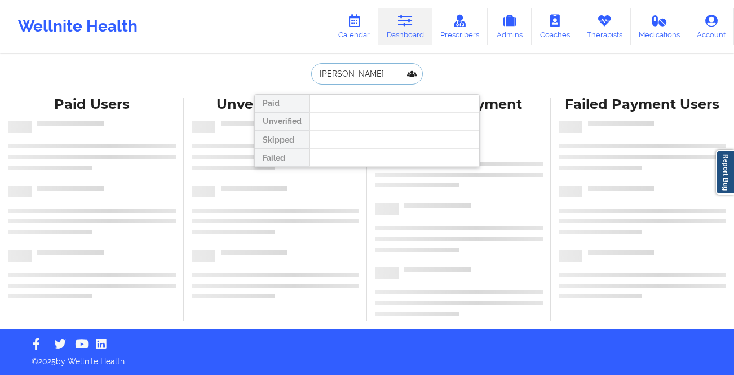
type input "serafina"
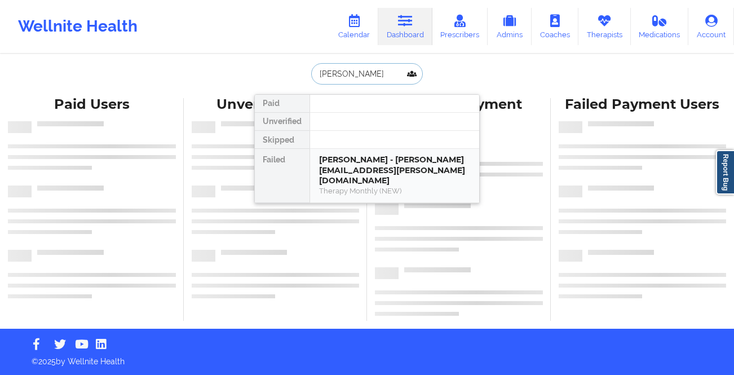
click at [360, 159] on div "Serafina Papa - brittany.papili@gmail.com" at bounding box center [394, 170] width 151 height 32
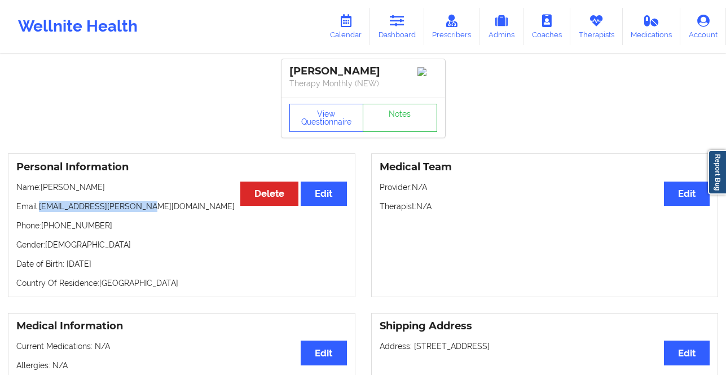
drag, startPoint x: 149, startPoint y: 209, endPoint x: 40, endPoint y: 208, distance: 109.4
click at [40, 208] on p "Email: brittany.papili@gmail.com" at bounding box center [181, 206] width 330 height 11
copy p "brittany.papili@gmail.com"
click at [408, 29] on link "Dashboard" at bounding box center [397, 26] width 54 height 37
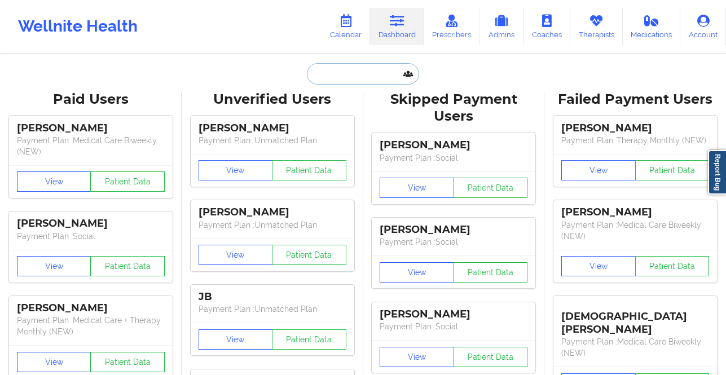
click at [330, 73] on input "text" at bounding box center [363, 73] width 112 height 21
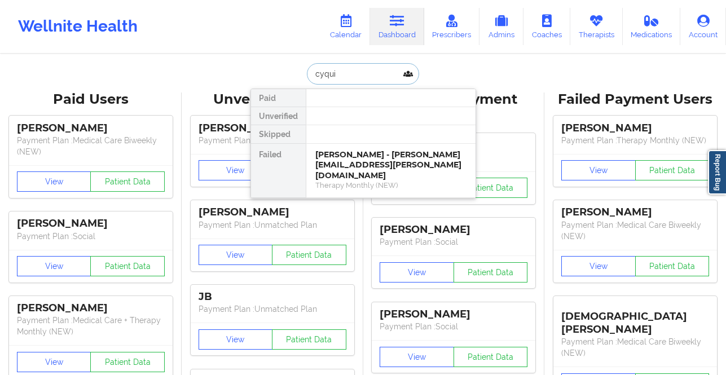
type input "cyquia"
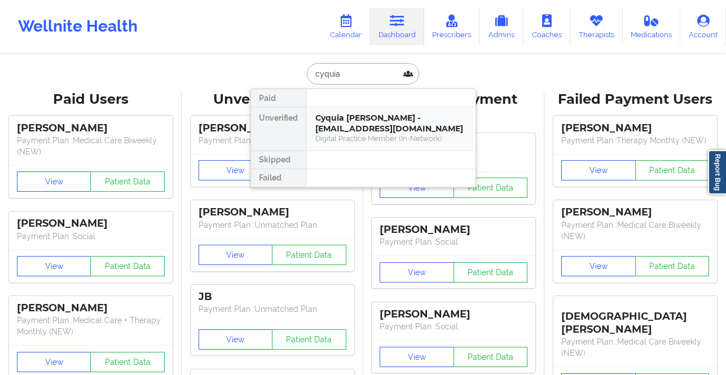
click at [394, 142] on div "Digital Practice Member (In-Network)" at bounding box center [390, 139] width 151 height 10
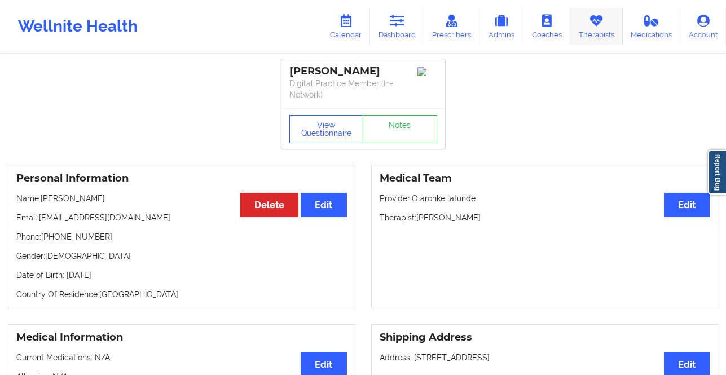
click at [578, 30] on link "Therapists" at bounding box center [596, 26] width 52 height 37
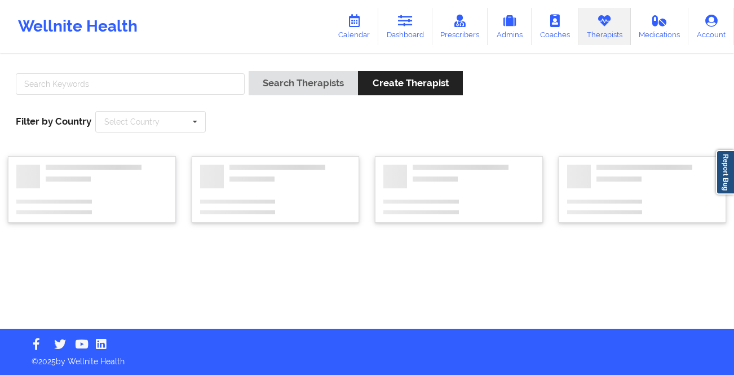
click at [201, 73] on div at bounding box center [130, 87] width 237 height 32
click at [198, 84] on input "text" at bounding box center [130, 83] width 229 height 21
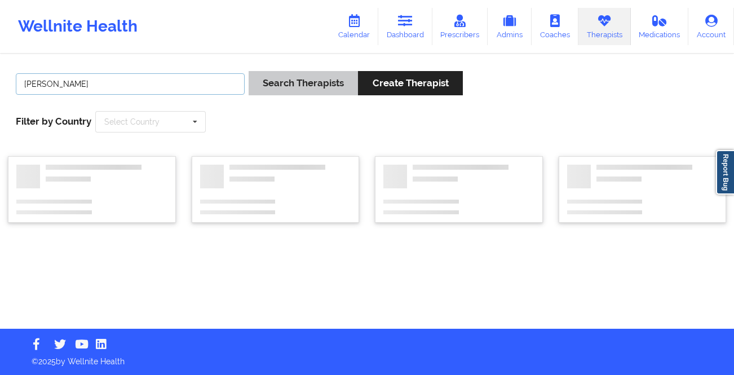
type input "destiny sanchez"
click at [334, 74] on button "Search Therapists" at bounding box center [303, 83] width 109 height 24
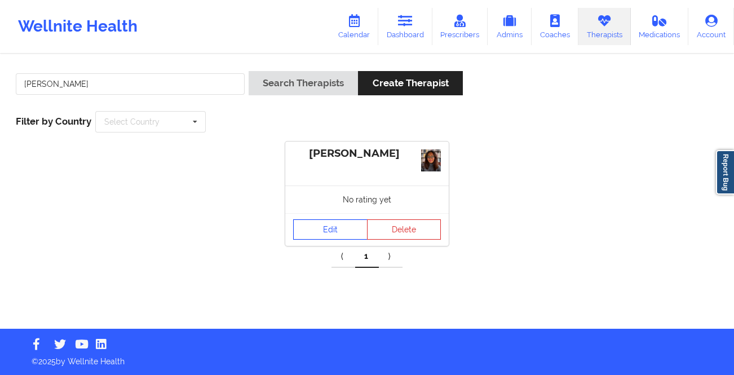
click at [322, 231] on link "Edit" at bounding box center [330, 229] width 74 height 20
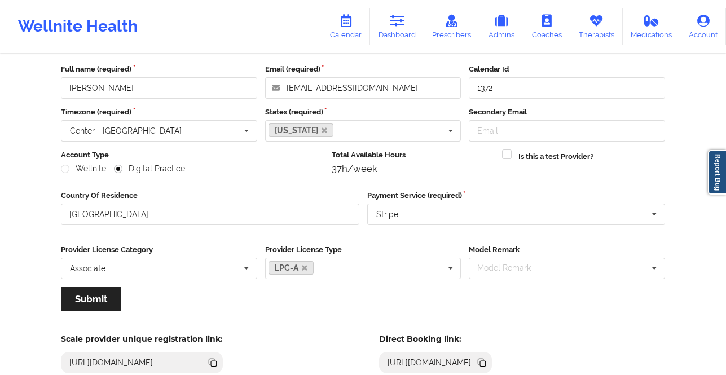
scroll to position [184, 0]
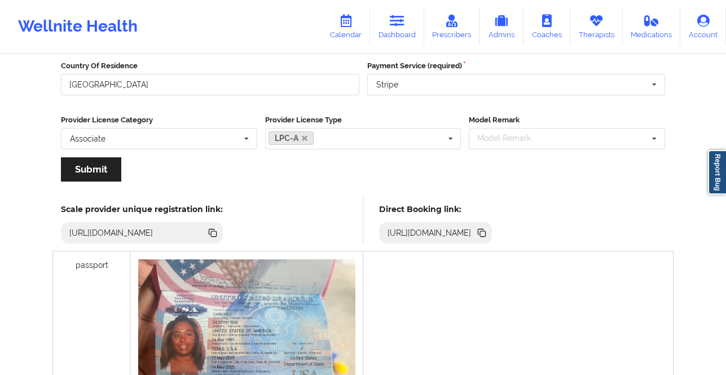
click at [216, 235] on icon at bounding box center [214, 234] width 6 height 6
click at [395, 31] on link "Dashboard" at bounding box center [397, 26] width 54 height 37
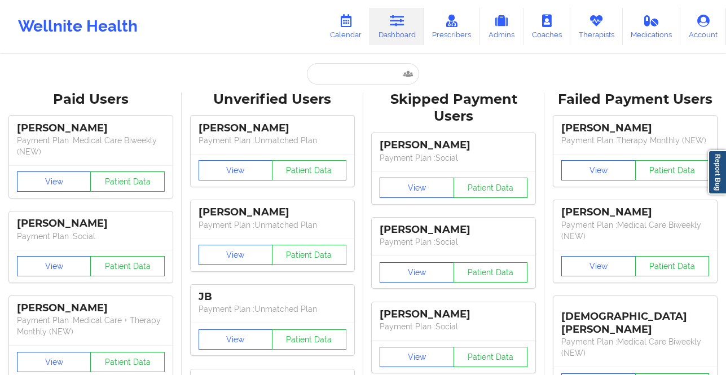
click at [392, 36] on link "Dashboard" at bounding box center [397, 26] width 54 height 37
click at [328, 81] on input "text" at bounding box center [363, 73] width 112 height 21
paste input "dreaisabel2003@gmail.com"
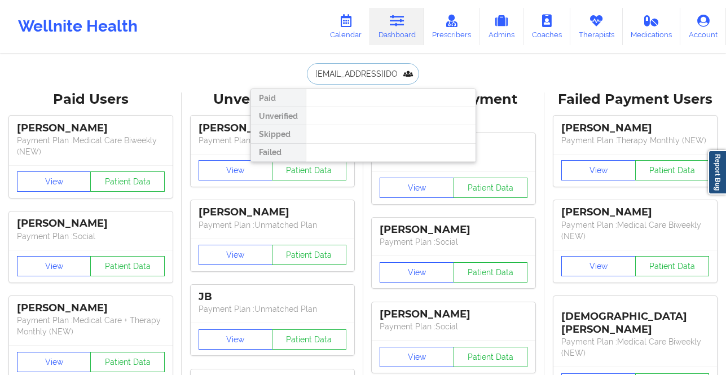
click at [400, 76] on input "dreaisabel2003@gmail.com" at bounding box center [363, 73] width 112 height 21
click at [391, 74] on input "dreaisabel2003@gmail.com" at bounding box center [363, 73] width 112 height 21
click at [351, 74] on input "dreaisabel2003@gmail.com" at bounding box center [363, 73] width 112 height 21
click at [396, 74] on input "dreaisabel2003@gmail.com" at bounding box center [363, 73] width 112 height 21
click at [336, 70] on input "dreaisabel2003@gmai" at bounding box center [363, 73] width 112 height 21
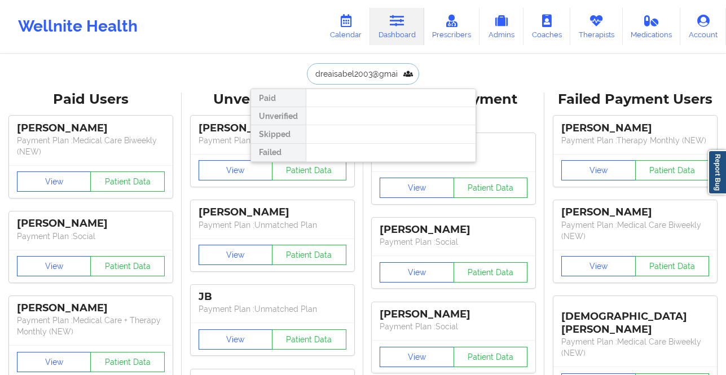
click at [336, 70] on input "dreaisabel2003@gmai" at bounding box center [363, 73] width 112 height 21
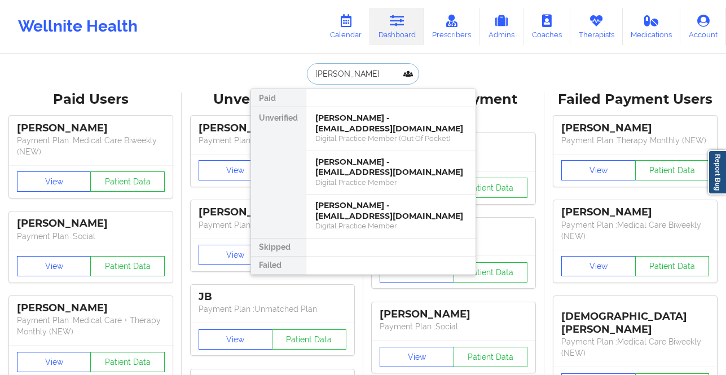
type input "andrea ramire"
